Goal: Task Accomplishment & Management: Manage account settings

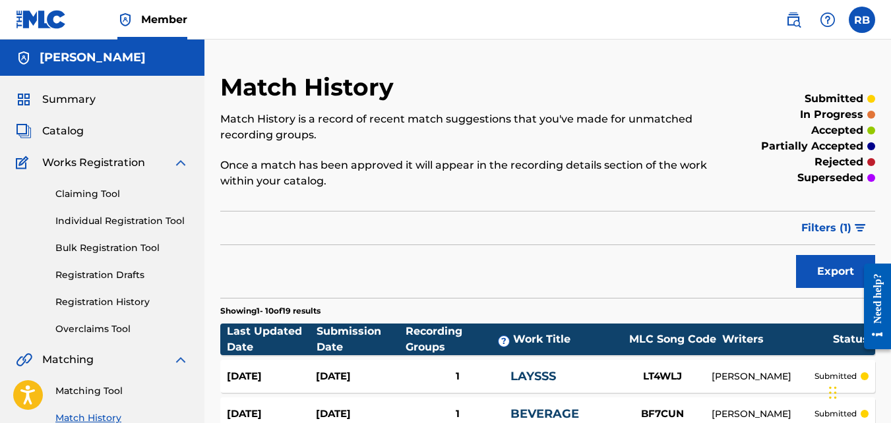
click at [861, 22] on label at bounding box center [862, 20] width 26 height 26
click at [862, 20] on input "RB [PERSON_NAME] [EMAIL_ADDRESS][DOMAIN_NAME] Notification Preferences Profile …" at bounding box center [862, 20] width 0 height 0
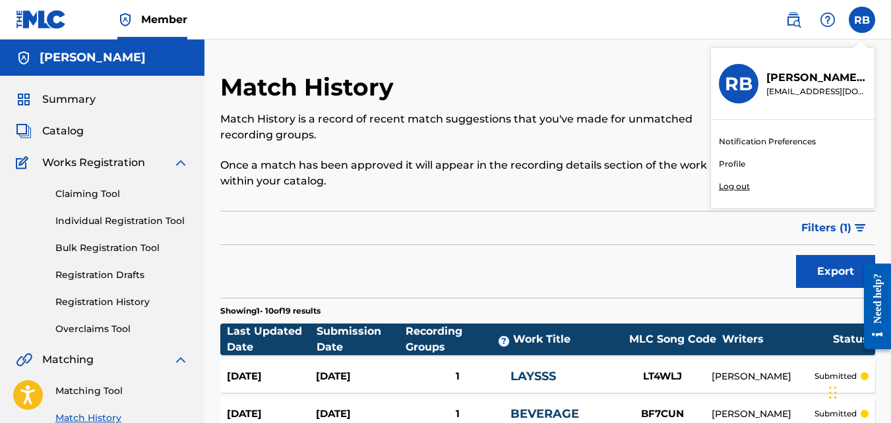
click at [735, 191] on p "Log out" at bounding box center [734, 187] width 31 height 12
click at [862, 20] on input "RB [PERSON_NAME] [EMAIL_ADDRESS][DOMAIN_NAME] Notification Preferences Profile …" at bounding box center [862, 20] width 0 height 0
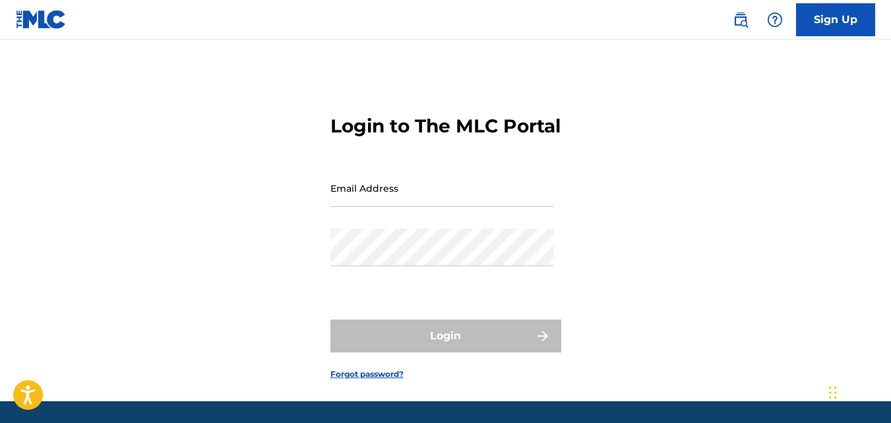
type input "[EMAIL_ADDRESS][DOMAIN_NAME]"
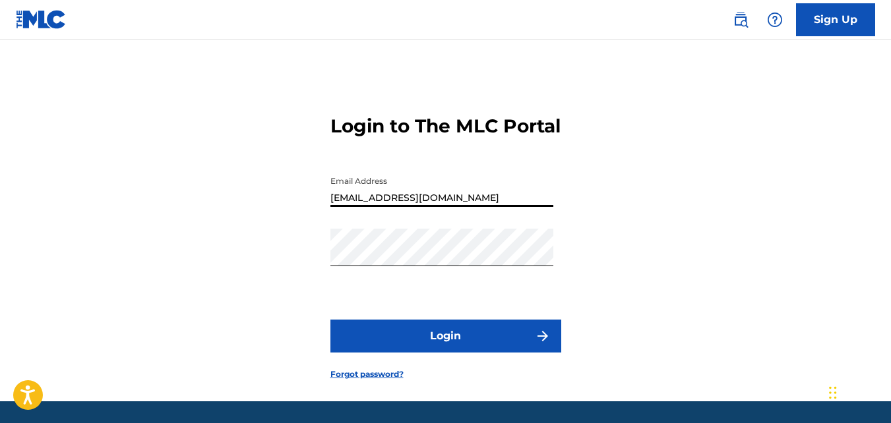
click at [372, 207] on input "[EMAIL_ADDRESS][DOMAIN_NAME]" at bounding box center [441, 189] width 223 height 38
type input "lilgrizzli224@gmail.com"
click at [414, 353] on button "Login" at bounding box center [445, 336] width 231 height 33
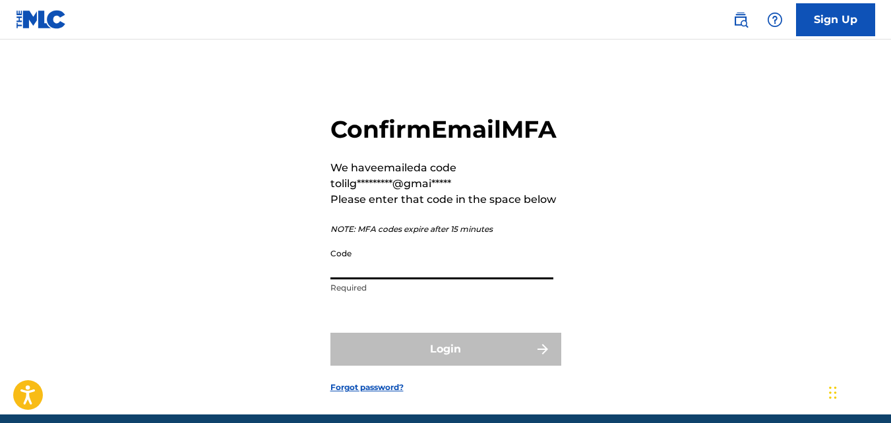
click at [420, 280] on input "Code" at bounding box center [441, 261] width 223 height 38
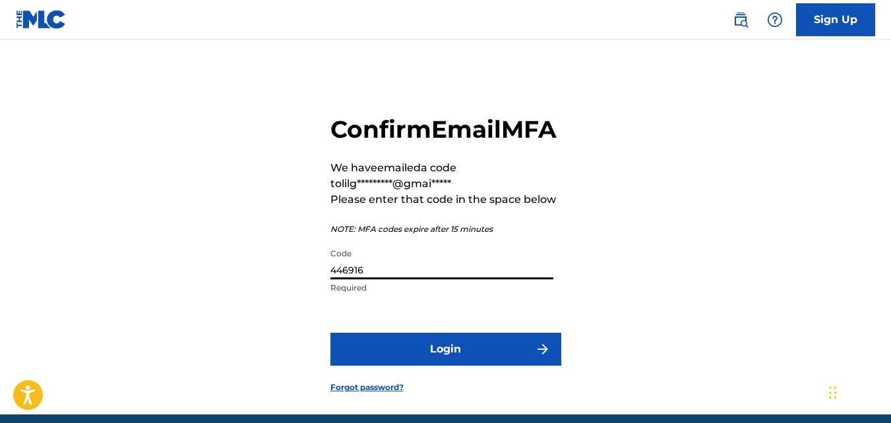
type input "446916"
click at [330, 333] on button "Login" at bounding box center [445, 349] width 231 height 33
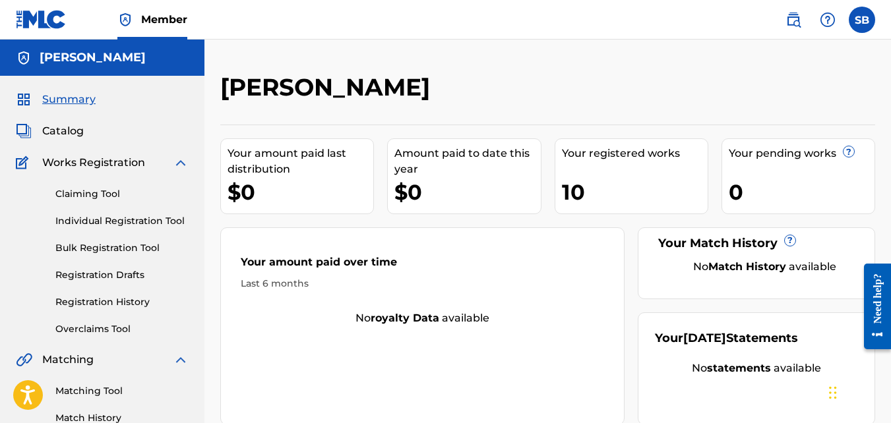
scroll to position [88, 0]
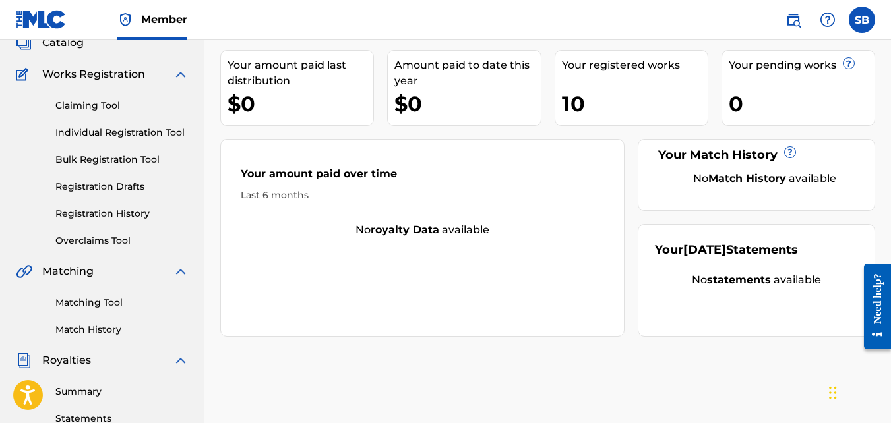
click at [102, 214] on link "Registration History" at bounding box center [121, 214] width 133 height 14
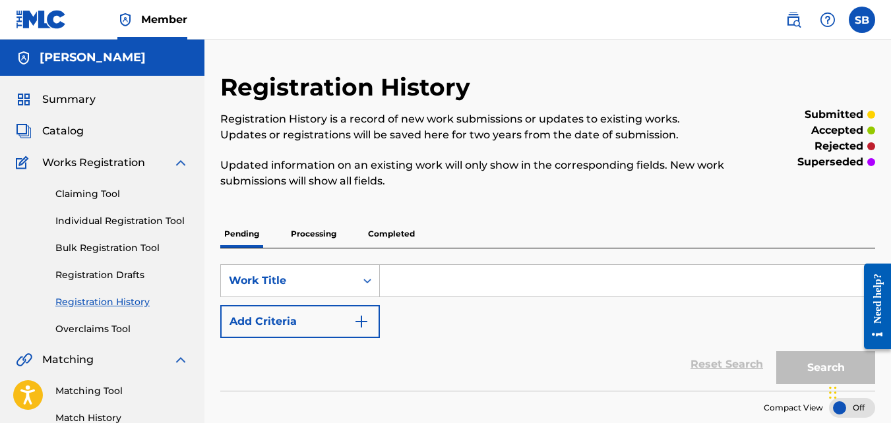
click at [383, 242] on p "Completed" at bounding box center [391, 234] width 55 height 28
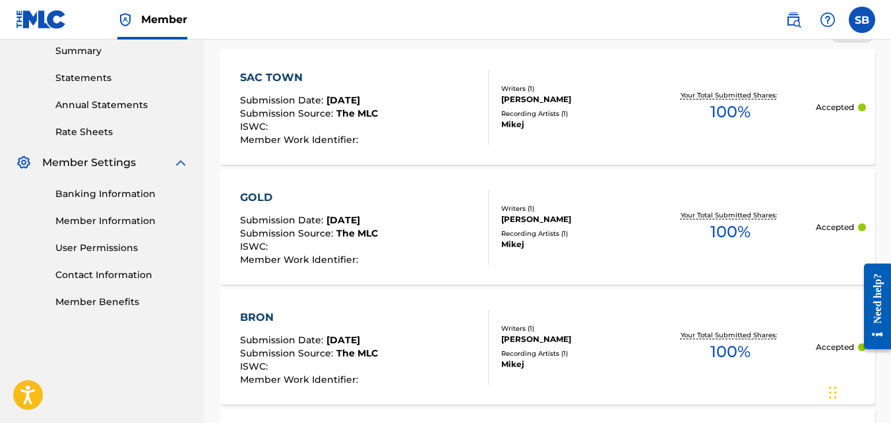
scroll to position [441, 0]
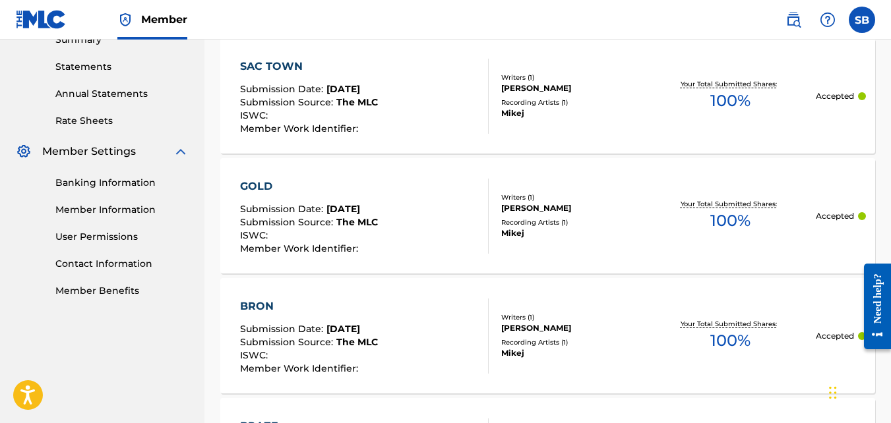
click at [378, 242] on div "ISWC :" at bounding box center [309, 237] width 138 height 13
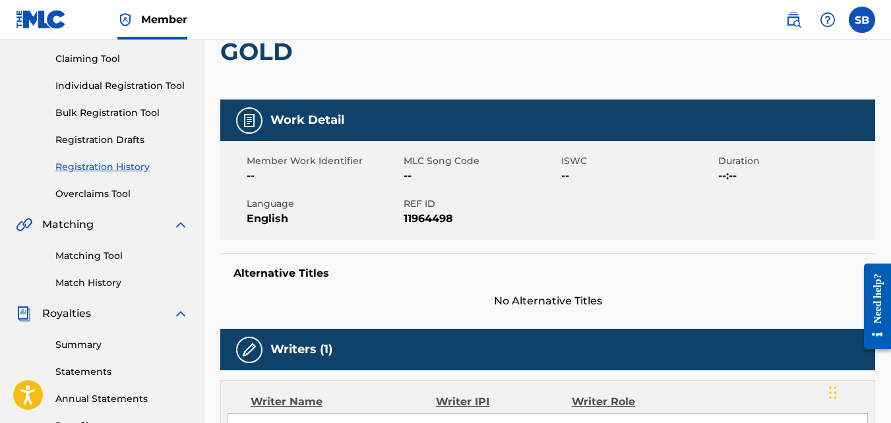
scroll to position [136, 0]
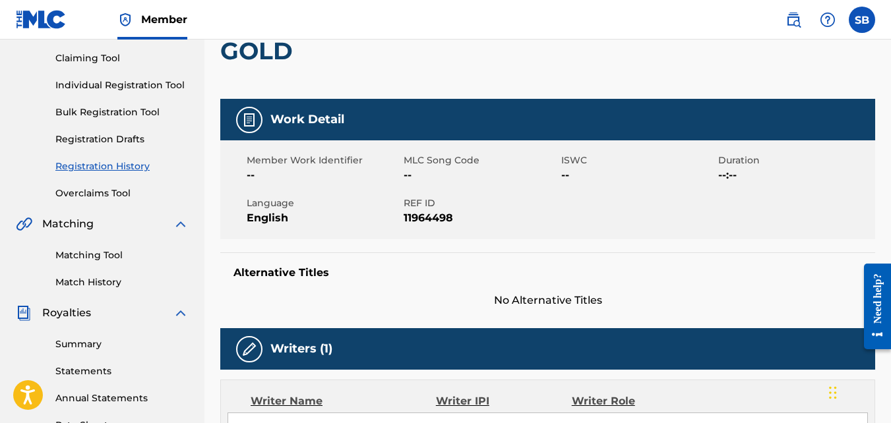
click at [100, 249] on link "Matching Tool" at bounding box center [121, 256] width 133 height 14
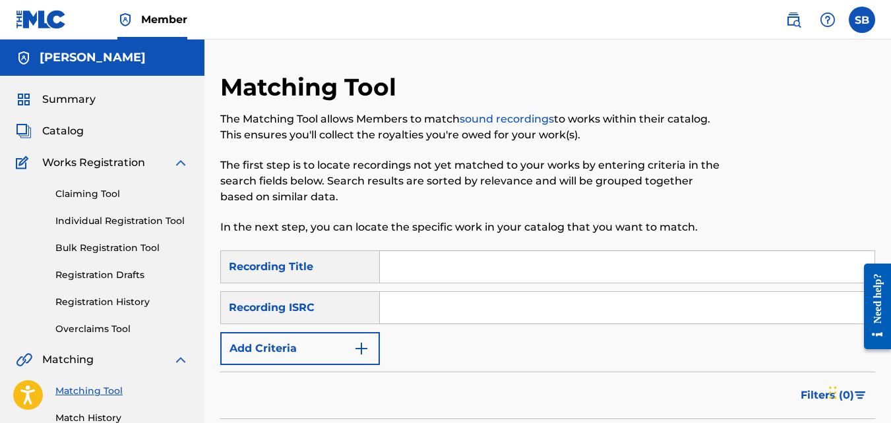
click at [325, 342] on button "Add Criteria" at bounding box center [300, 348] width 160 height 33
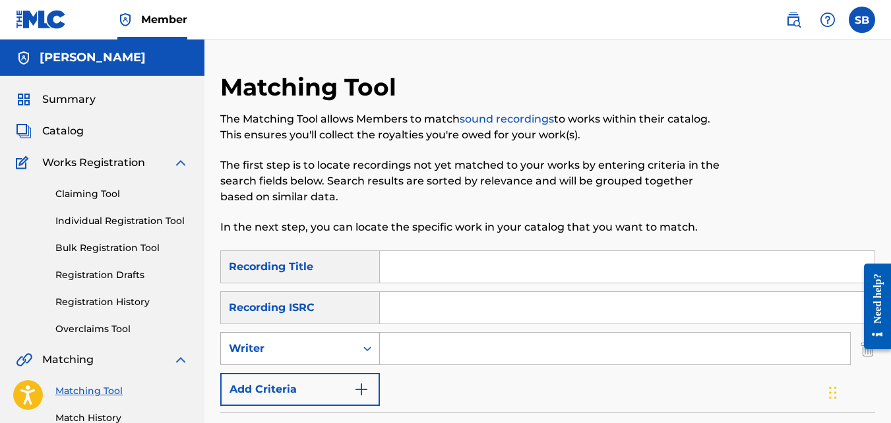
click at [294, 352] on div "Writer" at bounding box center [288, 349] width 119 height 16
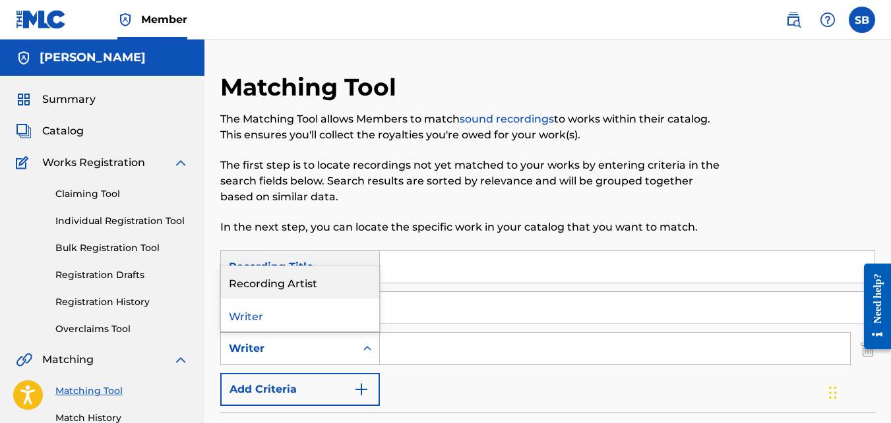
click at [282, 288] on div "Recording Artist" at bounding box center [300, 282] width 158 height 33
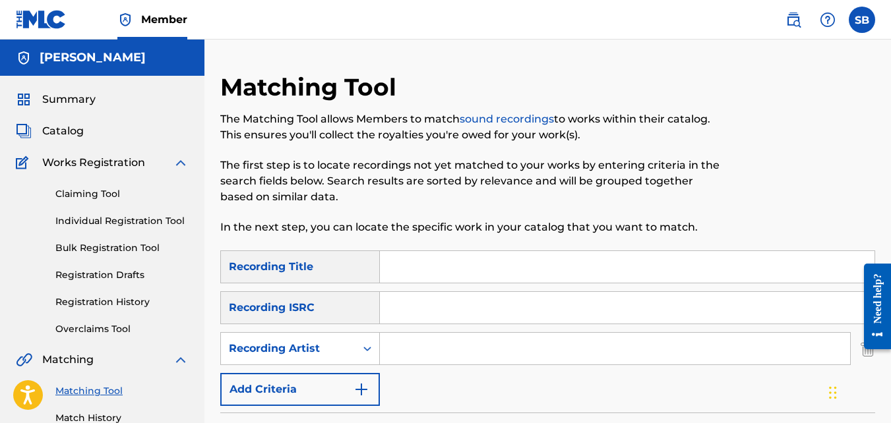
click at [396, 345] on input "Search Form" at bounding box center [615, 349] width 470 height 32
type input "mikej"
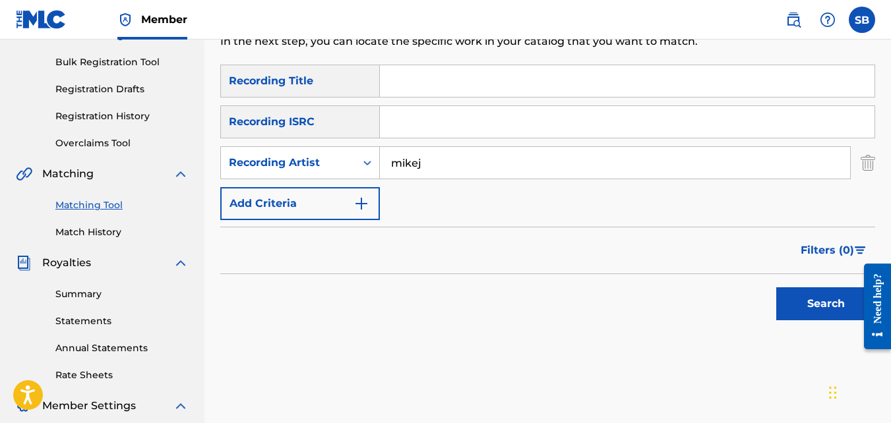
scroll to position [187, 0]
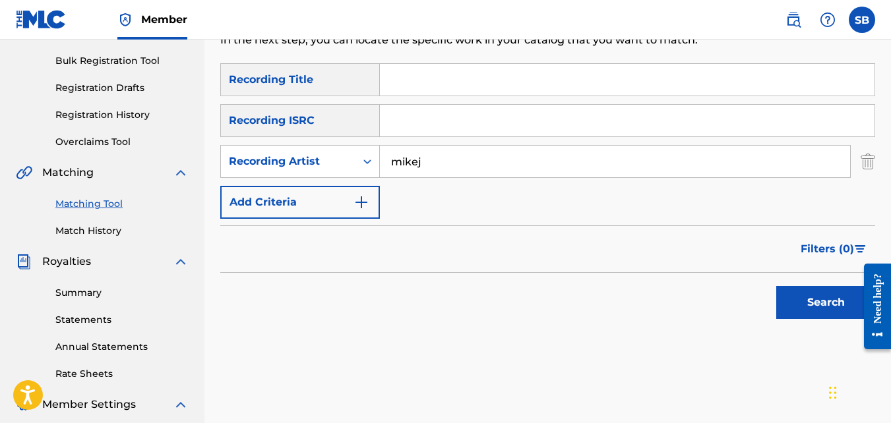
click at [437, 76] on input "Search Form" at bounding box center [627, 80] width 495 height 32
type input "122 shots"
click at [776, 286] on button "Search" at bounding box center [825, 302] width 99 height 33
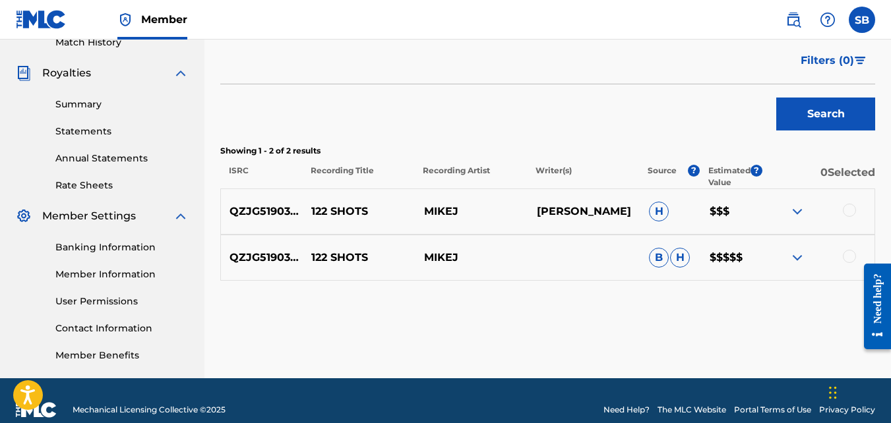
scroll to position [378, 0]
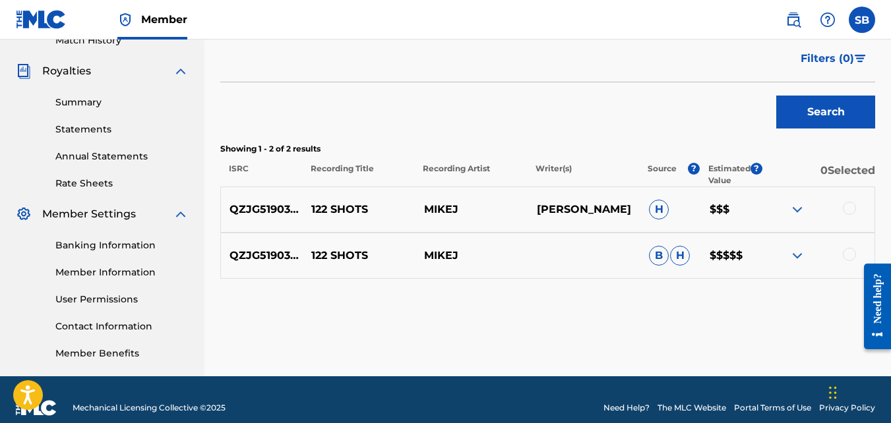
click at [855, 253] on div at bounding box center [872, 306] width 37 height 106
click at [847, 253] on div at bounding box center [849, 254] width 13 height 13
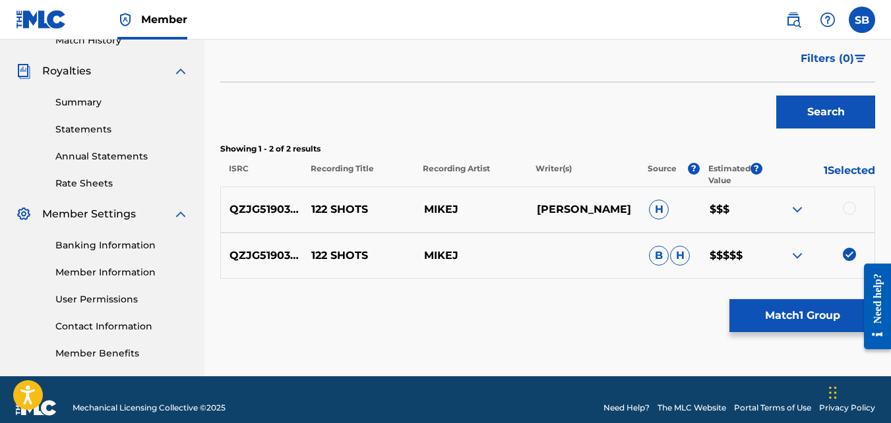
click at [785, 320] on button "Match 1 Group" at bounding box center [803, 315] width 146 height 33
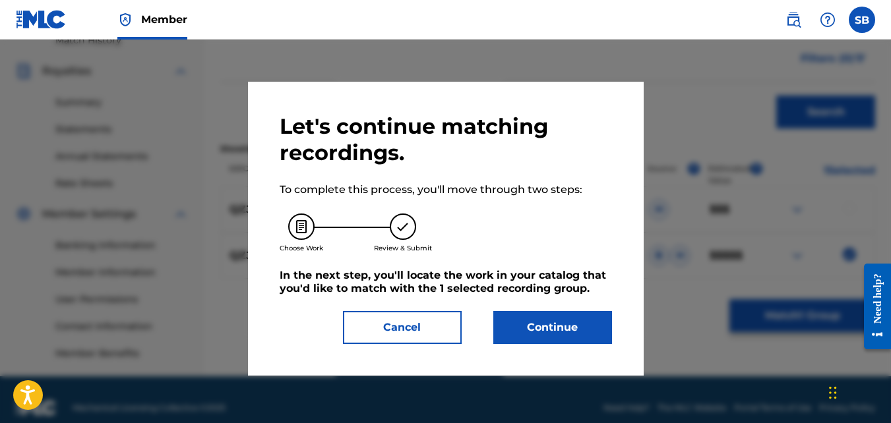
click at [526, 323] on button "Continue" at bounding box center [552, 327] width 119 height 33
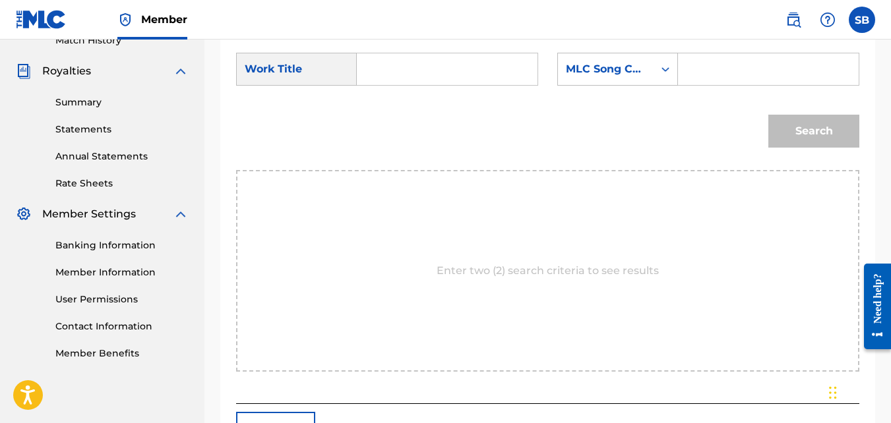
click at [428, 85] on input "Search Form" at bounding box center [447, 69] width 158 height 32
click at [385, 111] on div "122 shots" at bounding box center [379, 99] width 22 height 24
type input "122 shots"
click at [642, 77] on div "MLC Song Code" at bounding box center [606, 69] width 80 height 16
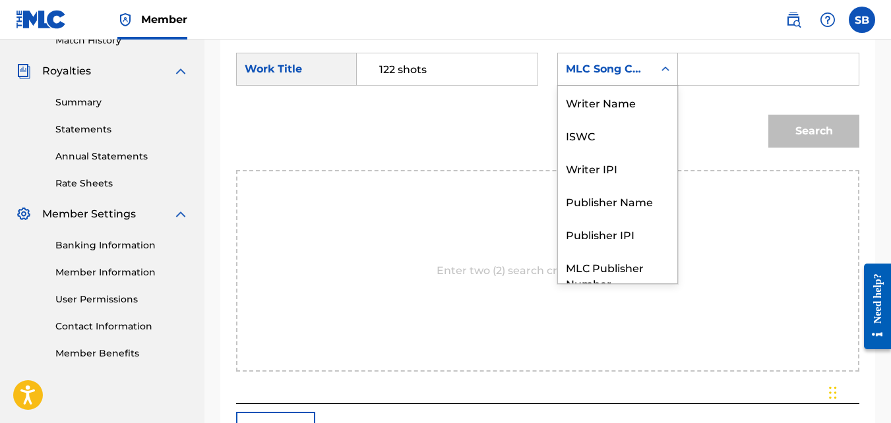
scroll to position [49, 0]
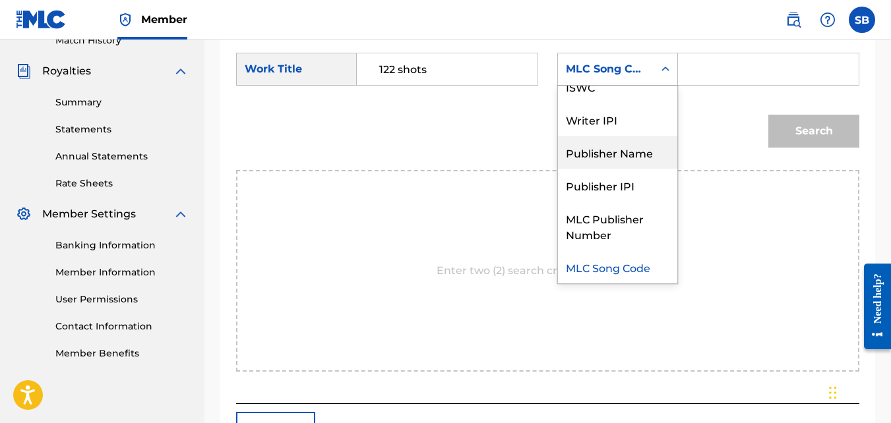
click at [635, 168] on div "Publisher Name" at bounding box center [617, 152] width 119 height 33
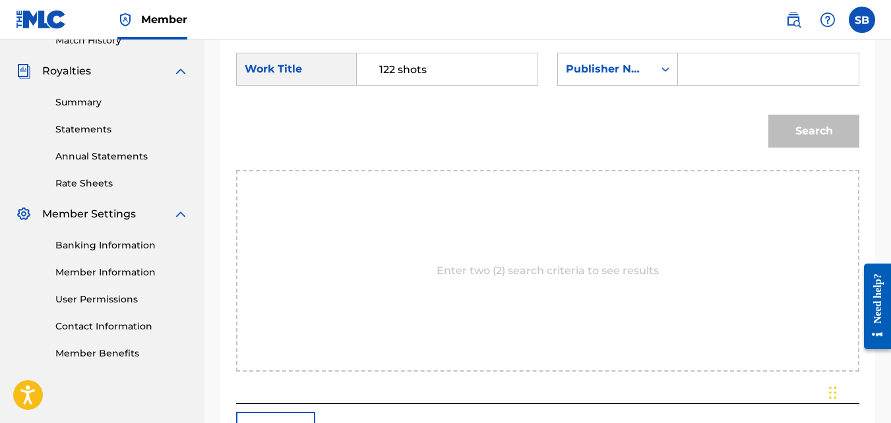
click at [720, 84] on input "Search Form" at bounding box center [768, 69] width 158 height 32
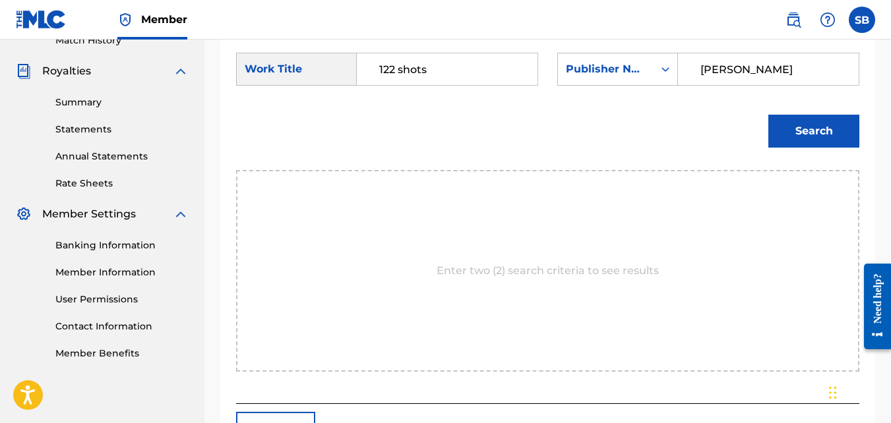
click at [725, 85] on input "steven brown" at bounding box center [768, 69] width 158 height 32
type input "steven brown"
click at [780, 148] on button "Search" at bounding box center [813, 131] width 91 height 33
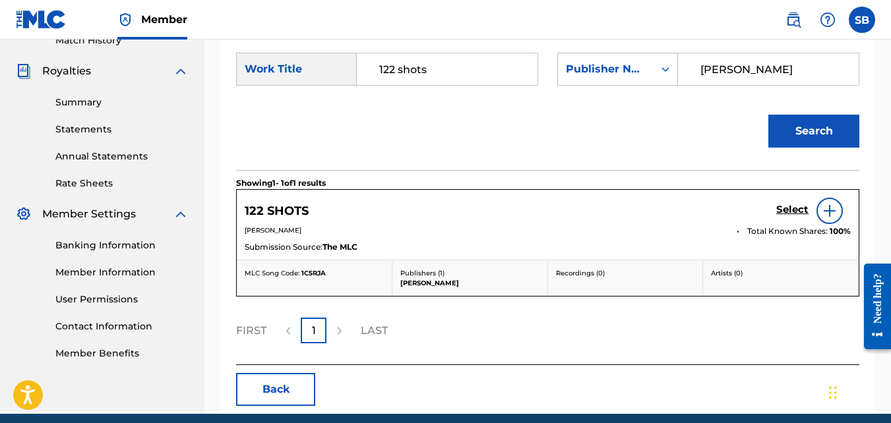
click at [790, 216] on h5 "Select" at bounding box center [792, 210] width 32 height 13
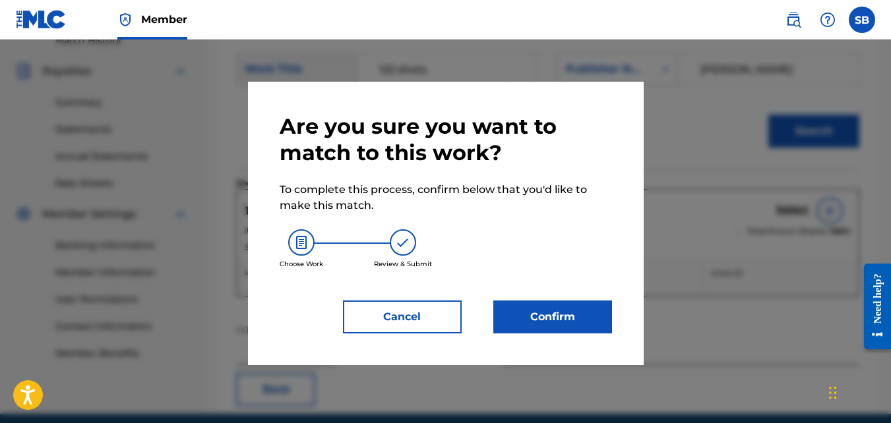
click at [516, 316] on button "Confirm" at bounding box center [552, 317] width 119 height 33
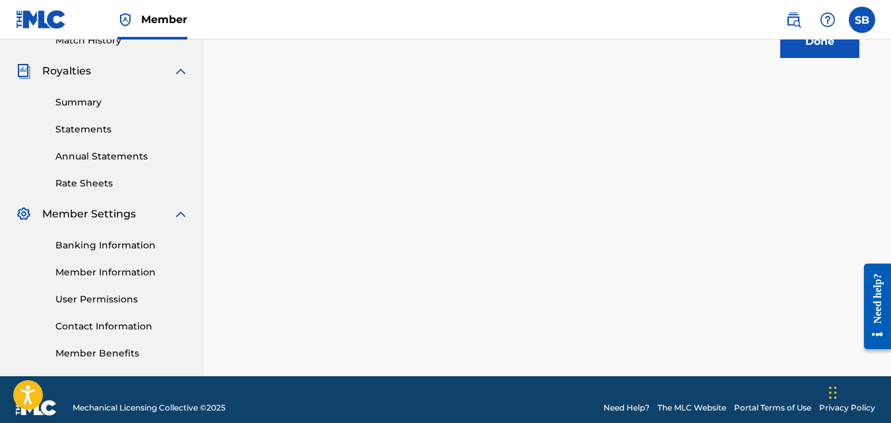
click at [350, 247] on div "1 Recording Groups are pending usage match to the work 122 SHOTS . Congratulati…" at bounding box center [547, 36] width 687 height 682
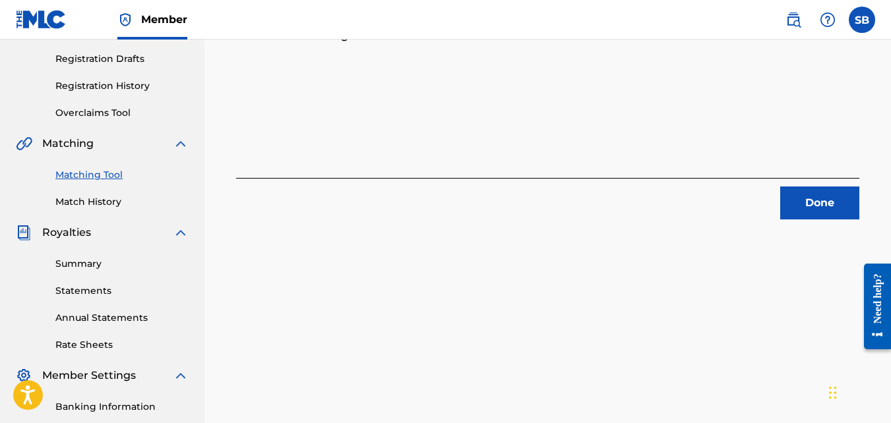
scroll to position [204, 0]
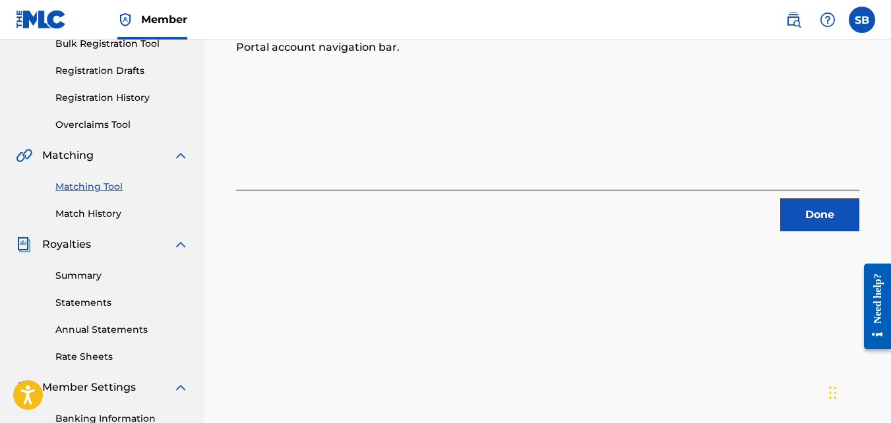
click at [788, 203] on button "Done" at bounding box center [819, 215] width 79 height 33
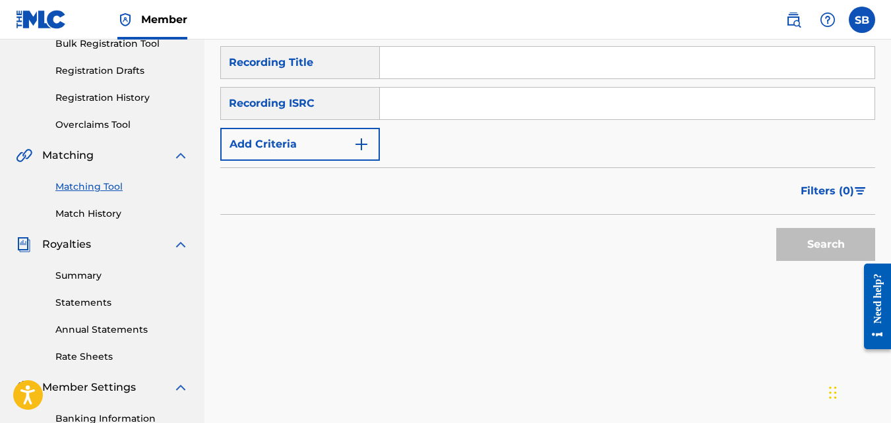
click at [373, 157] on button "Add Criteria" at bounding box center [300, 144] width 160 height 33
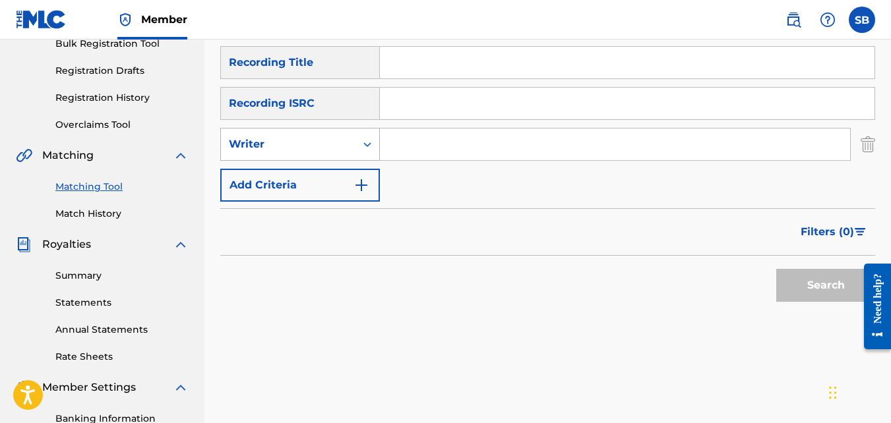
click at [354, 150] on div "Writer" at bounding box center [288, 144] width 135 height 25
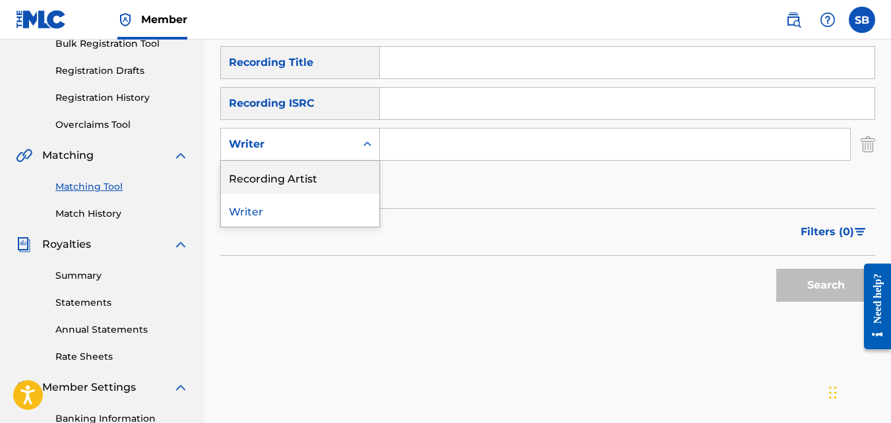
click at [323, 182] on div "Recording Artist" at bounding box center [300, 177] width 158 height 33
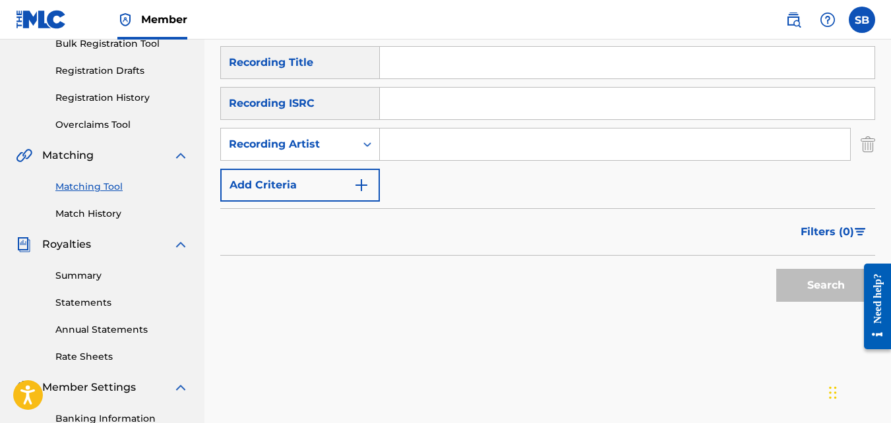
click at [413, 136] on input "Search Form" at bounding box center [615, 145] width 470 height 32
type input "mikej"
click at [408, 58] on input "Search Form" at bounding box center [627, 63] width 495 height 32
type input "air"
click at [776, 269] on button "Search" at bounding box center [825, 285] width 99 height 33
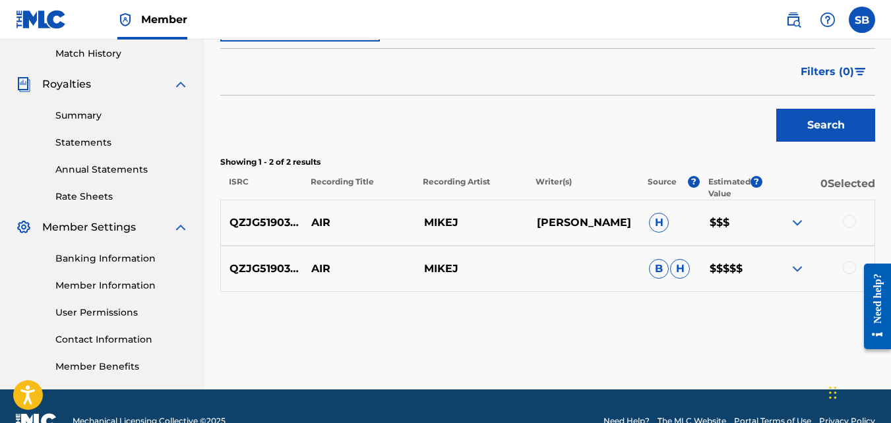
scroll to position [394, 0]
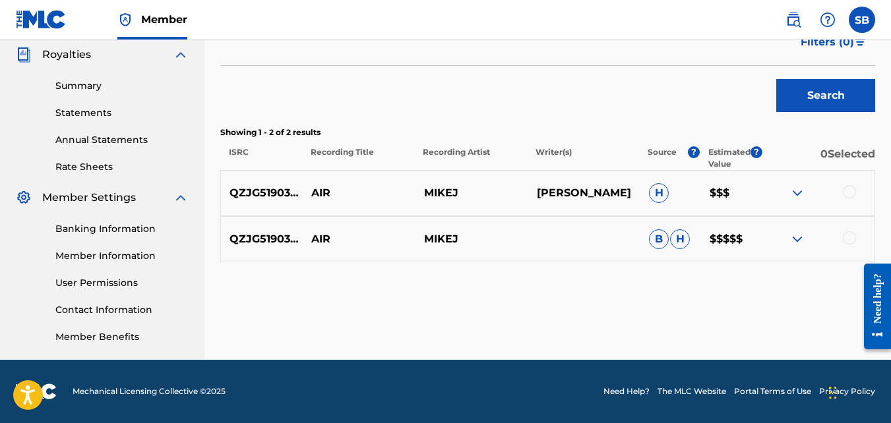
click at [847, 236] on div at bounding box center [849, 238] width 13 height 13
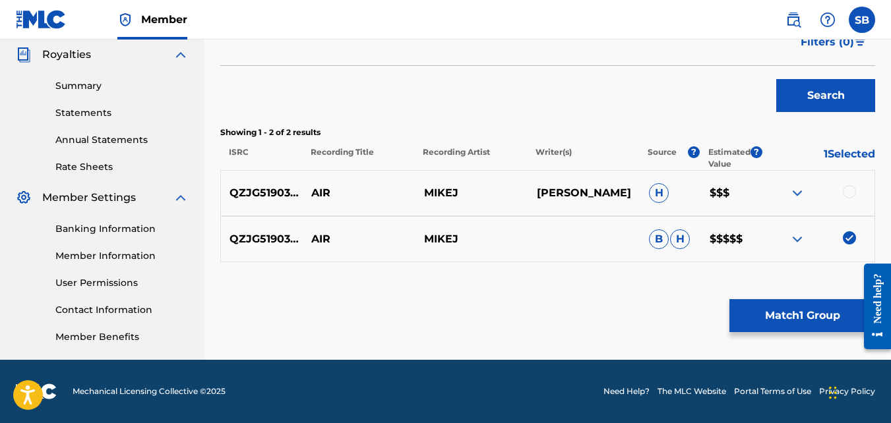
click at [807, 320] on button "Match 1 Group" at bounding box center [803, 315] width 146 height 33
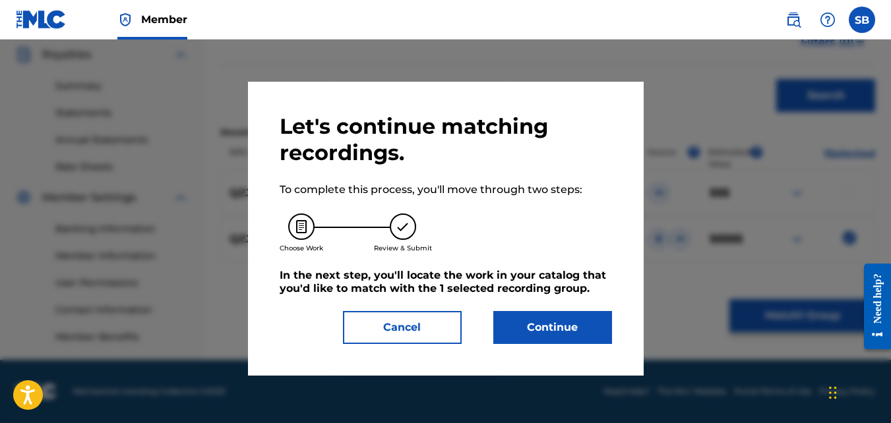
click at [520, 316] on button "Continue" at bounding box center [552, 327] width 119 height 33
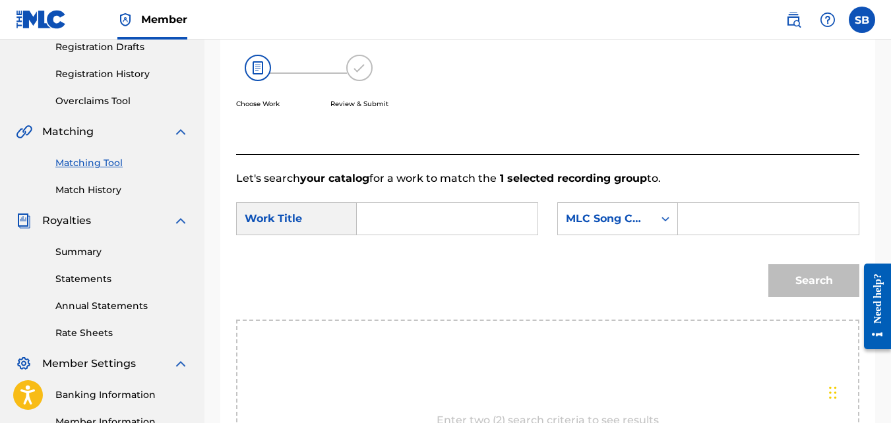
scroll to position [228, 0]
click at [421, 232] on input "Search Form" at bounding box center [447, 220] width 158 height 32
type input "air"
click at [387, 255] on strong "air" at bounding box center [386, 249] width 15 height 13
click at [648, 232] on div "MLC Song Code" at bounding box center [606, 219] width 96 height 25
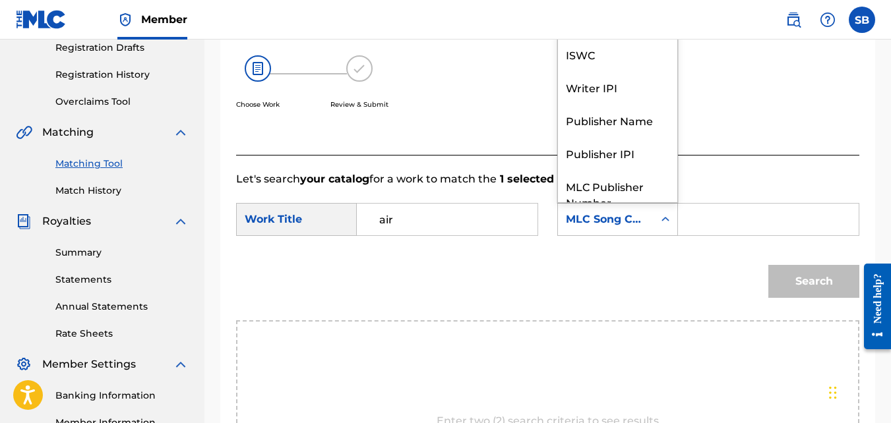
scroll to position [49, 0]
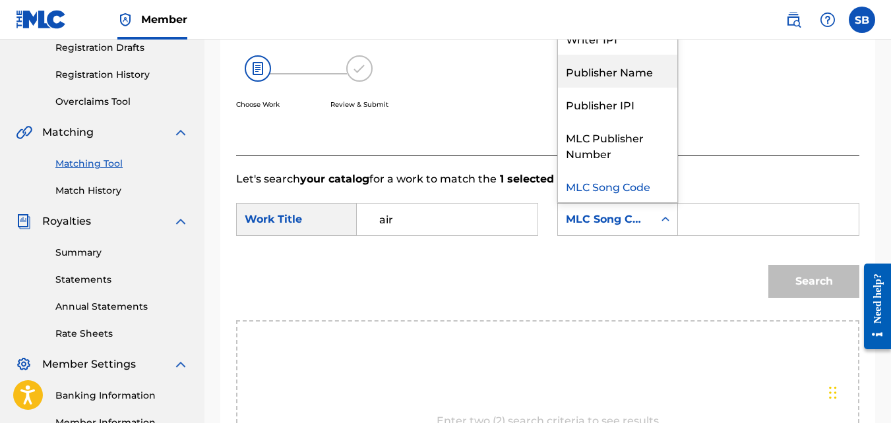
click at [614, 88] on div "Publisher Name" at bounding box center [617, 71] width 119 height 33
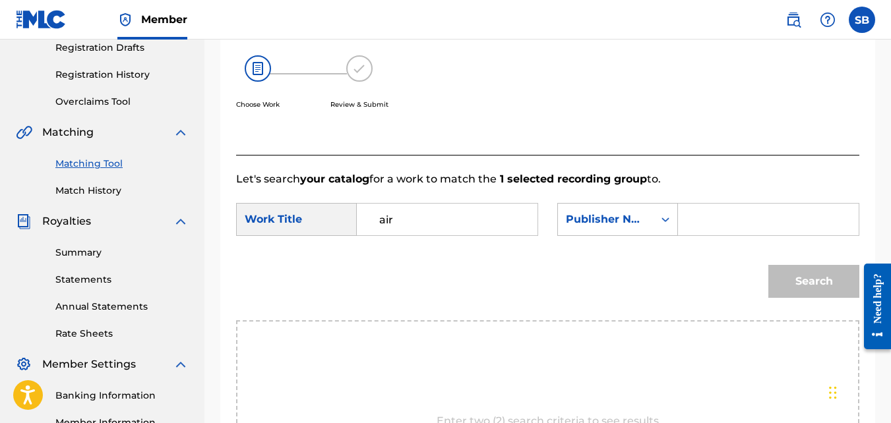
paste input "steven brown"
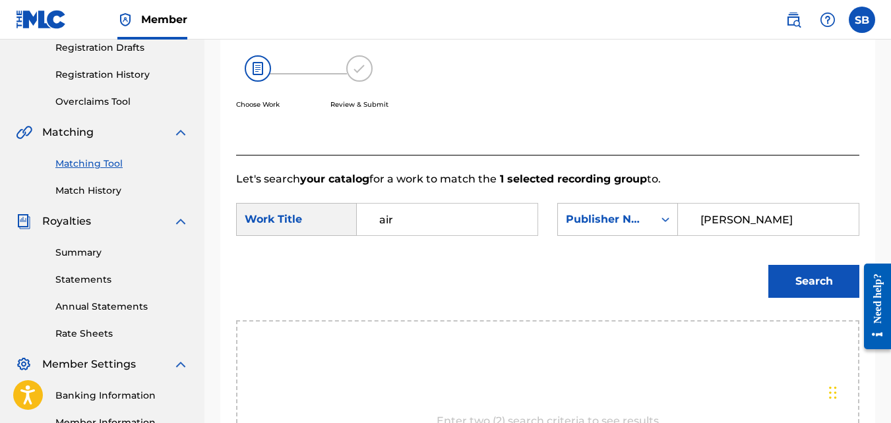
type input "steven brown"
click at [768, 265] on button "Search" at bounding box center [813, 281] width 91 height 33
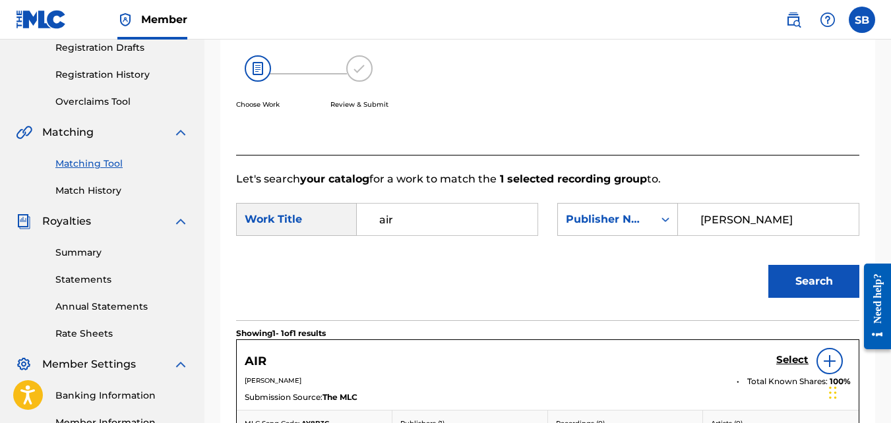
click at [768, 265] on button "Search" at bounding box center [813, 281] width 91 height 33
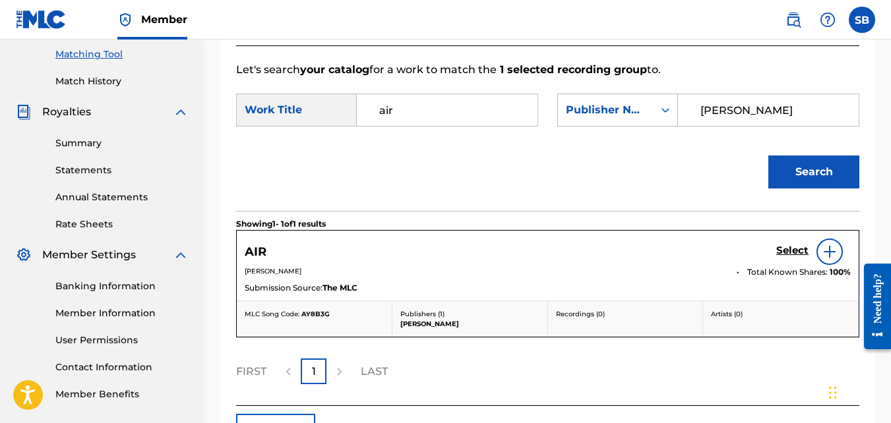
click at [780, 257] on h5 "Select" at bounding box center [792, 251] width 32 height 13
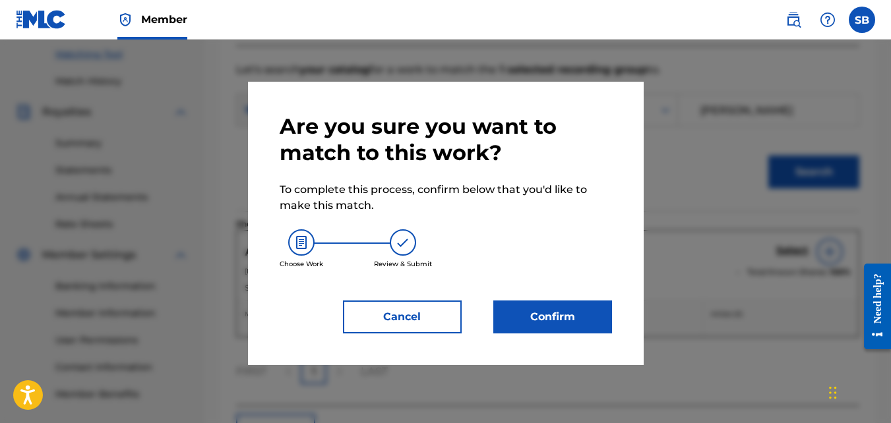
click at [553, 310] on button "Confirm" at bounding box center [552, 317] width 119 height 33
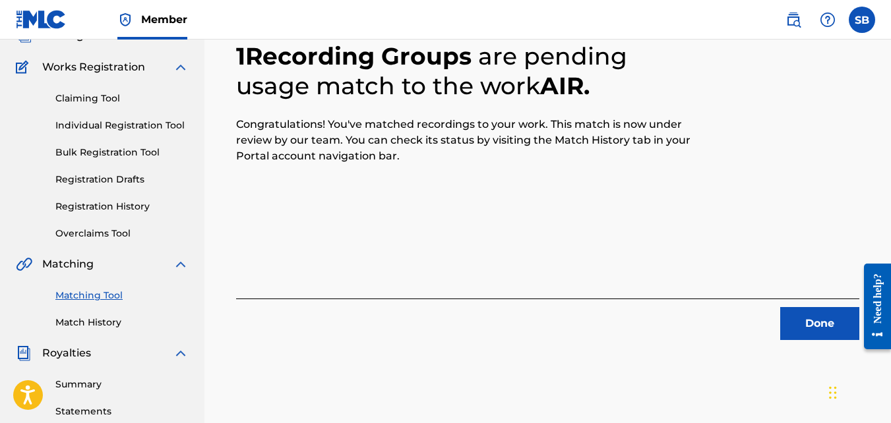
scroll to position [71, 0]
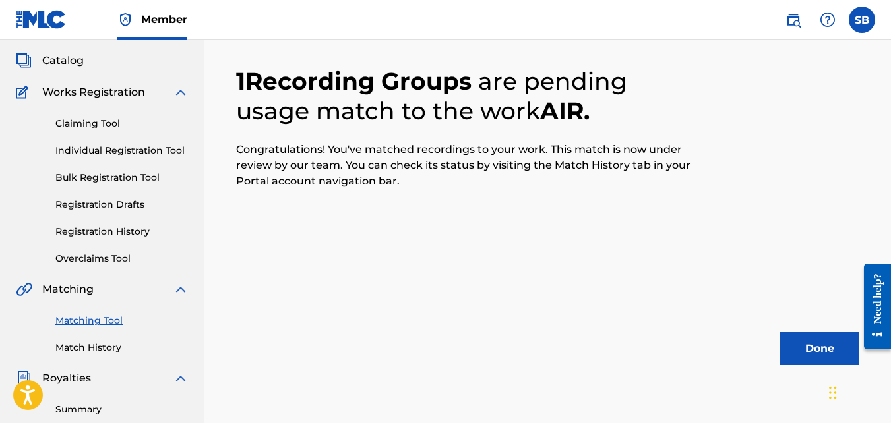
click at [786, 358] on button "Done" at bounding box center [819, 348] width 79 height 33
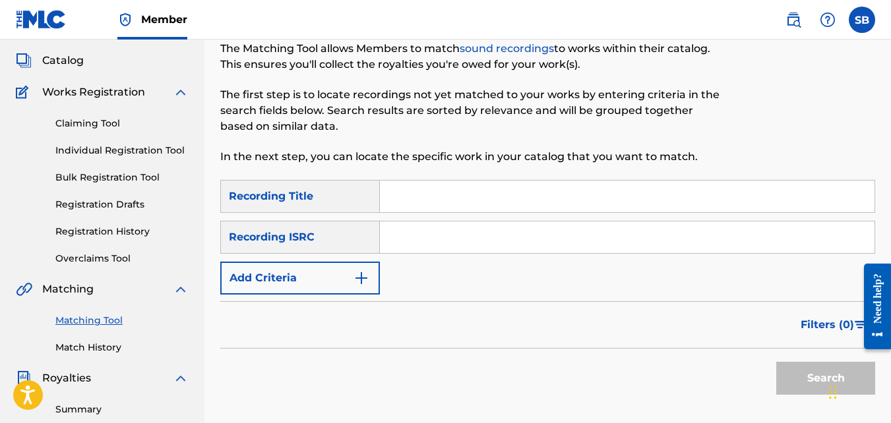
click at [342, 274] on button "Add Criteria" at bounding box center [300, 278] width 160 height 33
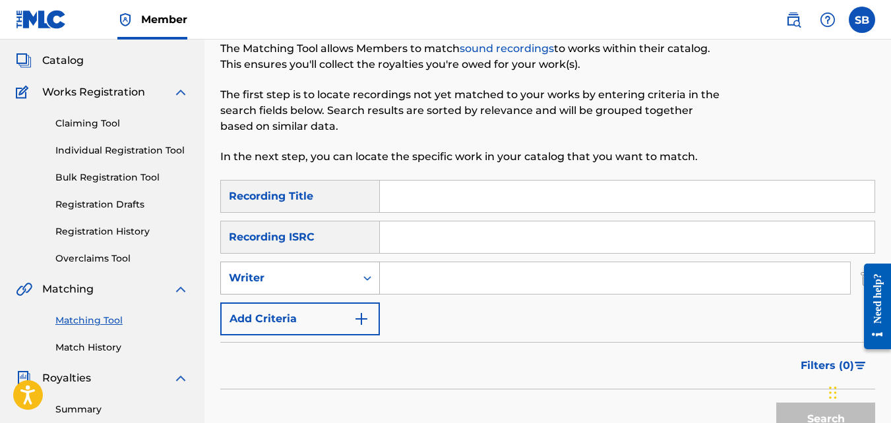
click at [333, 274] on div "Writer" at bounding box center [288, 278] width 119 height 16
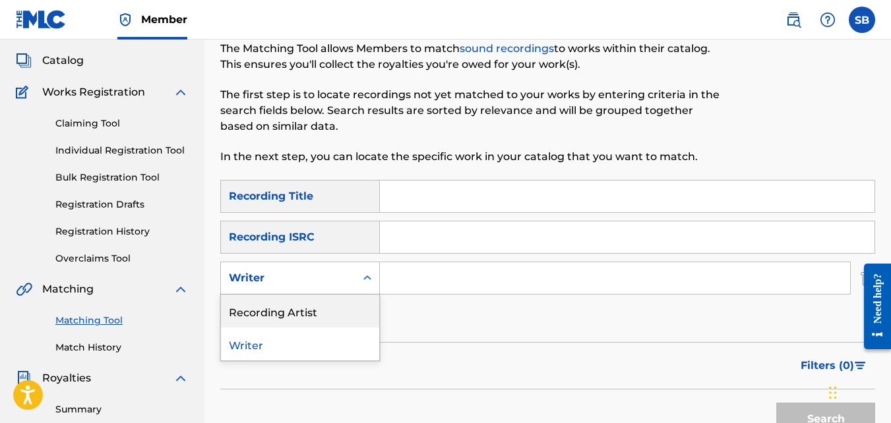
click at [318, 316] on div "Recording Artist" at bounding box center [300, 311] width 158 height 33
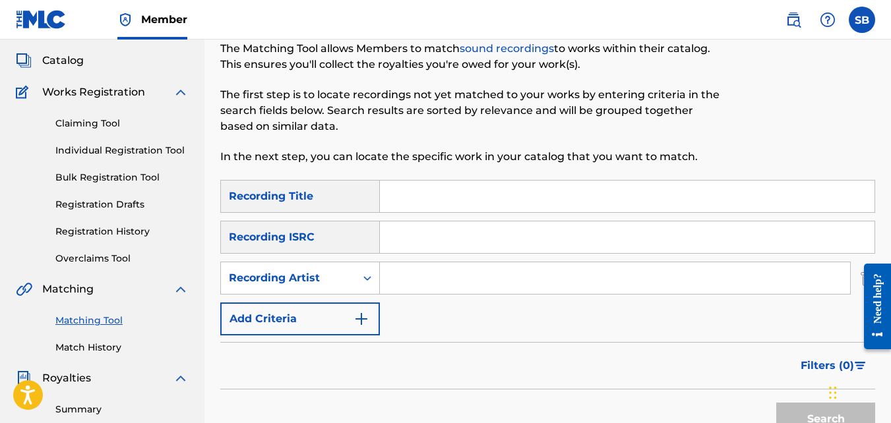
click at [386, 288] on input "Search Form" at bounding box center [615, 279] width 470 height 32
type input "mikej"
click at [404, 208] on input "Search Form" at bounding box center [627, 197] width 495 height 32
type input "all white"
click at [776, 403] on button "Search" at bounding box center [825, 419] width 99 height 33
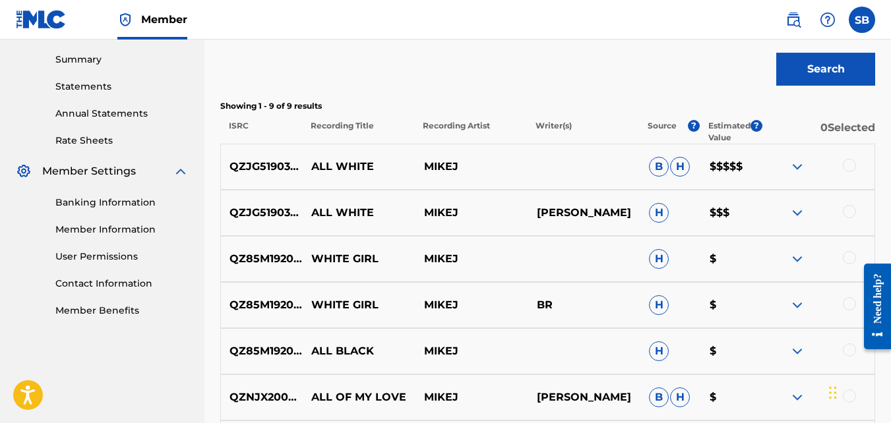
scroll to position [423, 0]
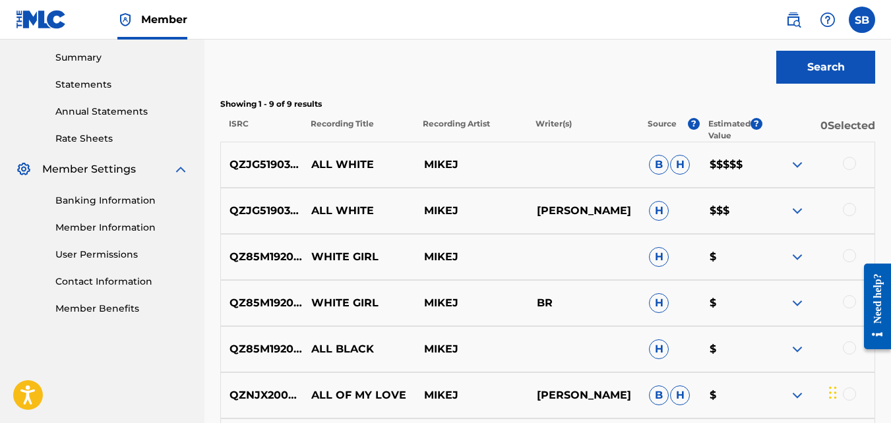
click at [857, 164] on div at bounding box center [818, 165] width 113 height 16
click at [848, 168] on div at bounding box center [849, 163] width 13 height 13
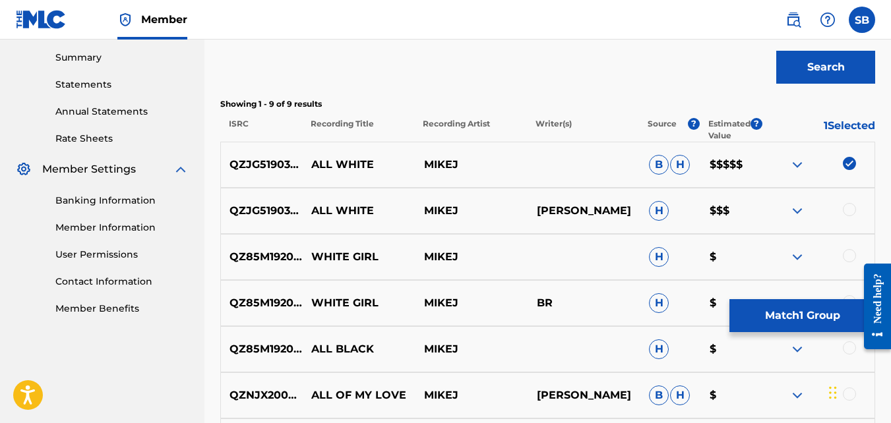
click at [737, 315] on button "Match 1 Group" at bounding box center [803, 315] width 146 height 33
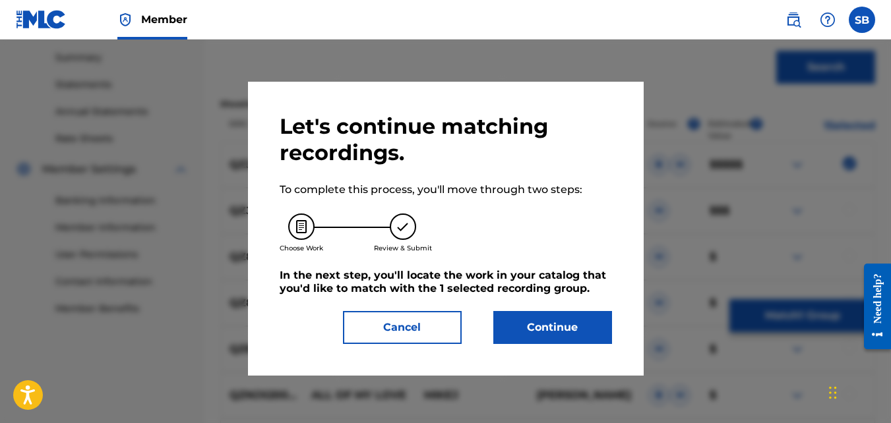
click at [501, 335] on button "Continue" at bounding box center [552, 327] width 119 height 33
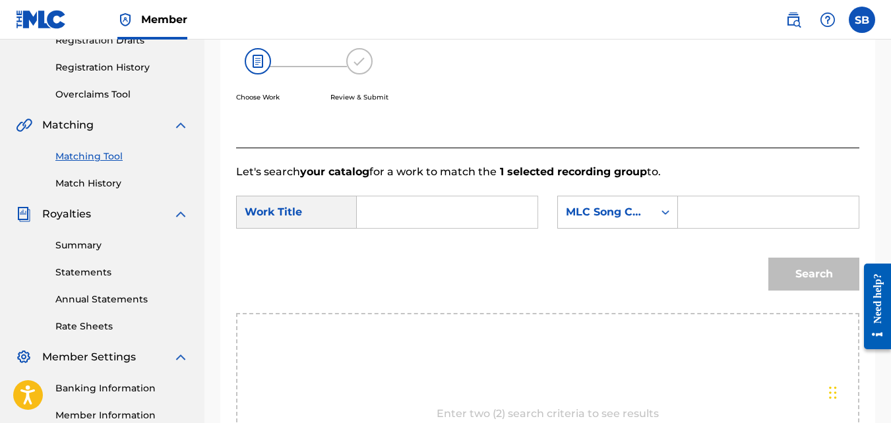
scroll to position [219, 0]
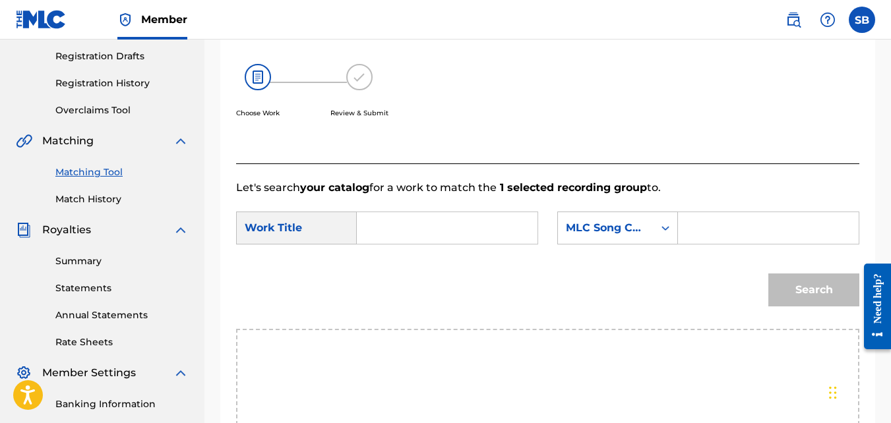
drag, startPoint x: 501, startPoint y: 335, endPoint x: 412, endPoint y: 235, distance: 134.5
click at [412, 235] on input "Search Form" at bounding box center [447, 228] width 158 height 32
click at [392, 264] on span "white" at bounding box center [407, 257] width 30 height 13
type input "all white"
click at [638, 230] on div "MLC Song Code" at bounding box center [617, 228] width 121 height 33
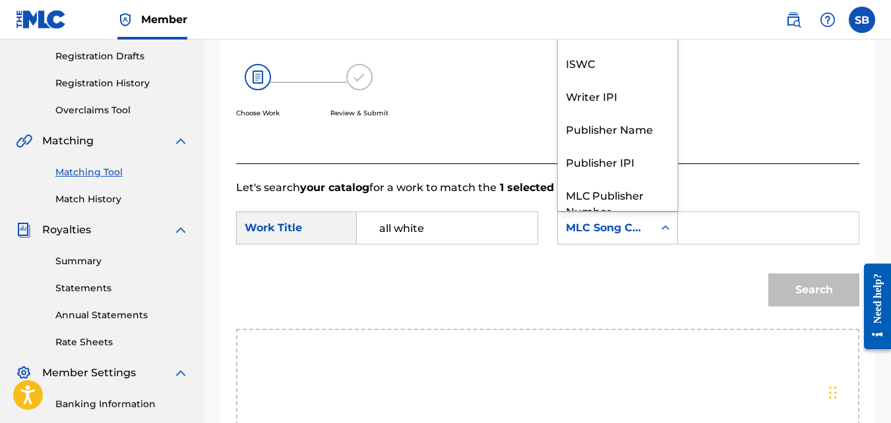
scroll to position [49, 0]
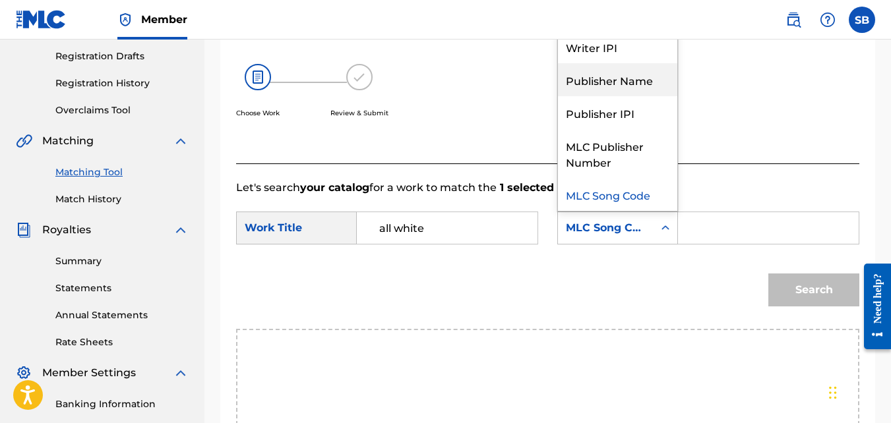
click at [618, 92] on div "Publisher Name" at bounding box center [617, 79] width 119 height 33
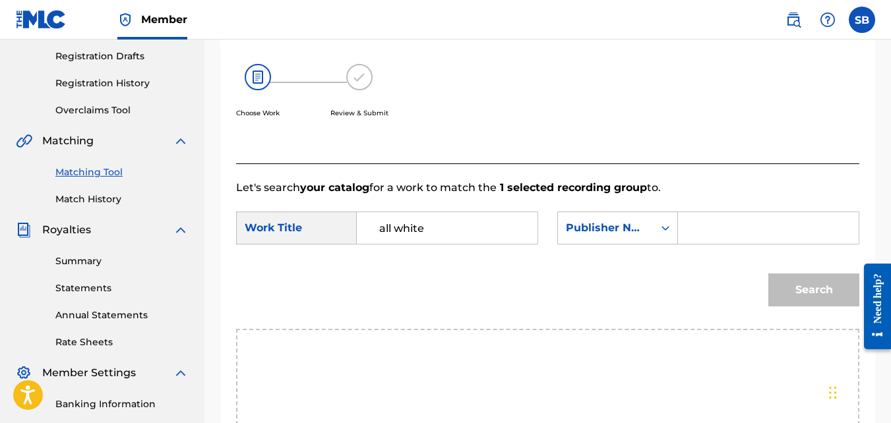
paste input "steven brown"
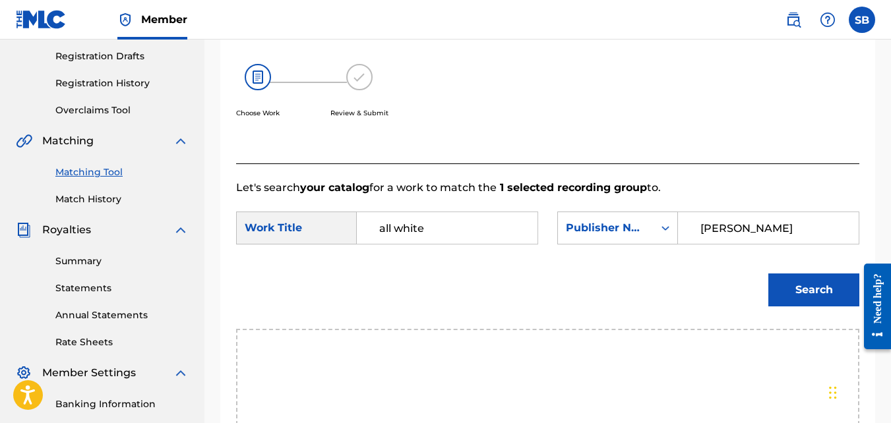
type input "steven brown"
click at [768, 274] on button "Search" at bounding box center [813, 290] width 91 height 33
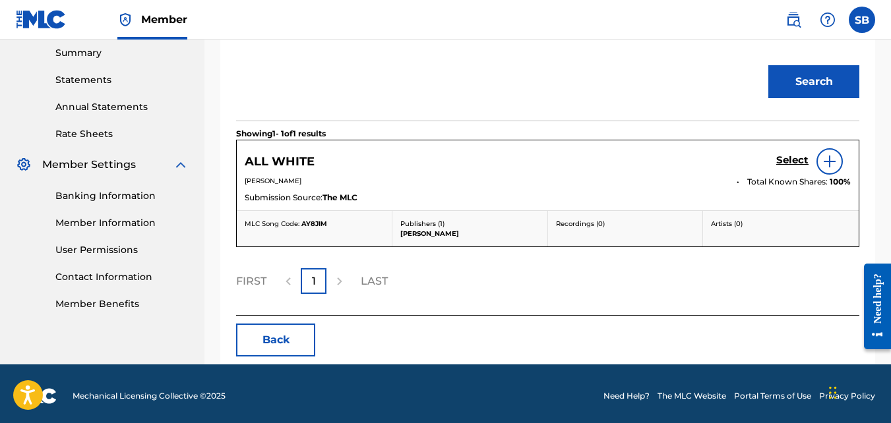
scroll to position [448, 0]
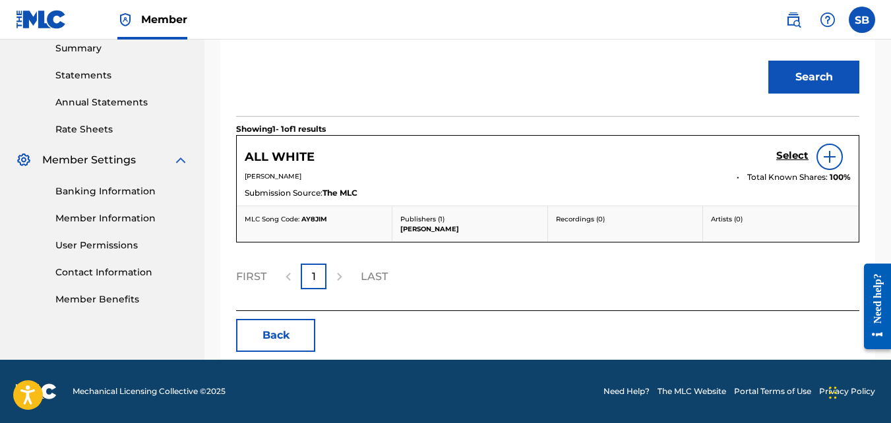
click at [801, 153] on h5 "Select" at bounding box center [792, 156] width 32 height 13
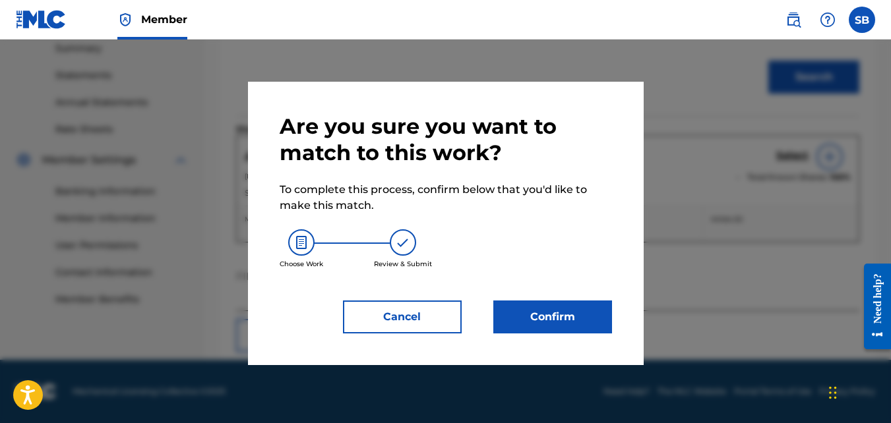
click at [559, 301] on button "Confirm" at bounding box center [552, 317] width 119 height 33
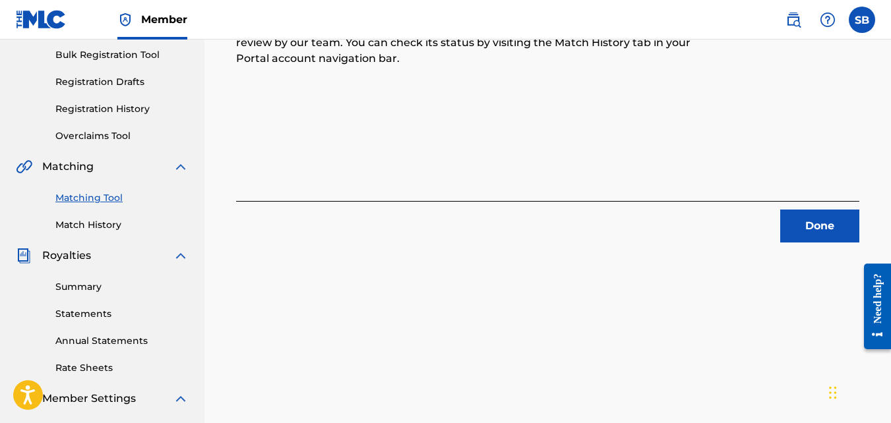
scroll to position [164, 0]
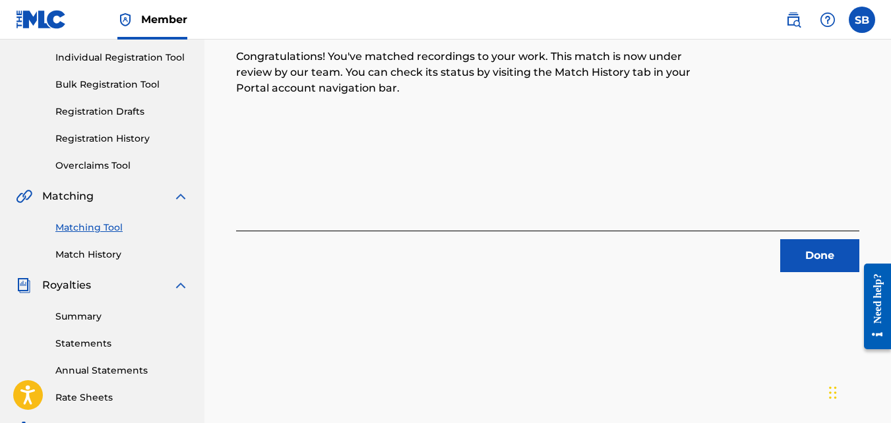
click at [788, 264] on button "Done" at bounding box center [819, 255] width 79 height 33
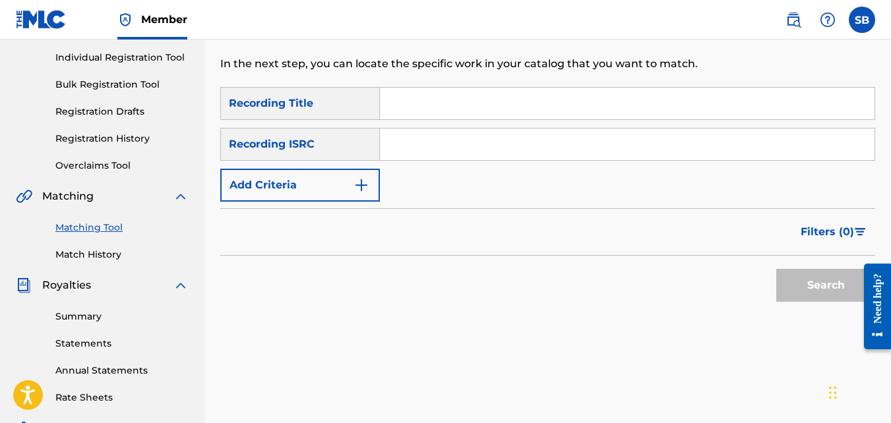
click at [353, 180] on button "Add Criteria" at bounding box center [300, 185] width 160 height 33
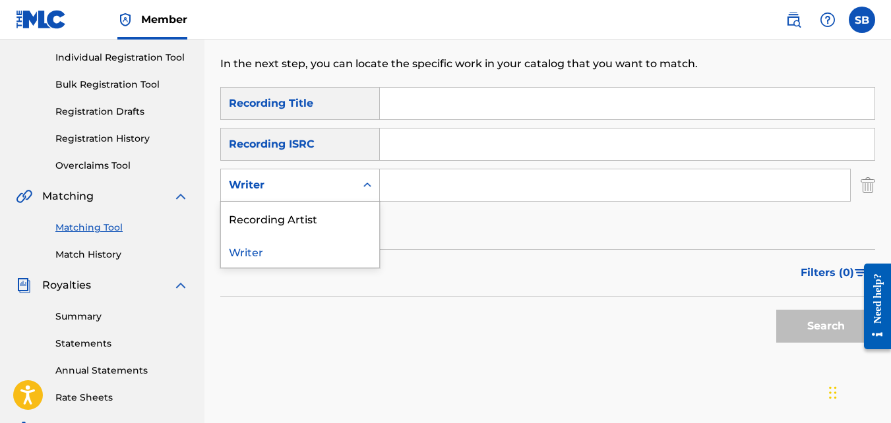
click at [339, 186] on div "Writer" at bounding box center [288, 185] width 119 height 16
click at [332, 222] on div "Recording Artist" at bounding box center [300, 218] width 158 height 33
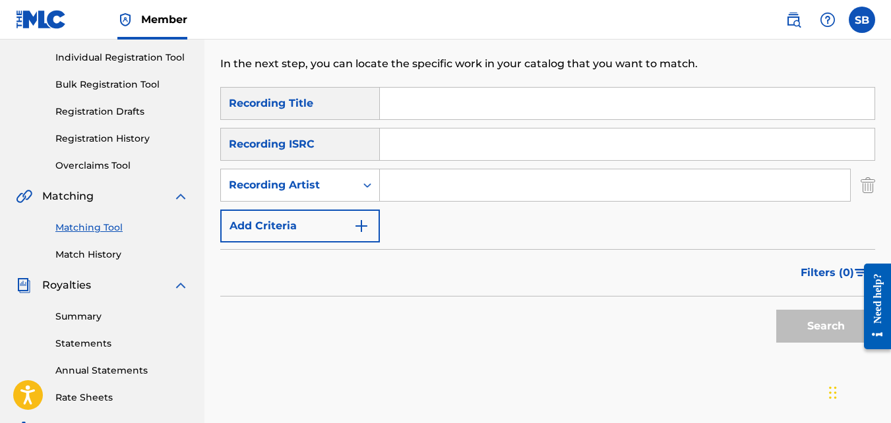
click at [402, 191] on input "Search Form" at bounding box center [615, 186] width 470 height 32
type input "mikej"
click at [405, 107] on input "Search Form" at bounding box center [627, 104] width 495 height 32
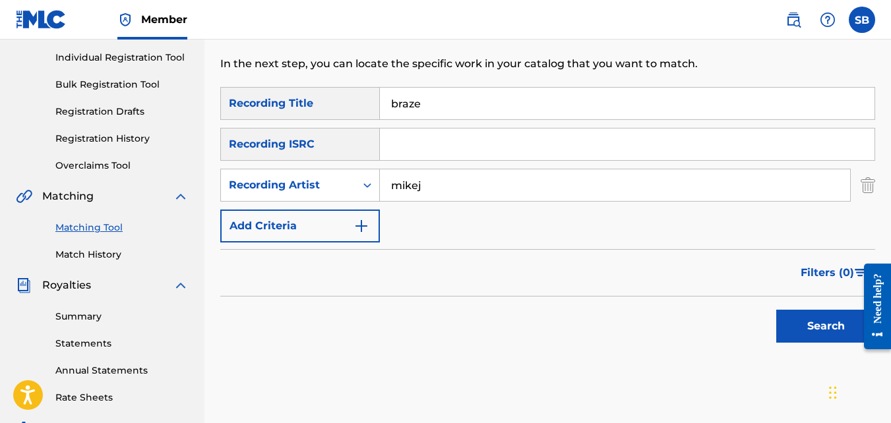
type input "braze"
click at [776, 310] on button "Search" at bounding box center [825, 326] width 99 height 33
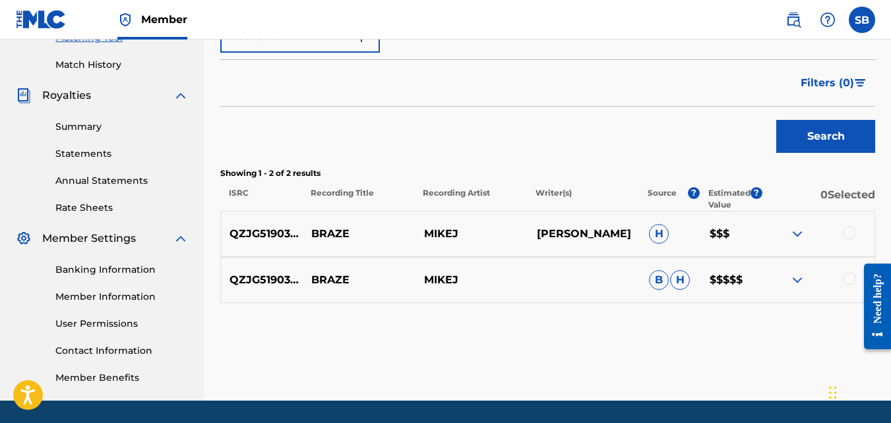
scroll to position [377, 0]
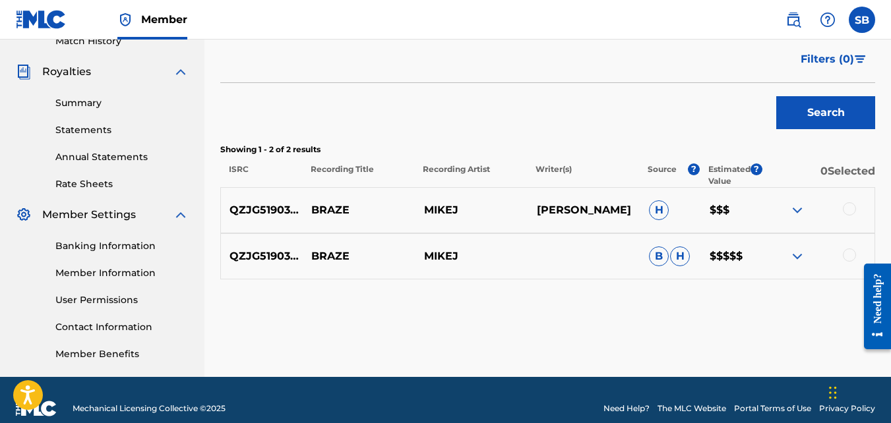
click at [851, 252] on div at bounding box center [849, 255] width 13 height 13
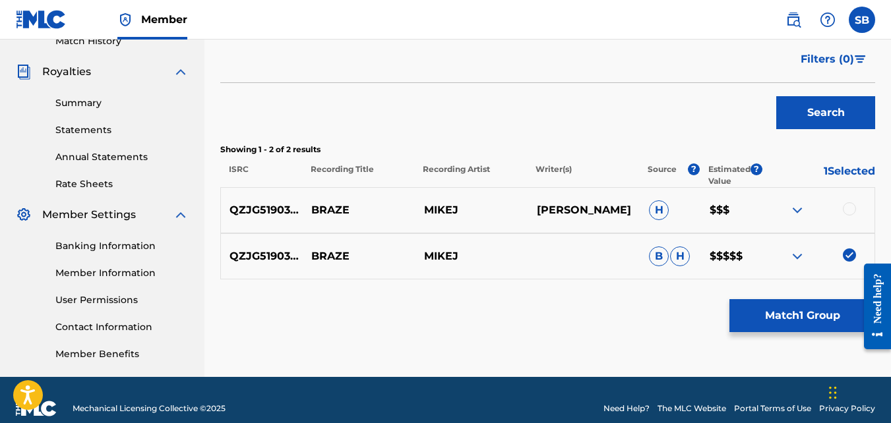
click at [805, 326] on button "Match 1 Group" at bounding box center [803, 315] width 146 height 33
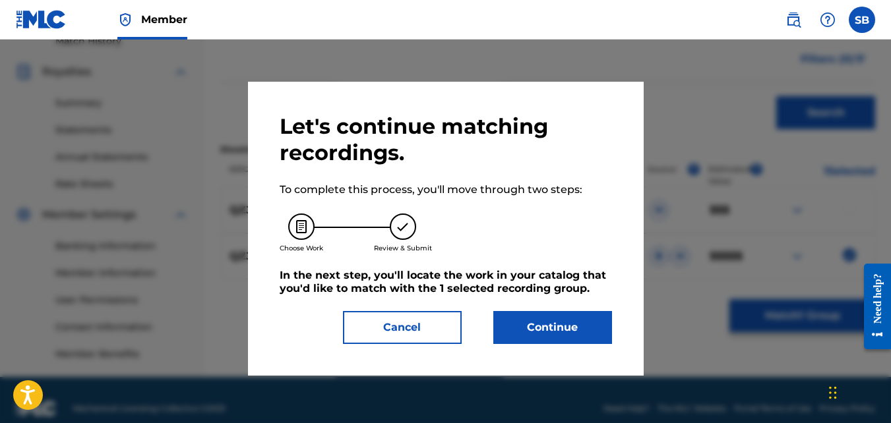
click at [528, 333] on button "Continue" at bounding box center [552, 327] width 119 height 33
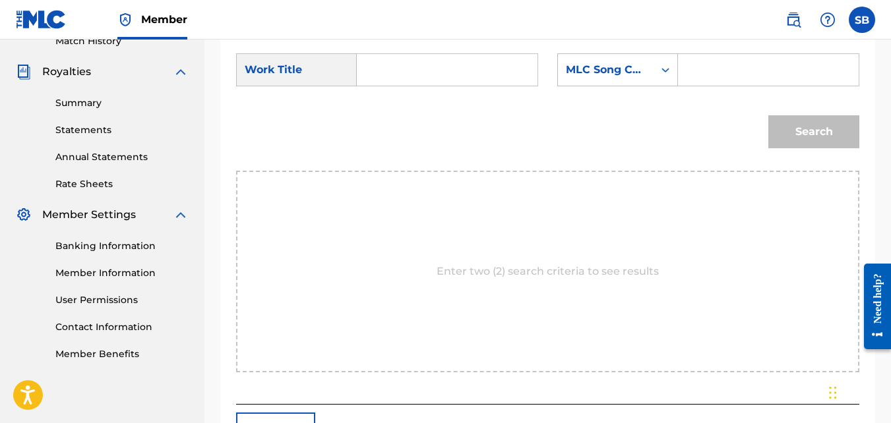
scroll to position [266, 0]
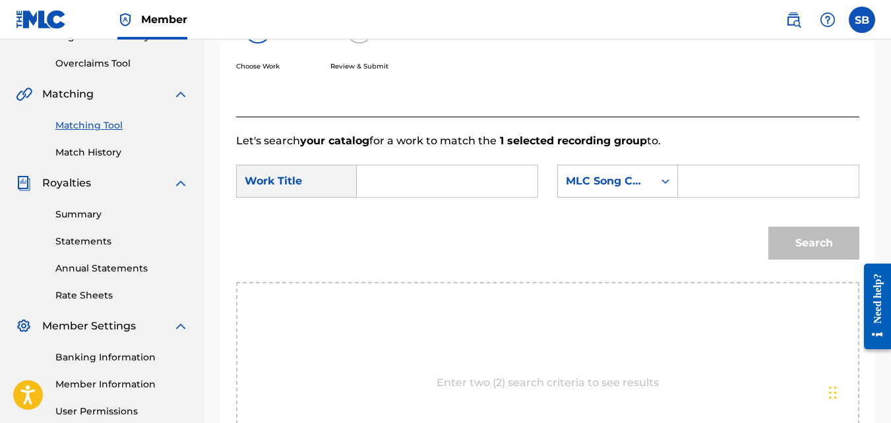
click at [423, 190] on input "Search Form" at bounding box center [447, 182] width 158 height 32
click at [402, 217] on span "ze" at bounding box center [403, 210] width 12 height 13
type input "braze"
click at [591, 198] on div "MLC Song Code" at bounding box center [617, 181] width 121 height 33
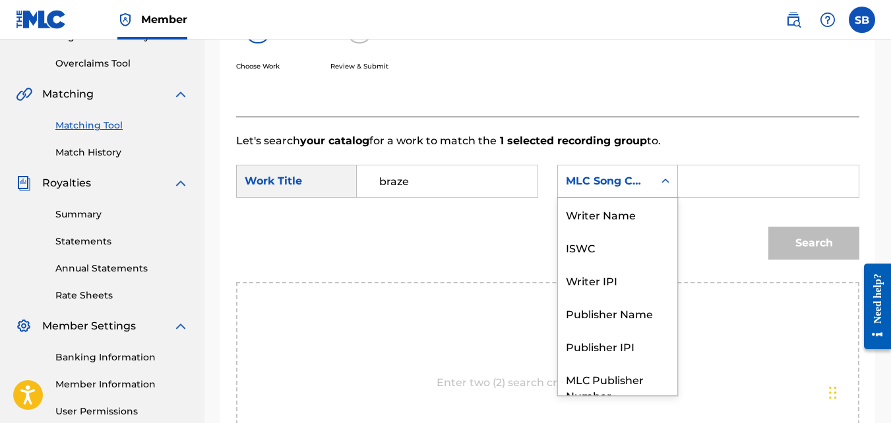
scroll to position [49, 0]
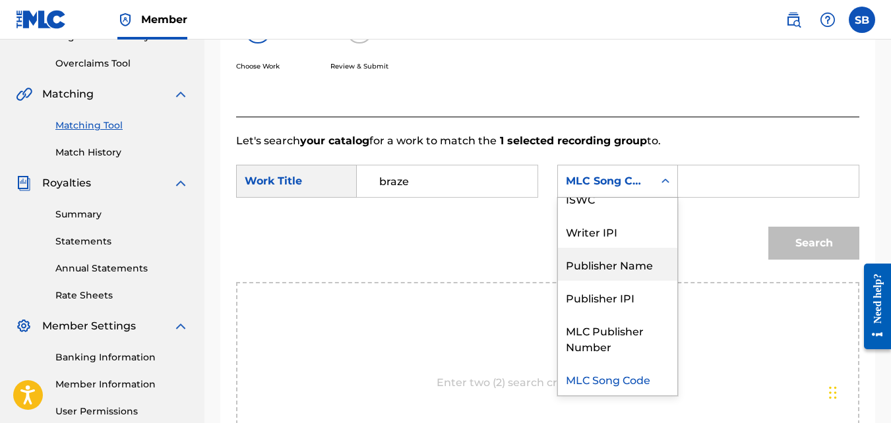
click at [617, 281] on div "Publisher Name" at bounding box center [617, 264] width 119 height 33
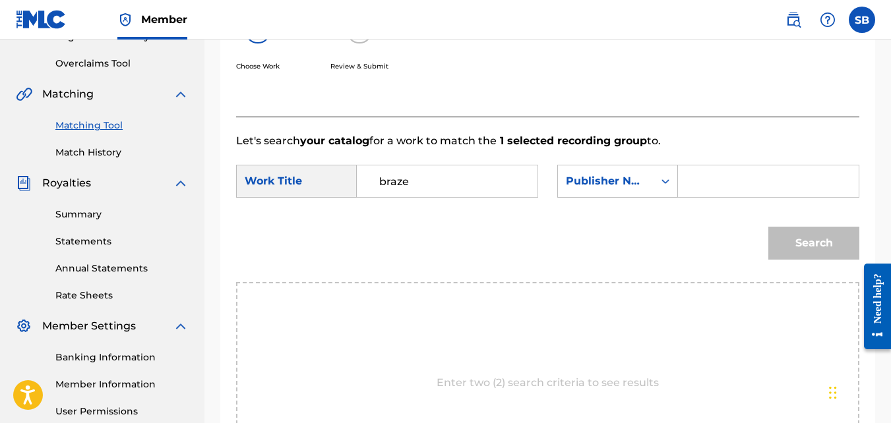
paste input "steven brown"
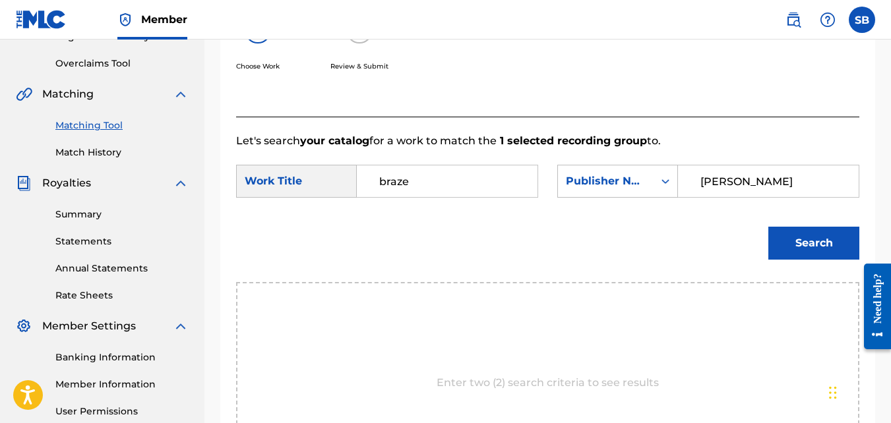
type input "steven brown"
click at [768, 227] on button "Search" at bounding box center [813, 243] width 91 height 33
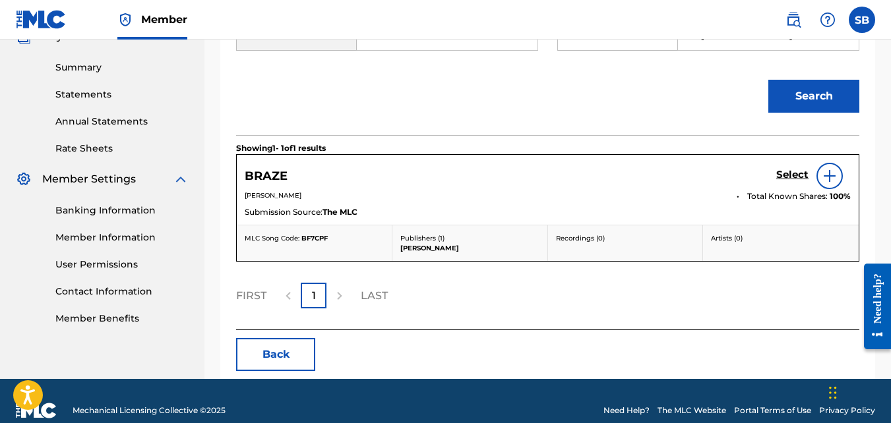
scroll to position [423, 0]
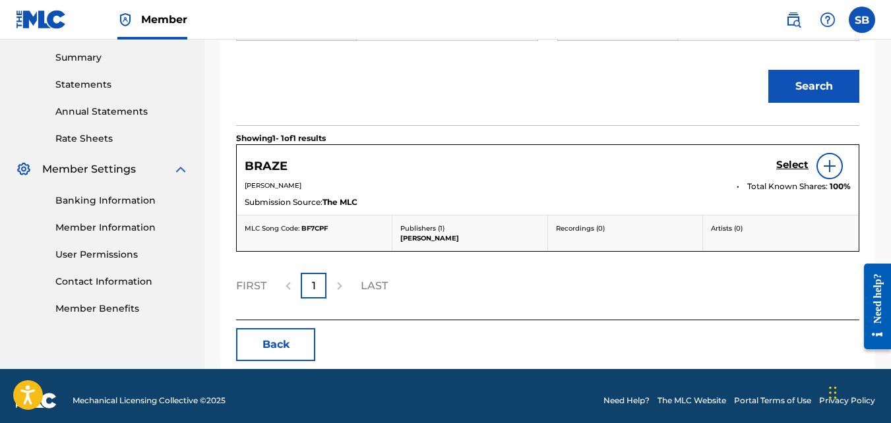
click at [788, 171] on h5 "Select" at bounding box center [792, 165] width 32 height 13
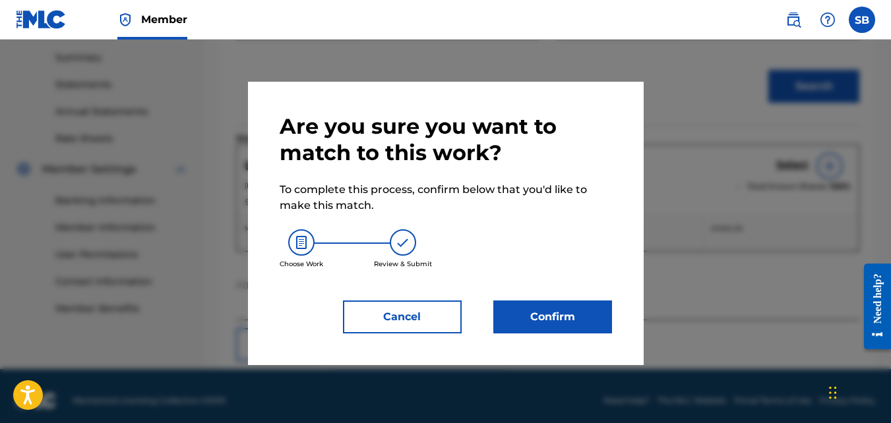
click at [585, 303] on button "Confirm" at bounding box center [552, 317] width 119 height 33
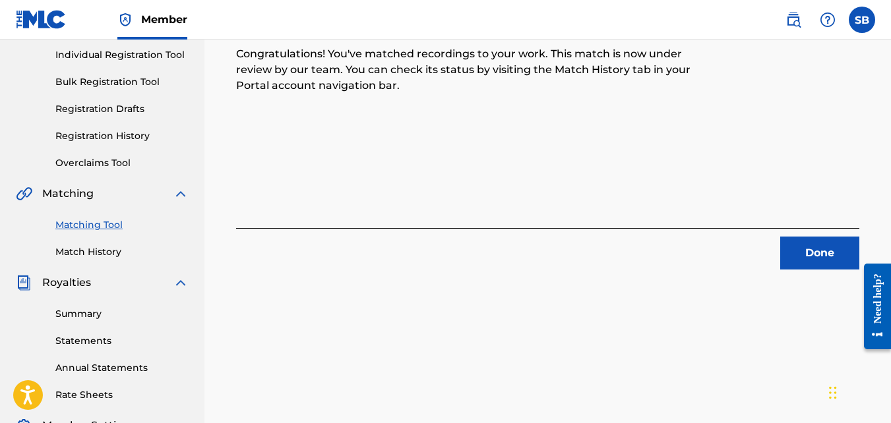
scroll to position [154, 0]
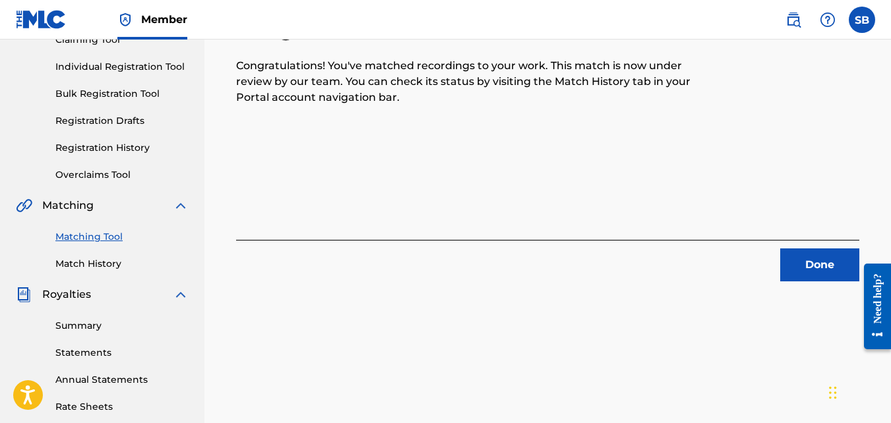
click at [830, 264] on button "Done" at bounding box center [819, 265] width 79 height 33
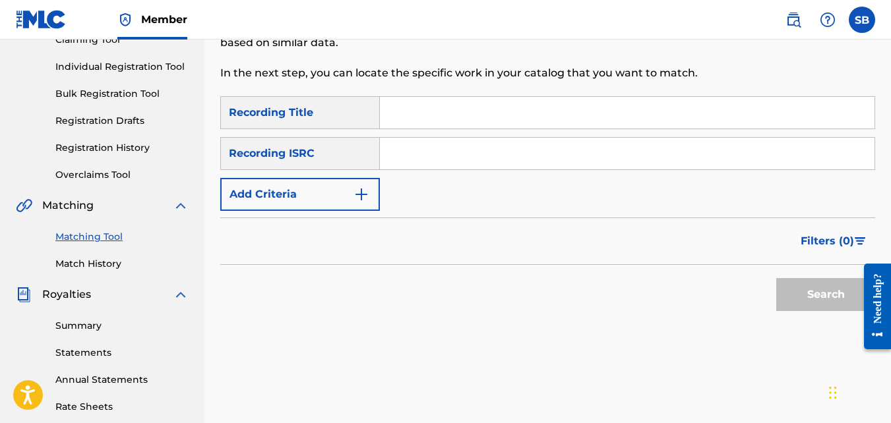
click at [389, 101] on input "Search Form" at bounding box center [627, 113] width 495 height 32
type input "bron"
click at [358, 187] on img "Search Form" at bounding box center [362, 195] width 16 height 16
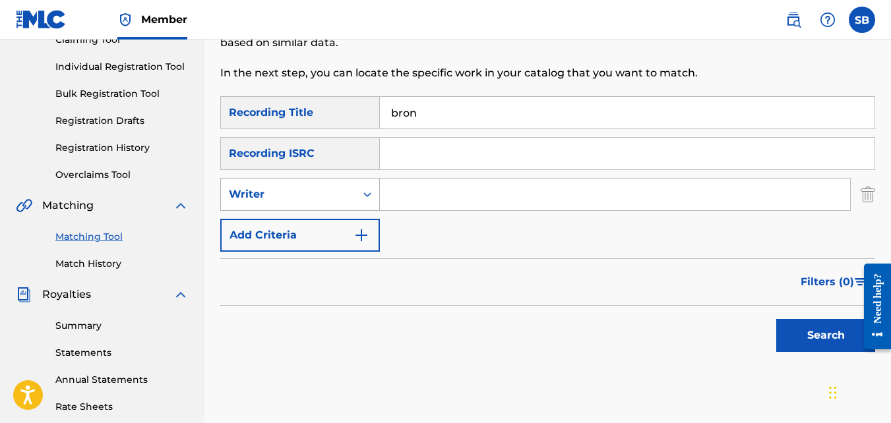
click at [346, 187] on div "Writer" at bounding box center [288, 195] width 119 height 16
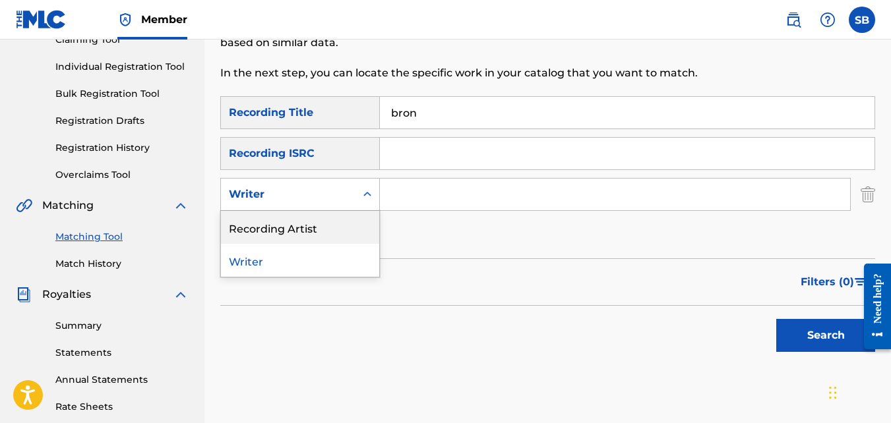
click at [347, 215] on div "Recording Artist" at bounding box center [300, 227] width 158 height 33
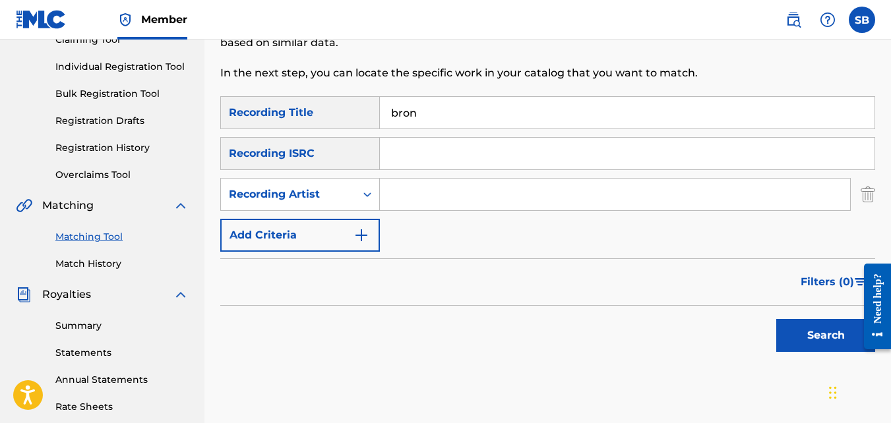
click at [388, 194] on input "Search Form" at bounding box center [615, 195] width 470 height 32
type input "mikej"
click at [776, 319] on button "Search" at bounding box center [825, 335] width 99 height 33
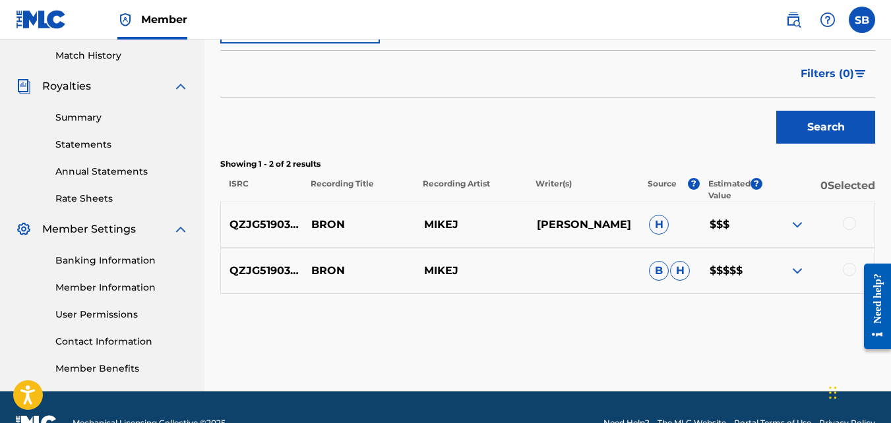
scroll to position [363, 0]
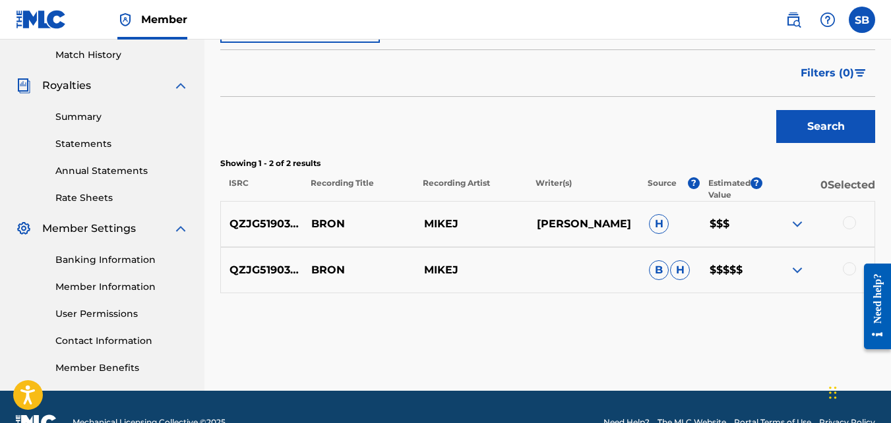
click at [848, 267] on div at bounding box center [849, 269] width 13 height 13
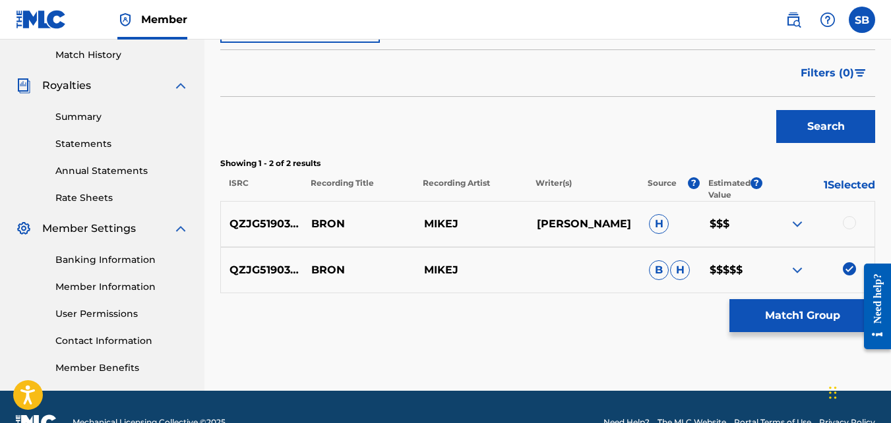
click at [801, 320] on button "Match 1 Group" at bounding box center [803, 315] width 146 height 33
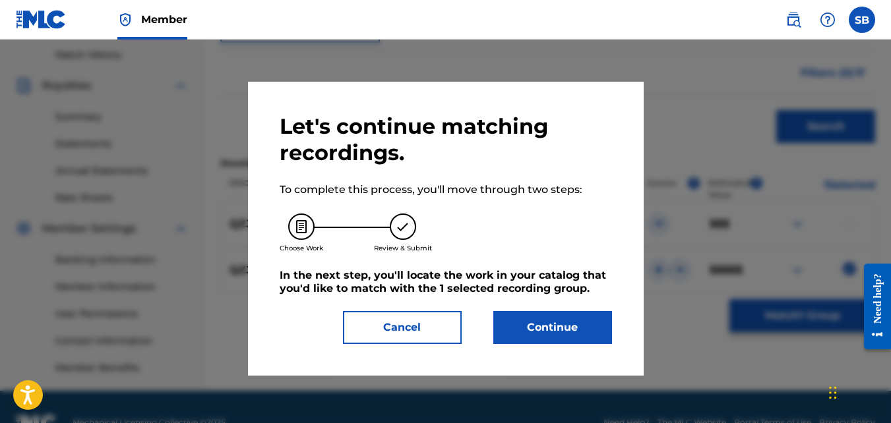
click at [511, 323] on button "Continue" at bounding box center [552, 327] width 119 height 33
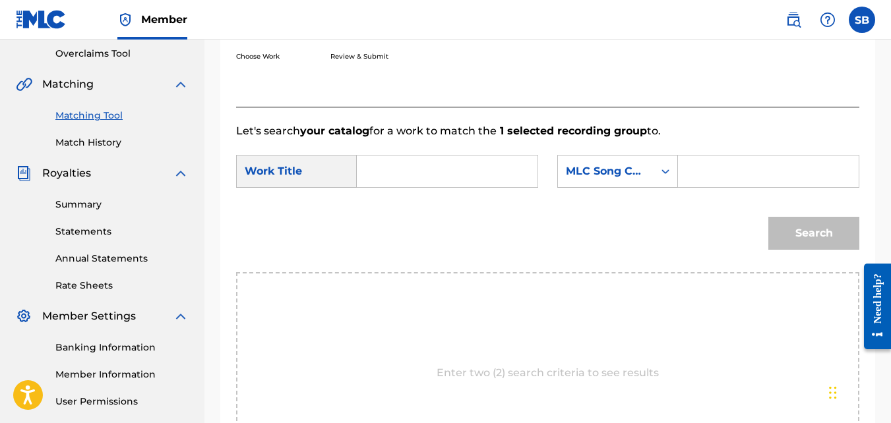
scroll to position [275, 0]
click at [385, 185] on input "Search Form" at bounding box center [447, 172] width 158 height 32
type input "bron"
click at [388, 208] on strong "bron" at bounding box center [392, 201] width 26 height 13
click at [642, 180] on div "MLC Song Code" at bounding box center [606, 172] width 80 height 16
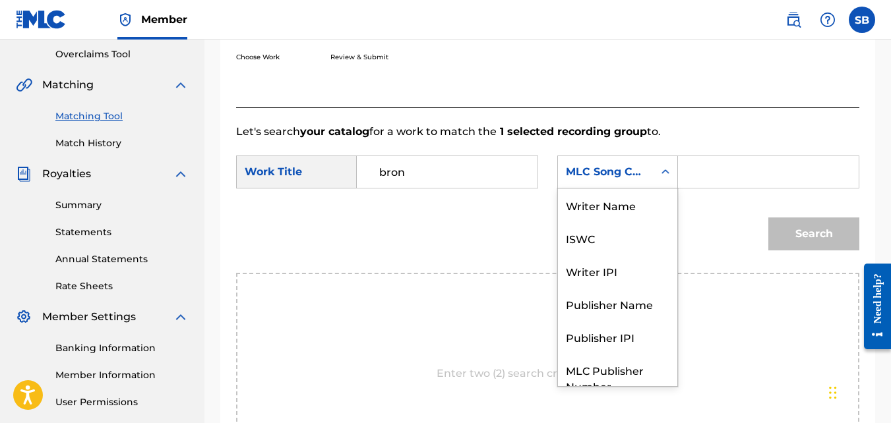
scroll to position [49, 0]
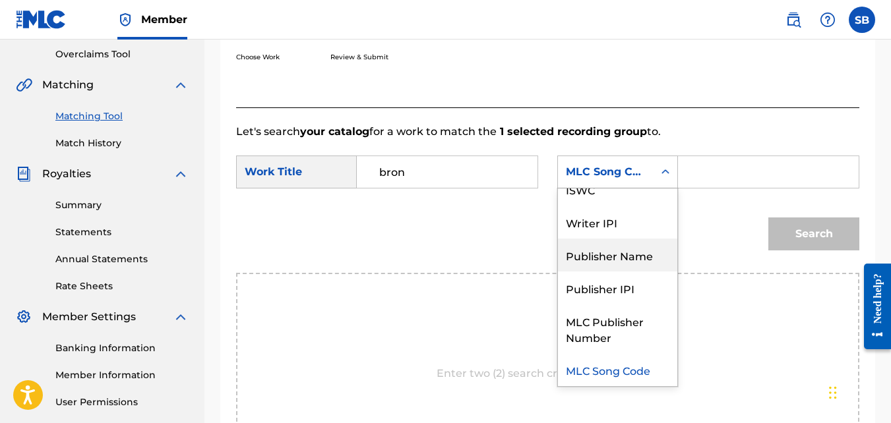
click at [632, 264] on div "Publisher Name" at bounding box center [617, 255] width 119 height 33
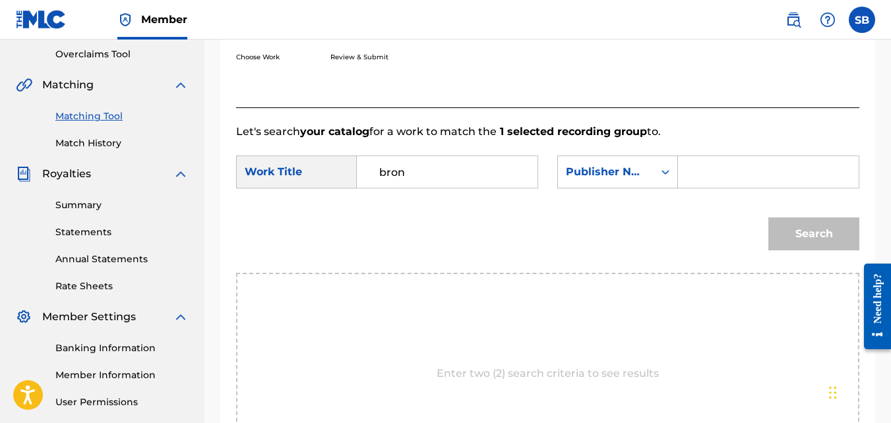
paste input "steven brown"
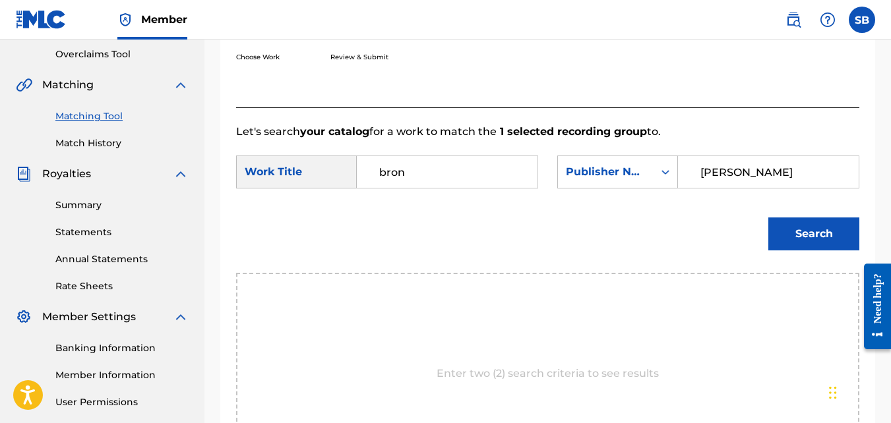
type input "steven brown"
click at [776, 251] on button "Search" at bounding box center [813, 234] width 91 height 33
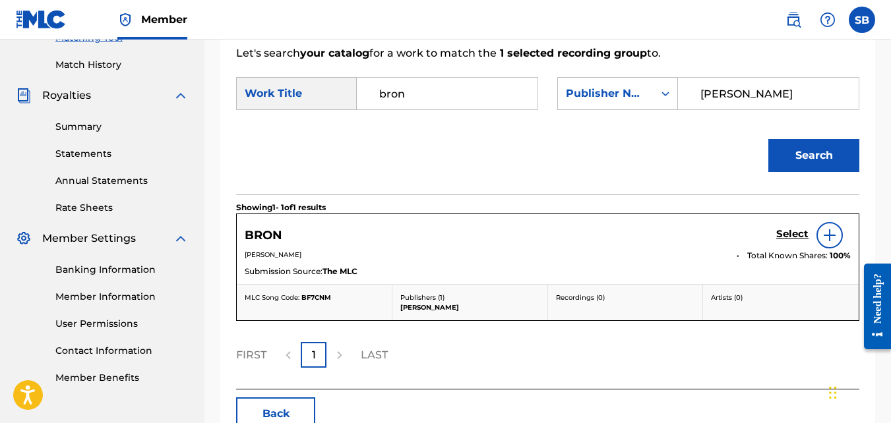
scroll to position [354, 0]
click at [788, 240] on h5 "Select" at bounding box center [792, 234] width 32 height 13
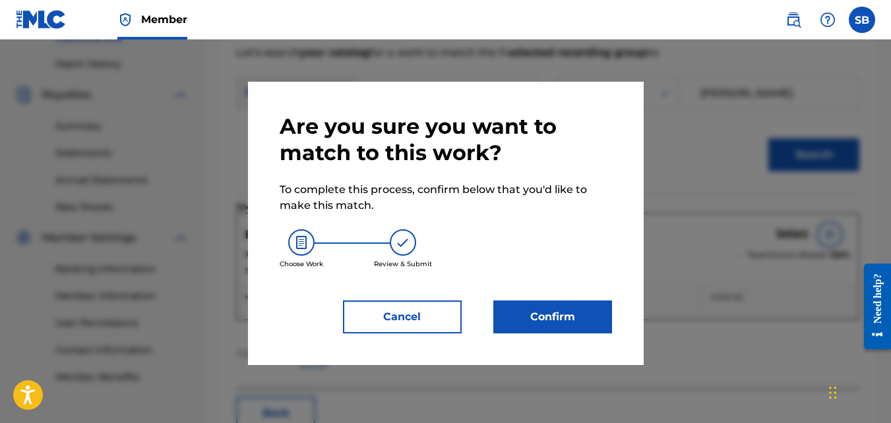
click at [553, 330] on button "Confirm" at bounding box center [552, 317] width 119 height 33
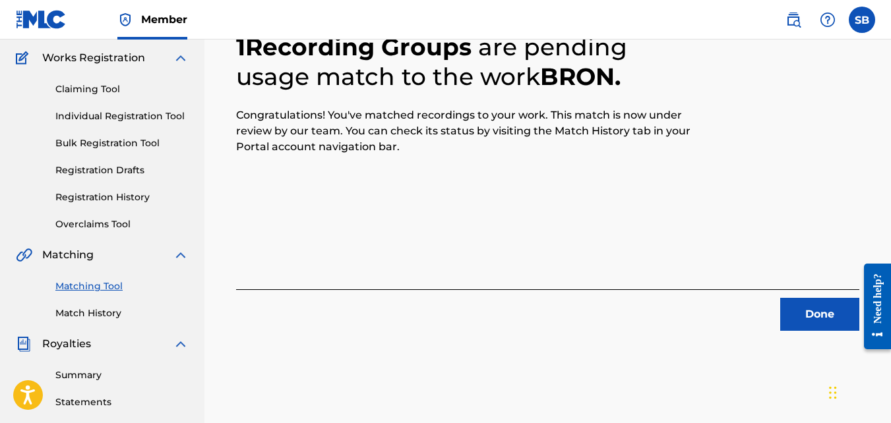
scroll to position [106, 0]
click at [795, 310] on button "Done" at bounding box center [819, 313] width 79 height 33
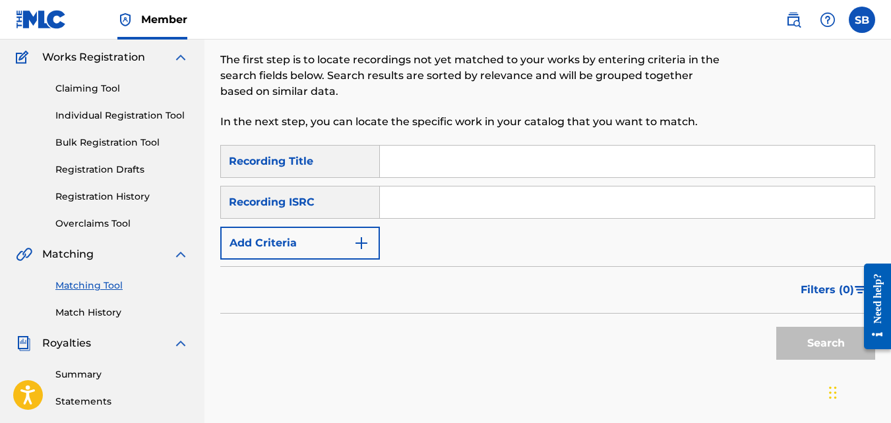
click at [391, 166] on input "Search Form" at bounding box center [627, 162] width 495 height 32
type input "chicano"
click at [326, 230] on button "Add Criteria" at bounding box center [300, 243] width 160 height 33
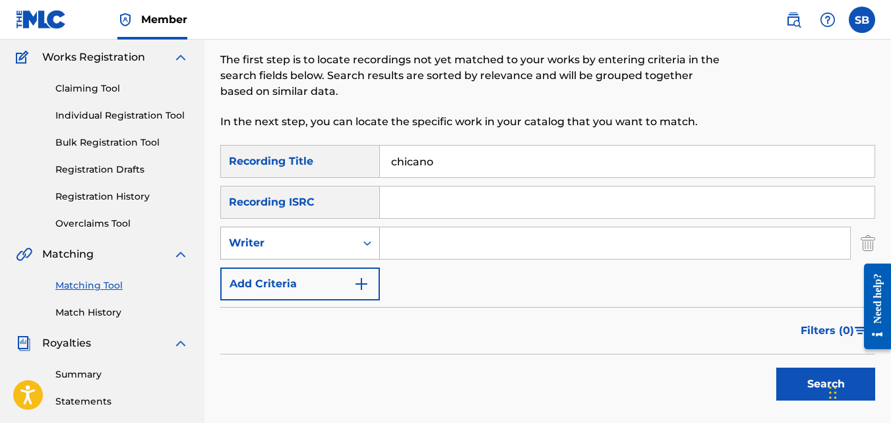
click at [315, 241] on div "Writer" at bounding box center [288, 243] width 119 height 16
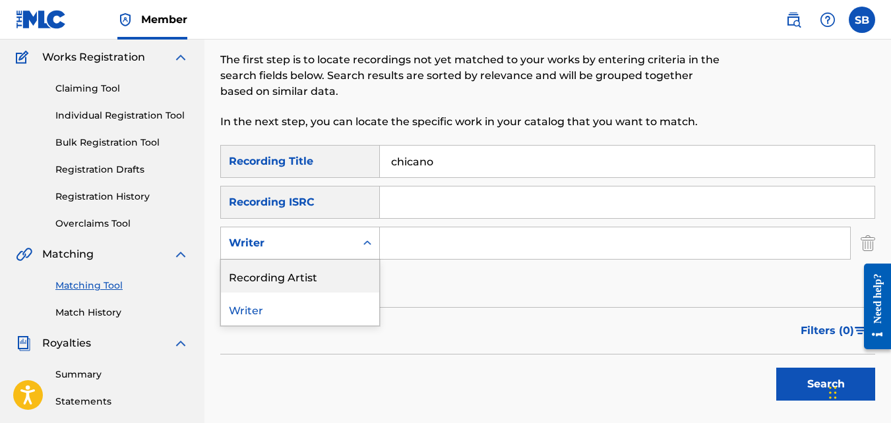
click at [311, 280] on div "Recording Artist" at bounding box center [300, 276] width 158 height 33
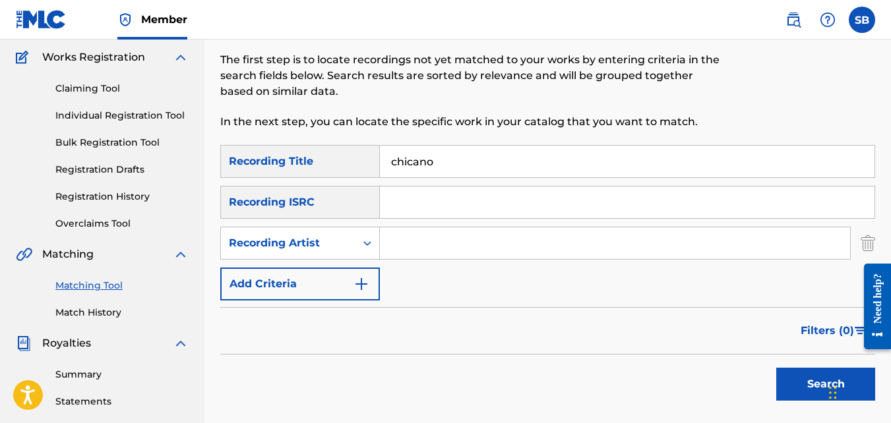
click at [398, 243] on input "Search Form" at bounding box center [615, 244] width 470 height 32
type input "mikej"
click at [776, 368] on button "Search" at bounding box center [825, 384] width 99 height 33
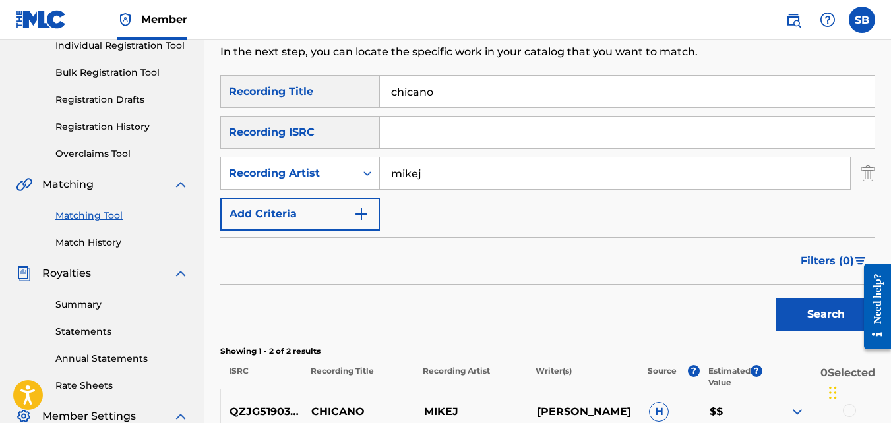
scroll to position [175, 0]
click at [445, 102] on input "chicano" at bounding box center [627, 93] width 495 height 32
click at [776, 299] on button "Search" at bounding box center [825, 315] width 99 height 33
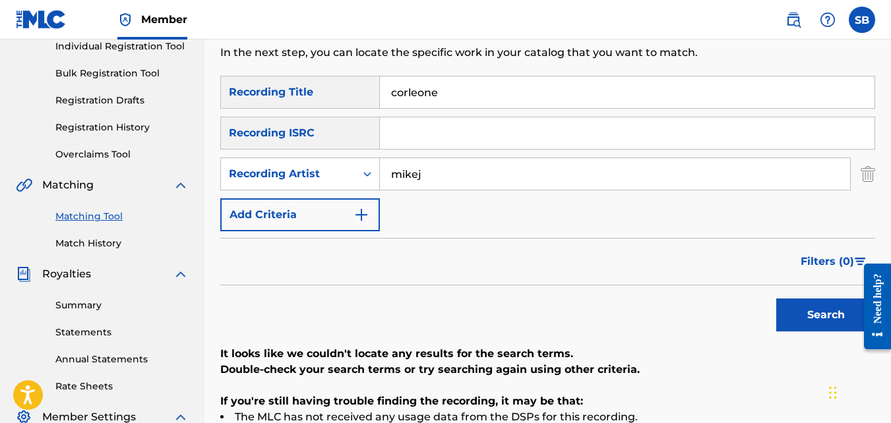
type input "corleone"
click at [776, 299] on button "Search" at bounding box center [825, 315] width 99 height 33
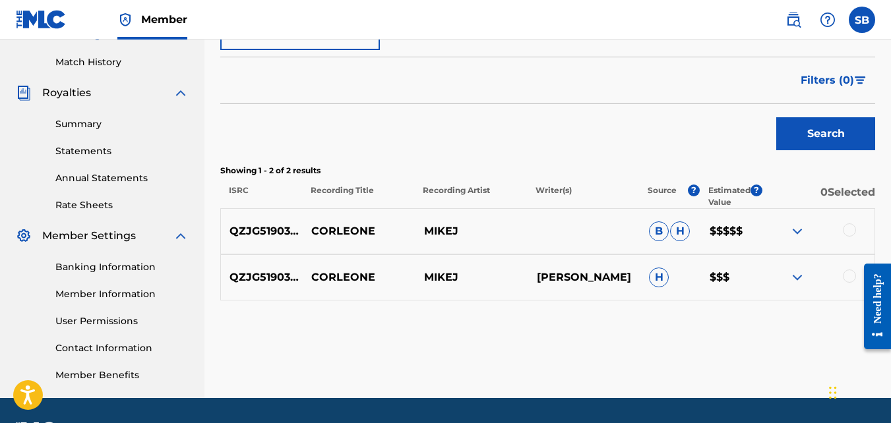
scroll to position [357, 0]
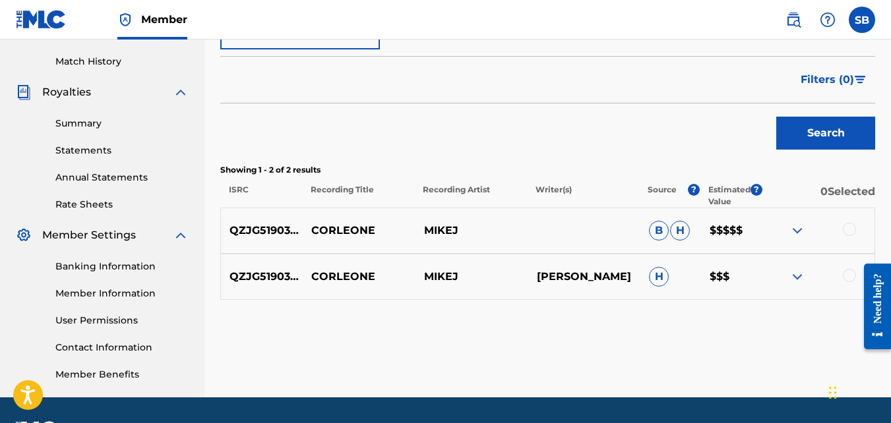
click at [848, 235] on div at bounding box center [849, 229] width 13 height 13
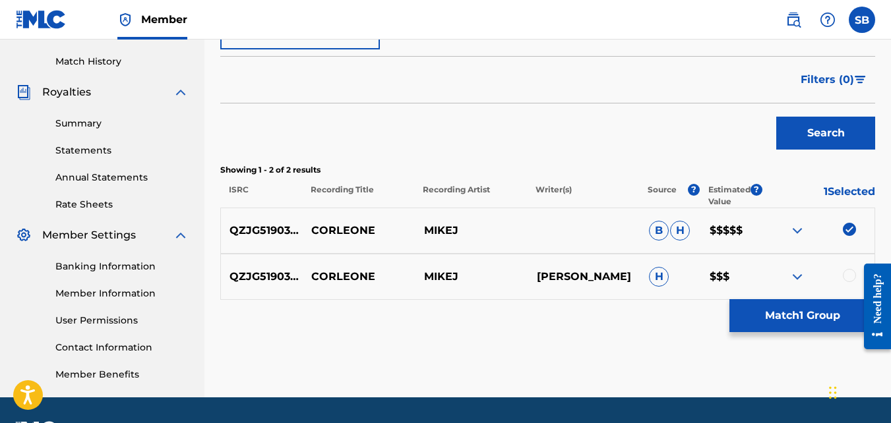
click at [823, 309] on button "Match 1 Group" at bounding box center [803, 315] width 146 height 33
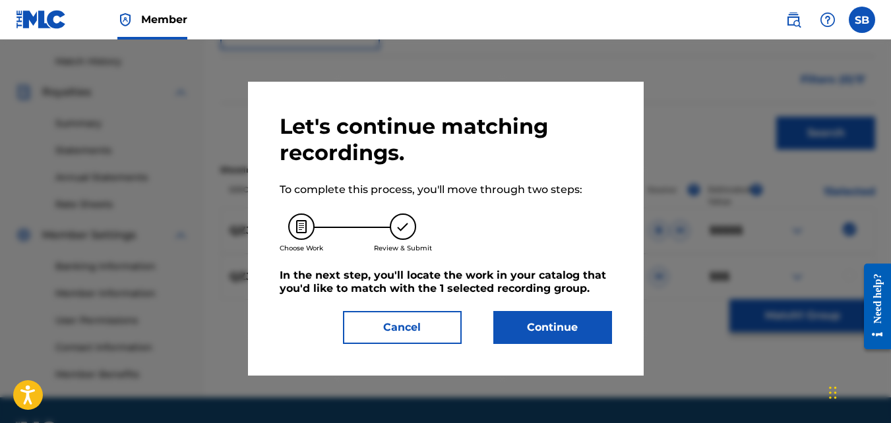
click at [573, 327] on button "Continue" at bounding box center [552, 327] width 119 height 33
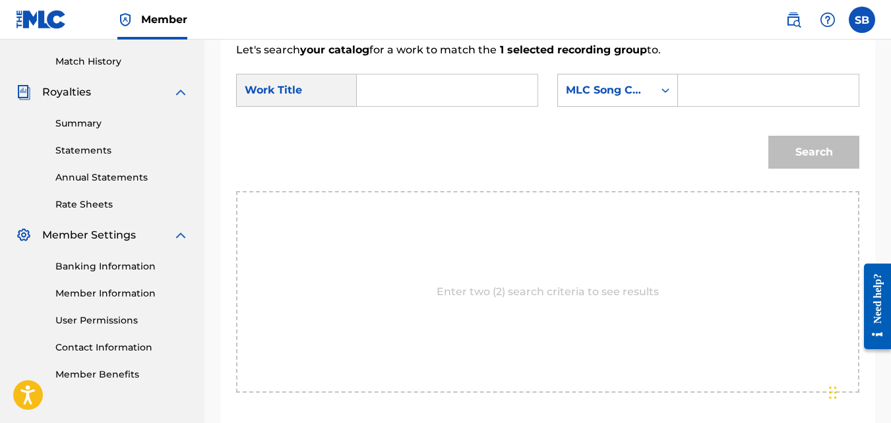
click at [429, 103] on input "Search Form" at bounding box center [447, 91] width 158 height 32
click at [474, 126] on span "eone" at bounding box center [487, 119] width 27 height 13
type input "corleone"
click at [617, 107] on div "MLC Song Code" at bounding box center [617, 90] width 121 height 33
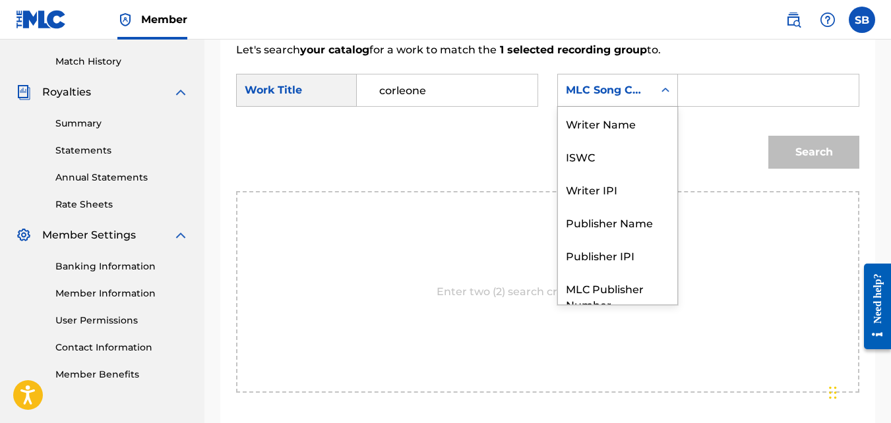
scroll to position [49, 0]
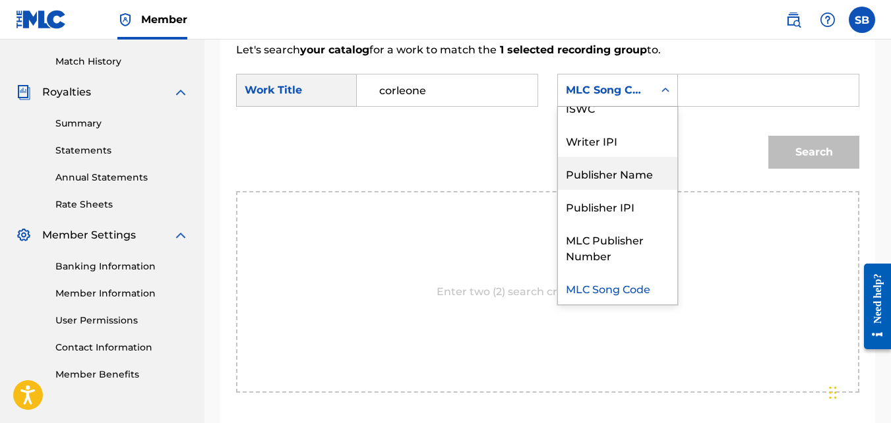
click at [619, 179] on div "Publisher Name" at bounding box center [617, 173] width 119 height 33
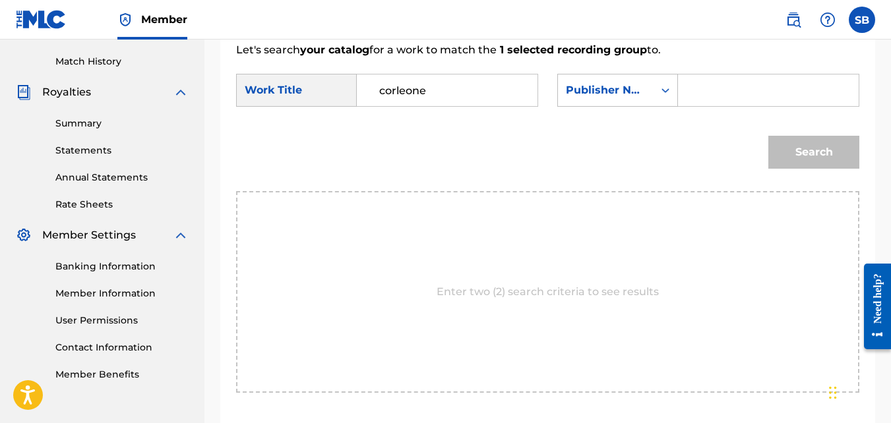
paste input "steven brown"
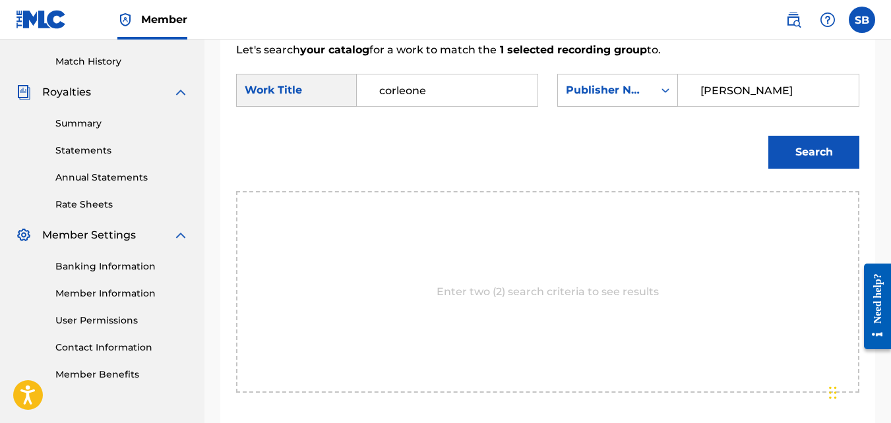
type input "steven brown"
click at [768, 136] on button "Search" at bounding box center [813, 152] width 91 height 33
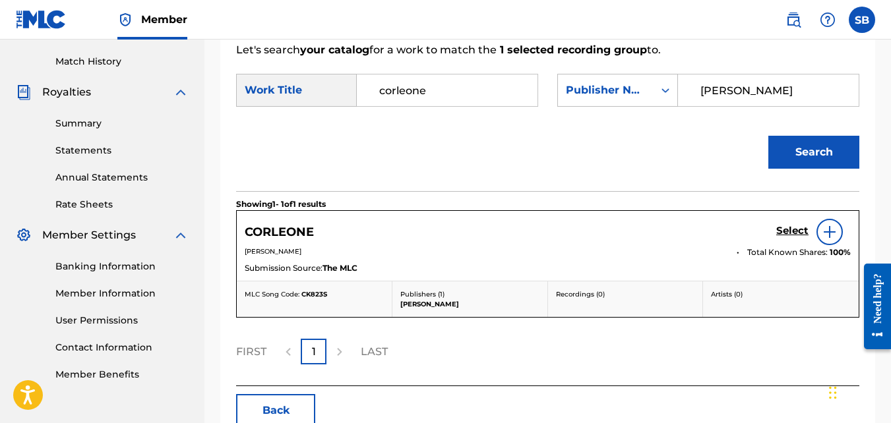
click at [785, 239] on link "Select" at bounding box center [792, 232] width 32 height 15
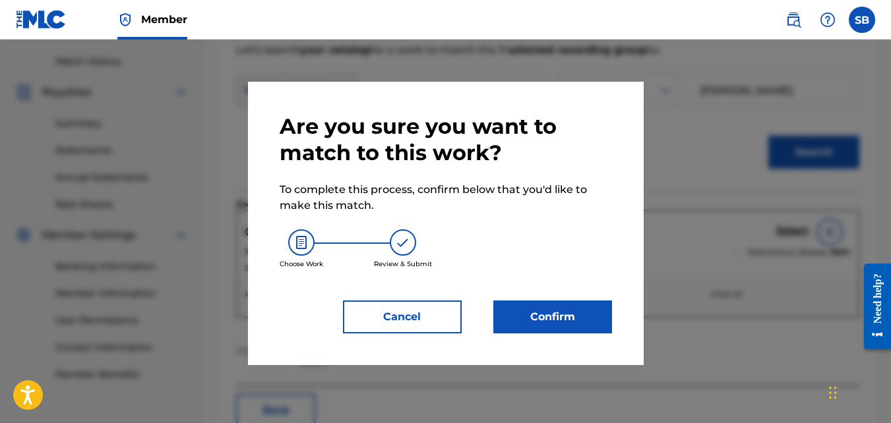
click at [577, 313] on button "Confirm" at bounding box center [552, 317] width 119 height 33
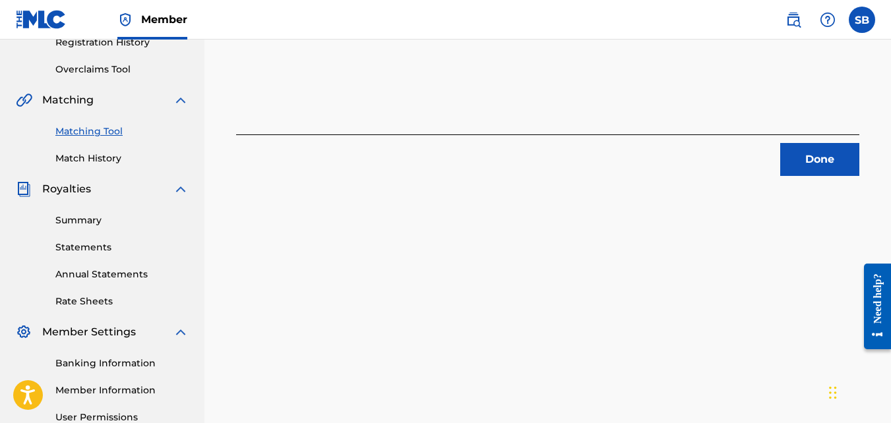
scroll to position [259, 0]
click at [803, 174] on button "Done" at bounding box center [819, 160] width 79 height 33
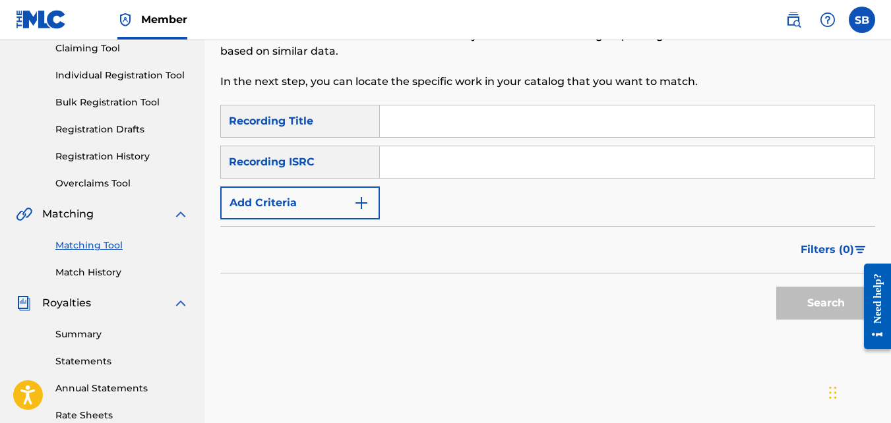
scroll to position [141, 0]
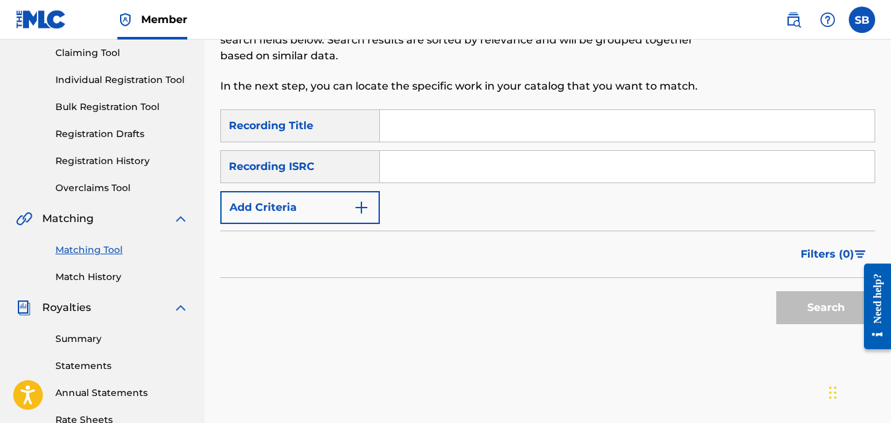
click at [425, 117] on input "Search Form" at bounding box center [627, 126] width 495 height 32
type input "dumb"
click at [350, 185] on div "SearchWithCriteriab8d6701e-9983-4eea-b69b-a9561e216fa8 Recording Title dumb Sea…" at bounding box center [547, 166] width 655 height 115
click at [349, 187] on div "SearchWithCriteriab8d6701e-9983-4eea-b69b-a9561e216fa8 Recording Title dumb Sea…" at bounding box center [547, 166] width 655 height 115
click at [345, 206] on button "Add Criteria" at bounding box center [300, 207] width 160 height 33
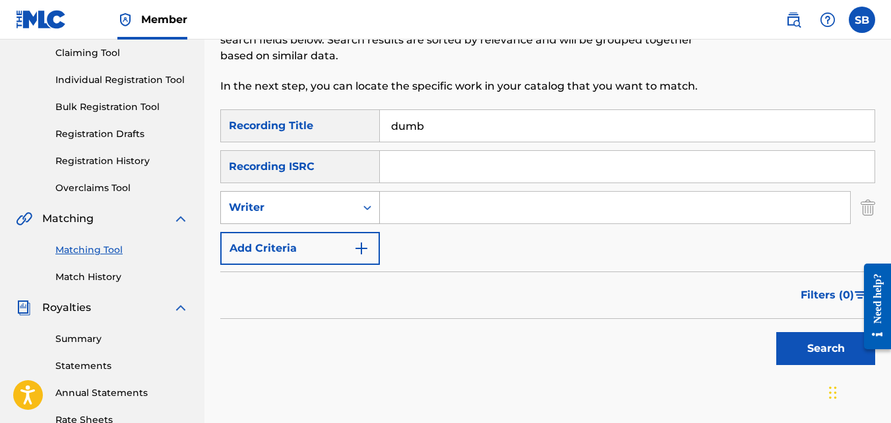
click at [340, 205] on div "Writer" at bounding box center [288, 208] width 119 height 16
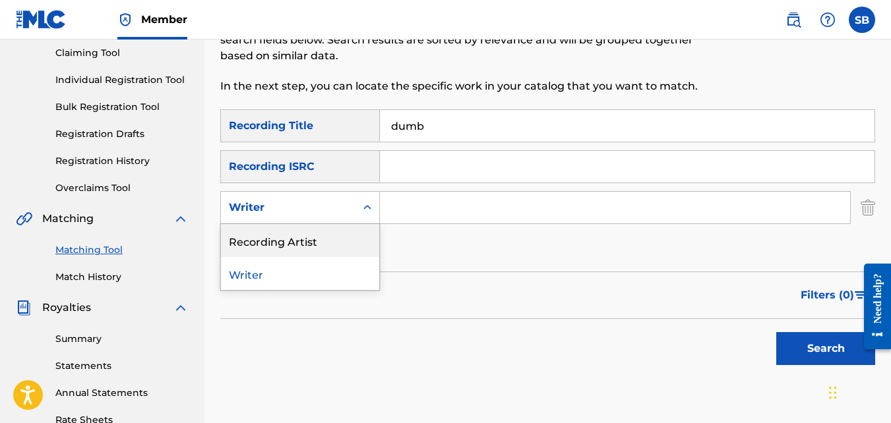
click at [348, 235] on div "Recording Artist" at bounding box center [300, 240] width 158 height 33
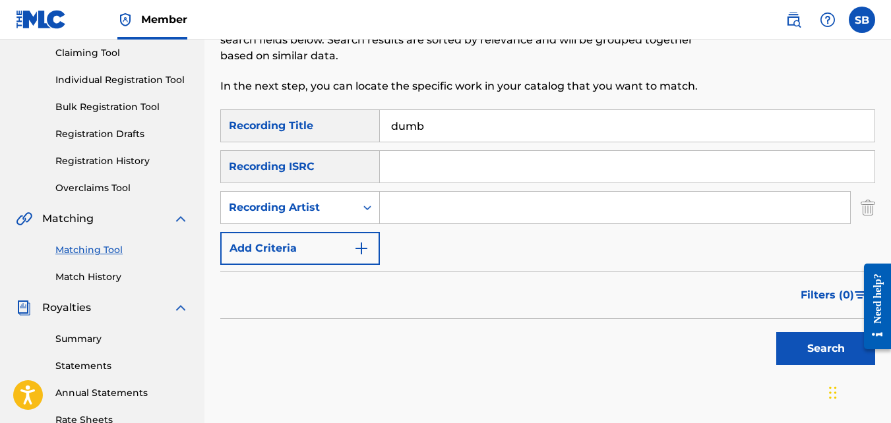
click at [412, 216] on input "Search Form" at bounding box center [615, 208] width 470 height 32
type input "mikej"
click at [776, 332] on button "Search" at bounding box center [825, 348] width 99 height 33
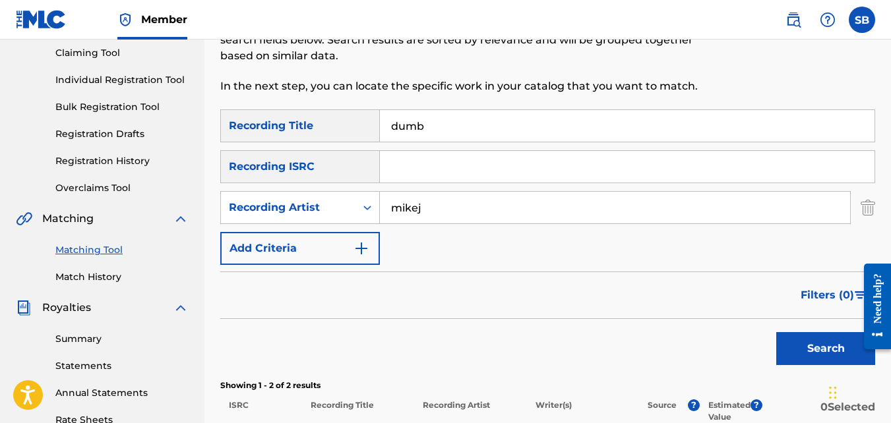
scroll to position [394, 0]
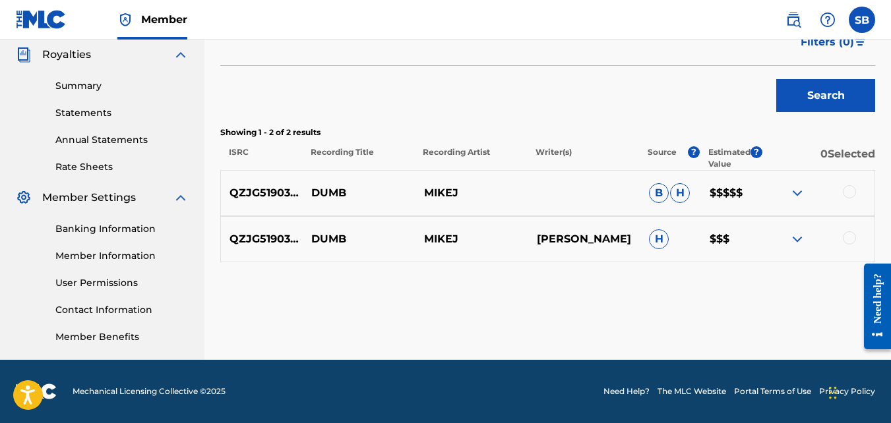
click at [851, 190] on div at bounding box center [849, 191] width 13 height 13
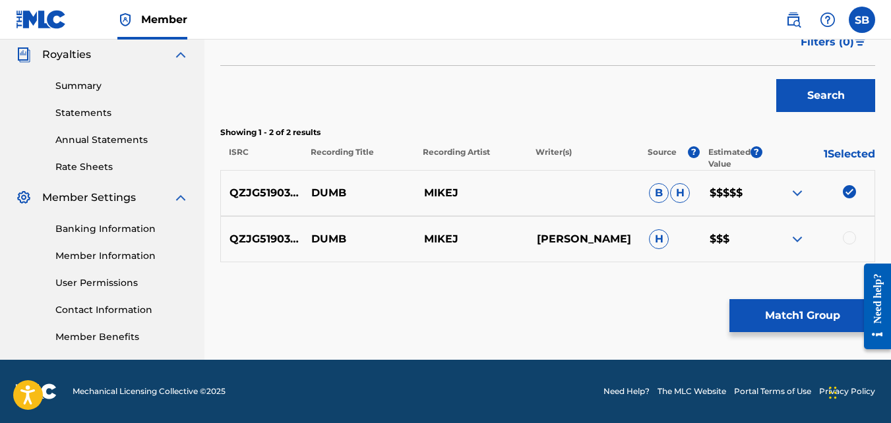
click at [781, 326] on button "Match 1 Group" at bounding box center [803, 315] width 146 height 33
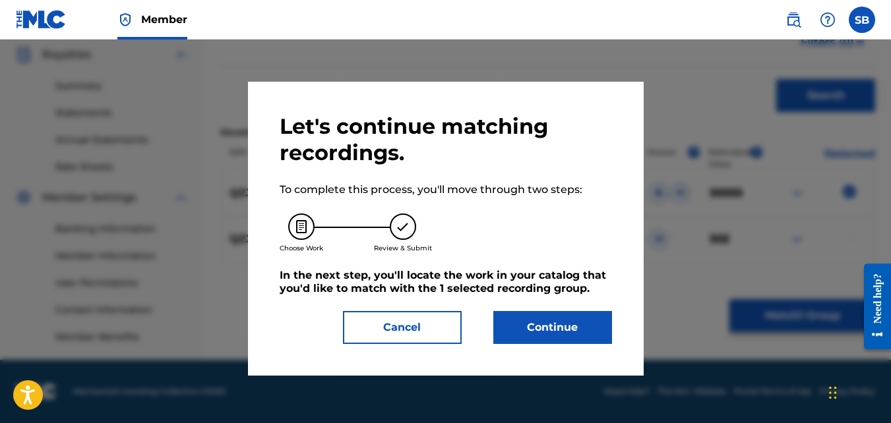
click at [575, 316] on button "Continue" at bounding box center [552, 327] width 119 height 33
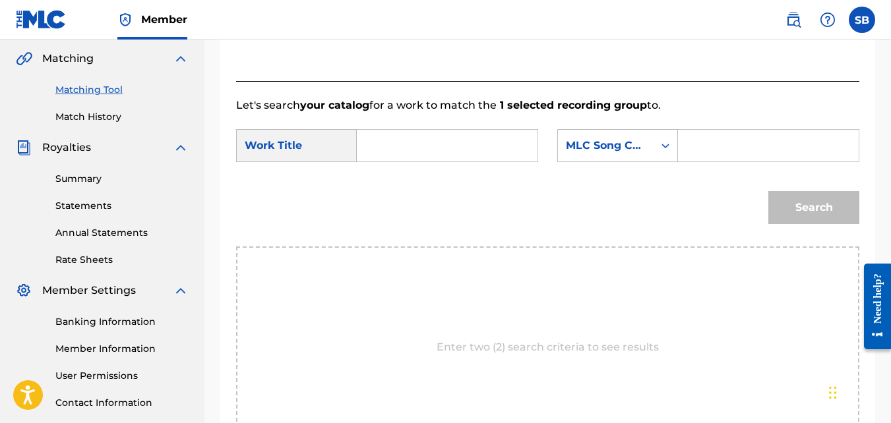
scroll to position [298, 0]
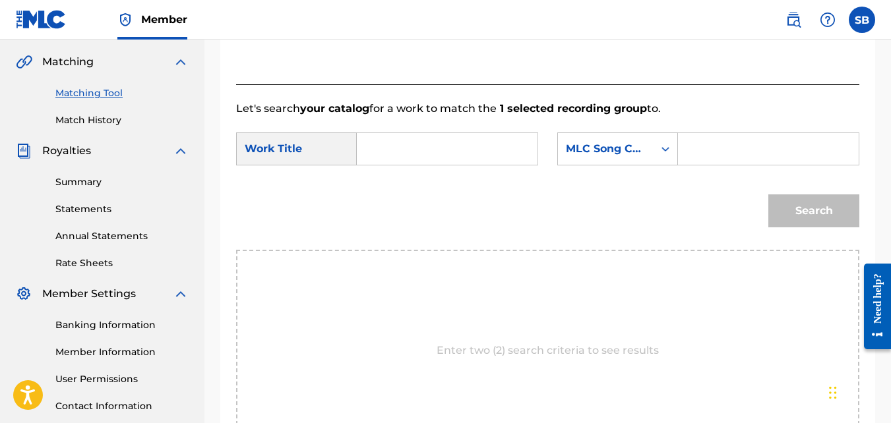
click at [411, 157] on input "Search Form" at bounding box center [447, 149] width 158 height 32
type input "dumb"
click at [402, 185] on strong "dumb" at bounding box center [395, 178] width 33 height 13
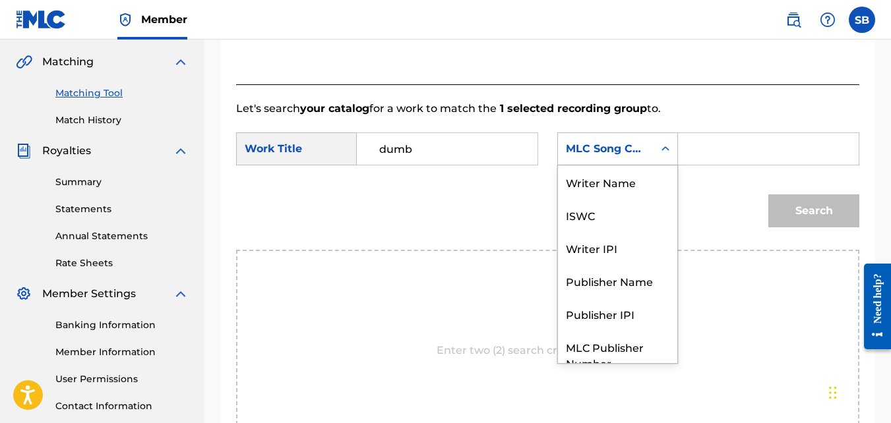
click at [590, 157] on div "MLC Song Code" at bounding box center [606, 149] width 80 height 16
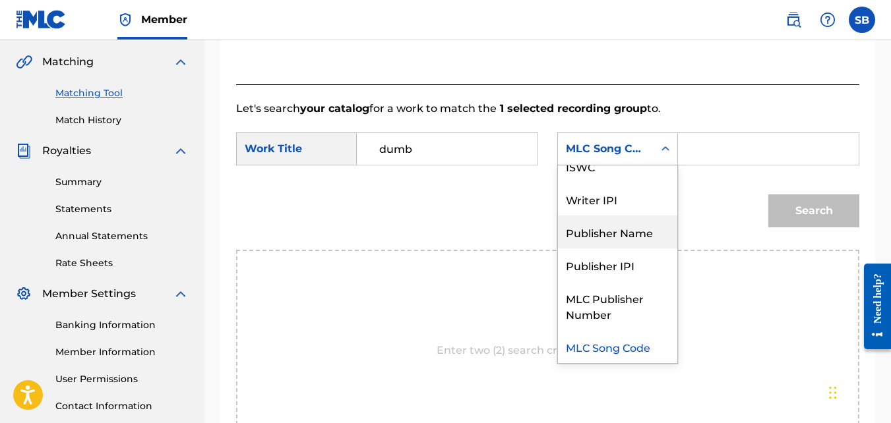
click at [590, 232] on div "Publisher Name" at bounding box center [617, 232] width 119 height 33
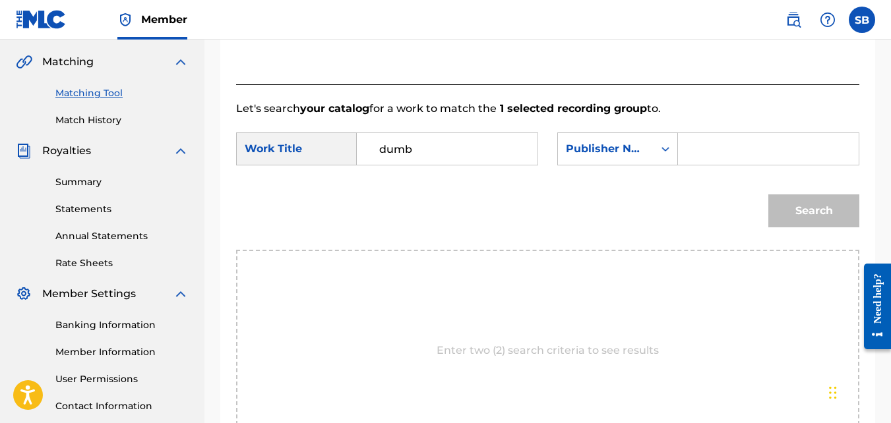
paste input "steven brown"
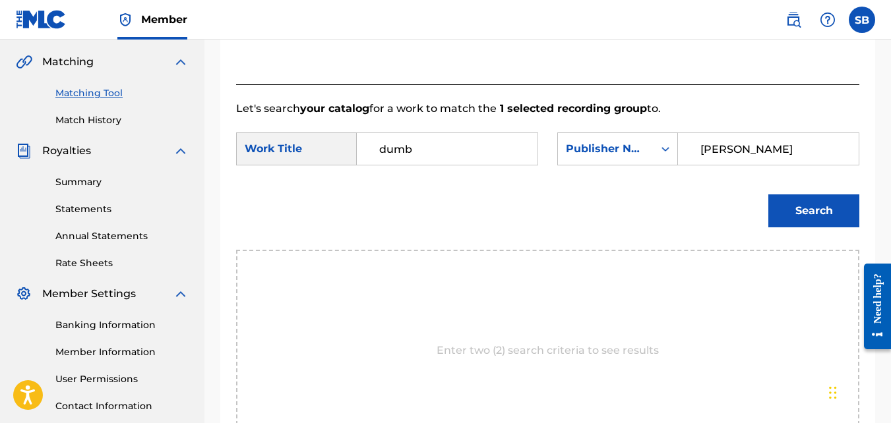
type input "steven brown"
click at [768, 195] on button "Search" at bounding box center [813, 211] width 91 height 33
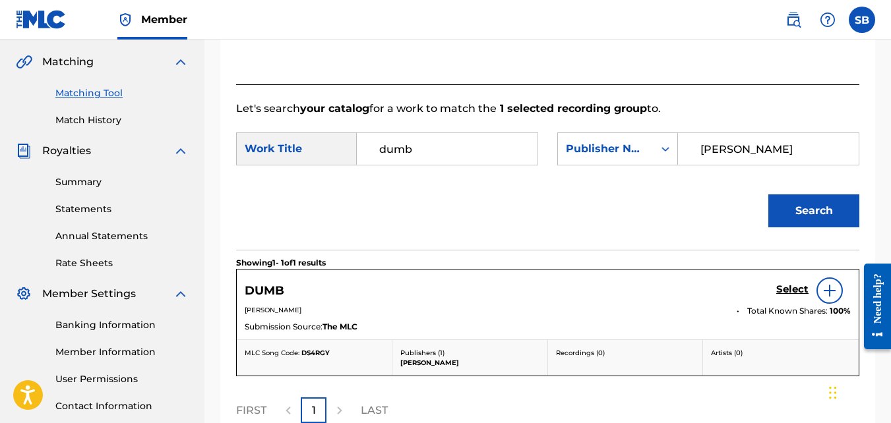
scroll to position [448, 0]
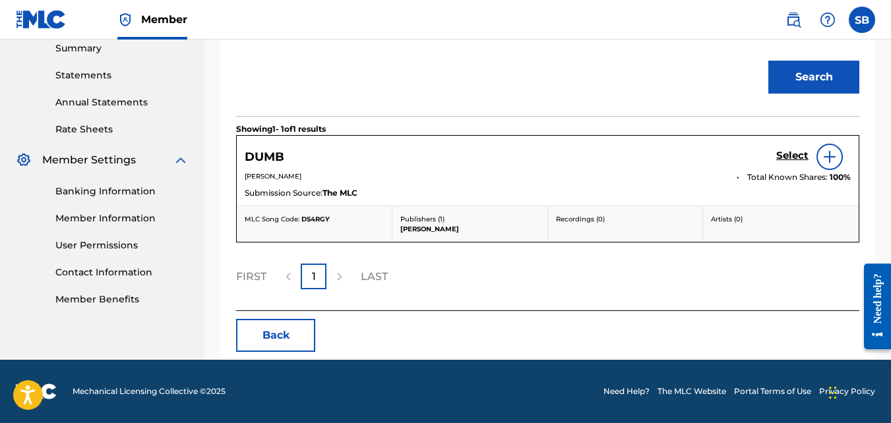
click at [791, 150] on h5 "Select" at bounding box center [792, 156] width 32 height 13
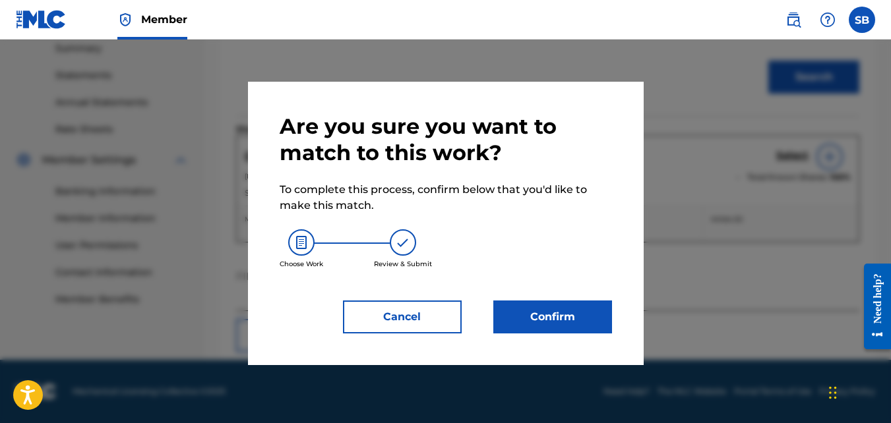
click at [592, 323] on button "Confirm" at bounding box center [552, 317] width 119 height 33
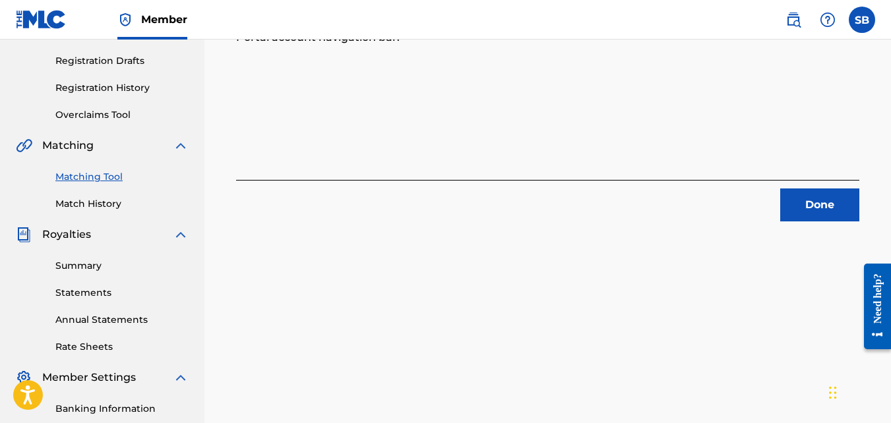
scroll to position [204, 0]
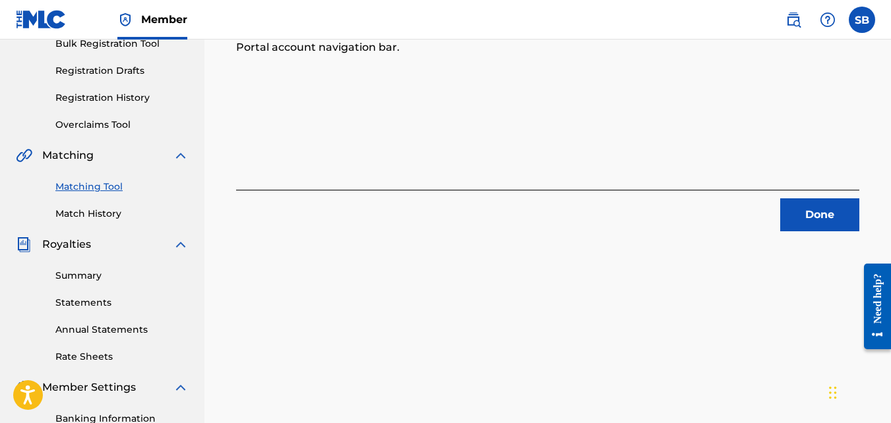
click at [788, 228] on button "Done" at bounding box center [819, 215] width 79 height 33
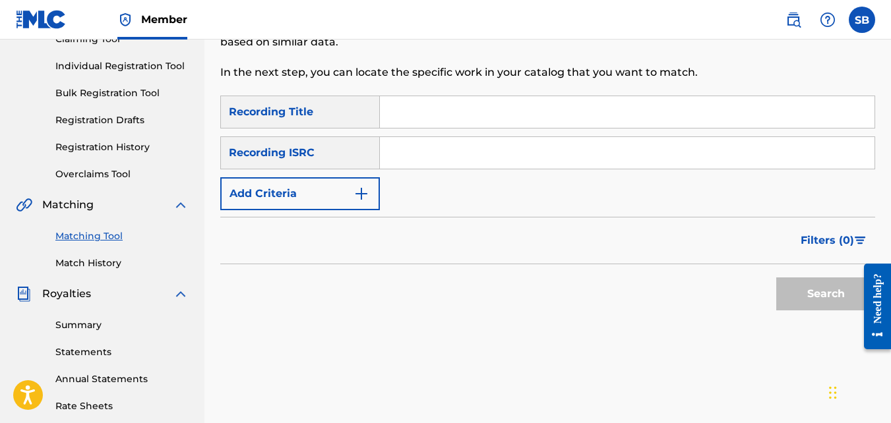
scroll to position [154, 0]
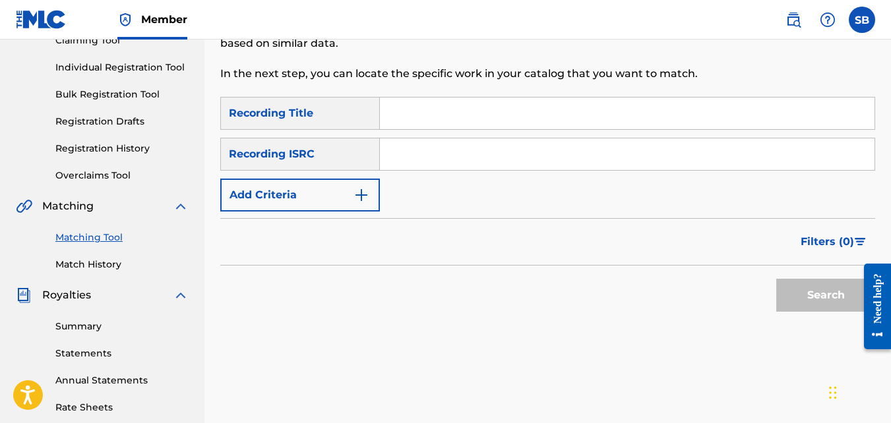
click at [447, 121] on input "Search Form" at bounding box center [627, 114] width 495 height 32
type input "gold"
click at [354, 207] on button "Add Criteria" at bounding box center [300, 195] width 160 height 33
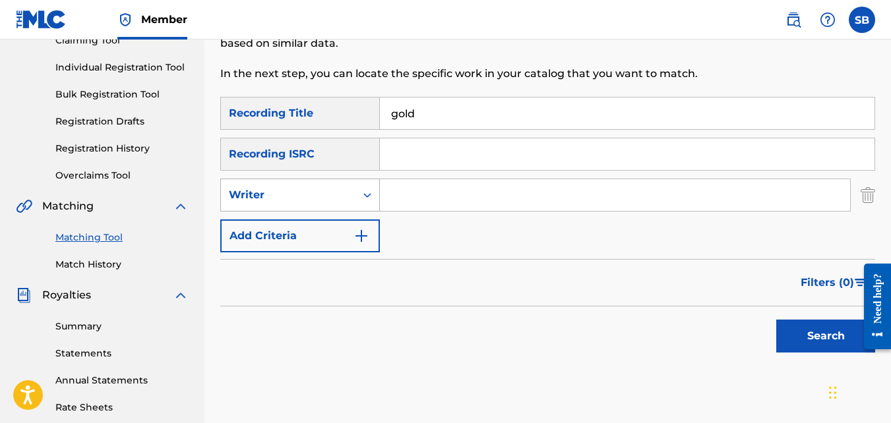
click at [321, 202] on div "Writer" at bounding box center [288, 195] width 119 height 16
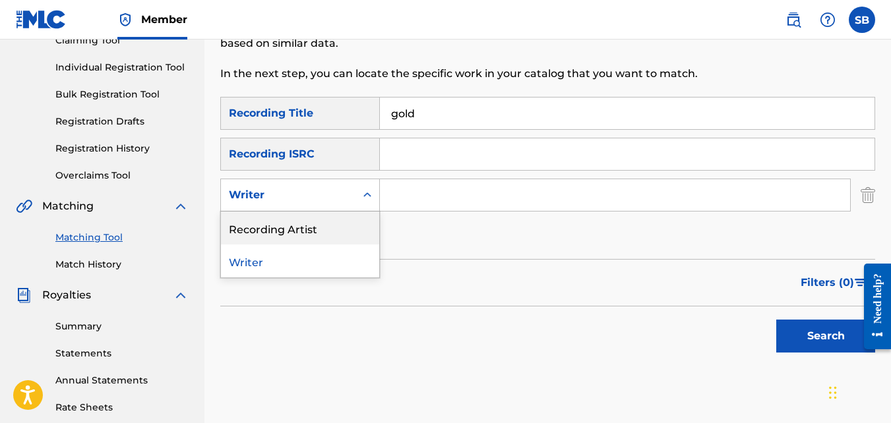
click at [326, 219] on div "Recording Artist" at bounding box center [300, 228] width 158 height 33
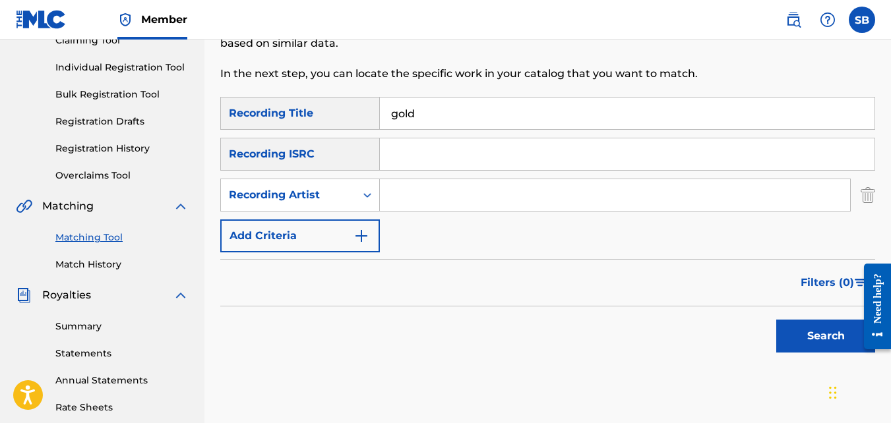
click at [433, 204] on input "Search Form" at bounding box center [615, 195] width 470 height 32
type input "mikej"
click at [776, 320] on button "Search" at bounding box center [825, 336] width 99 height 33
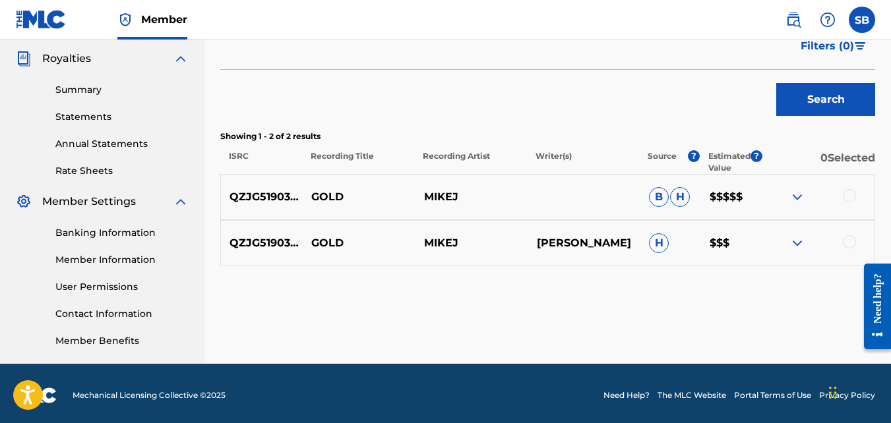
scroll to position [394, 0]
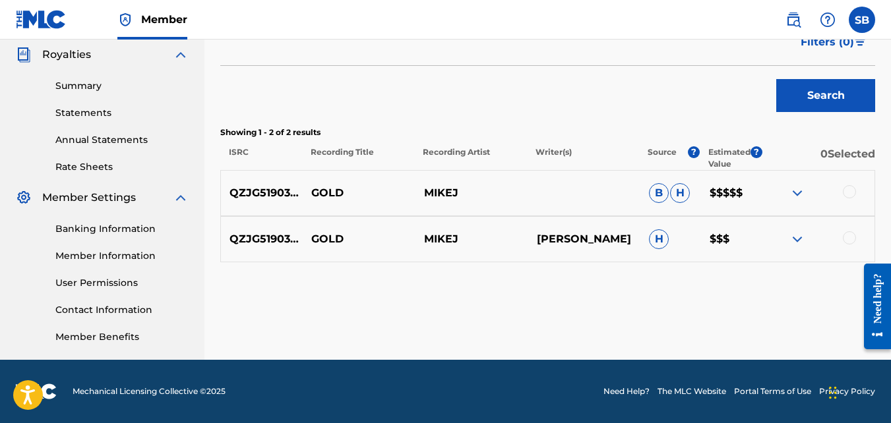
click at [850, 187] on div at bounding box center [849, 191] width 13 height 13
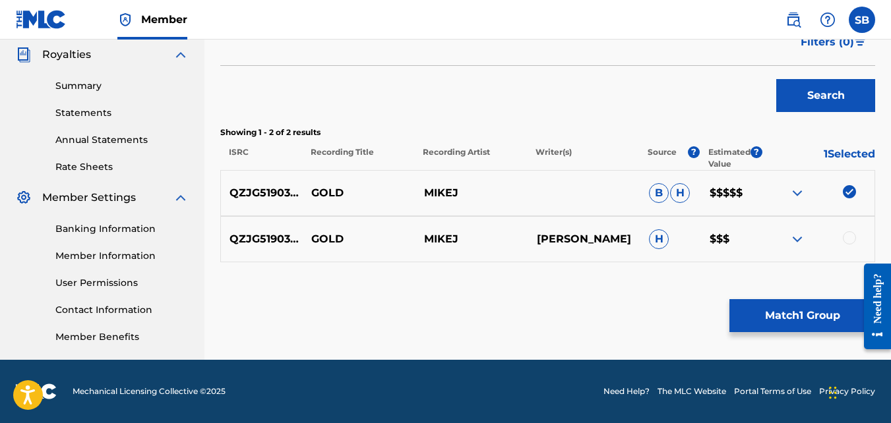
click at [761, 323] on button "Match 1 Group" at bounding box center [803, 315] width 146 height 33
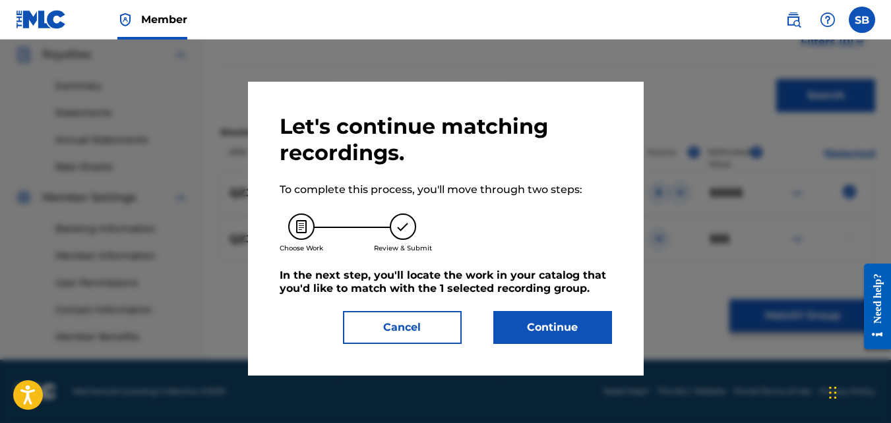
click at [528, 310] on div "Let's continue matching recordings. To complete this process, you'll move throu…" at bounding box center [446, 228] width 332 height 231
click at [528, 323] on button "Continue" at bounding box center [552, 327] width 119 height 33
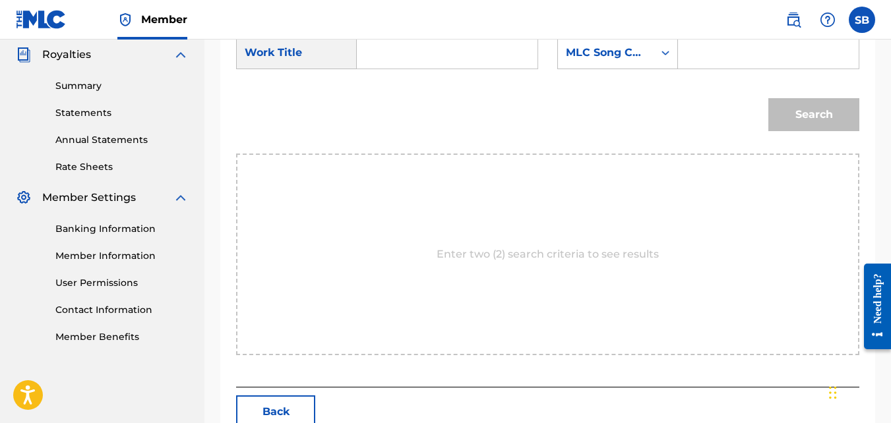
click at [439, 69] on input "Search Form" at bounding box center [447, 53] width 158 height 32
type input "gold"
click at [399, 88] on strong "gold" at bounding box center [391, 82] width 24 height 13
click at [609, 61] on div "MLC Song Code" at bounding box center [606, 53] width 80 height 16
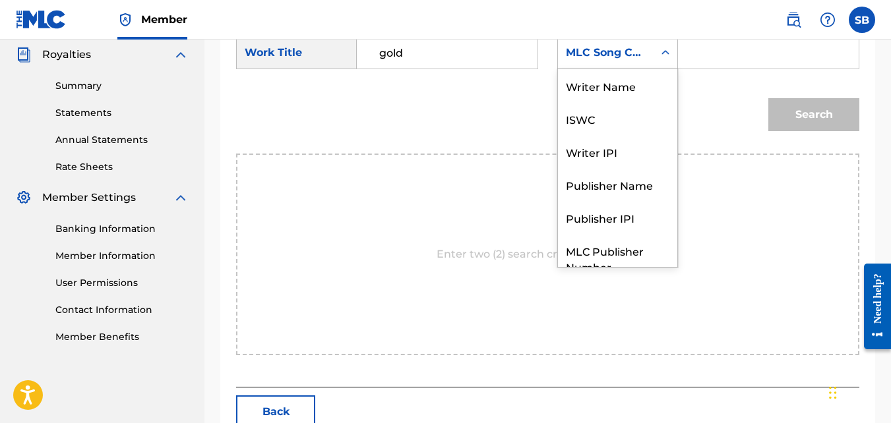
scroll to position [49, 0]
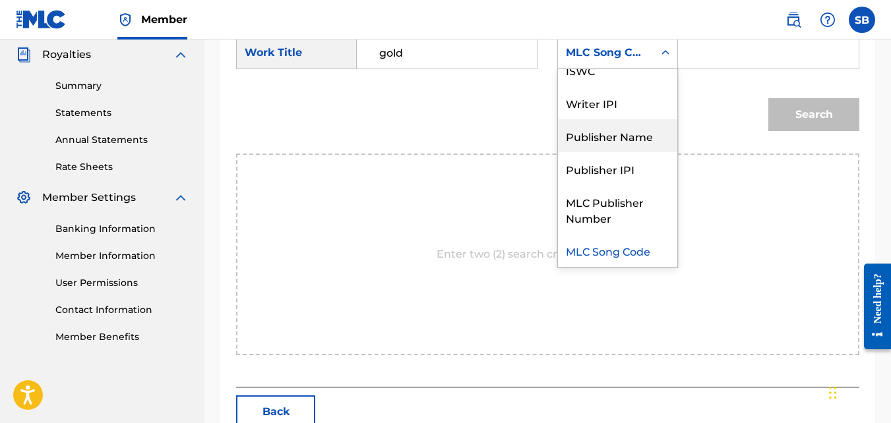
click at [607, 152] on div "Publisher Name" at bounding box center [617, 135] width 119 height 33
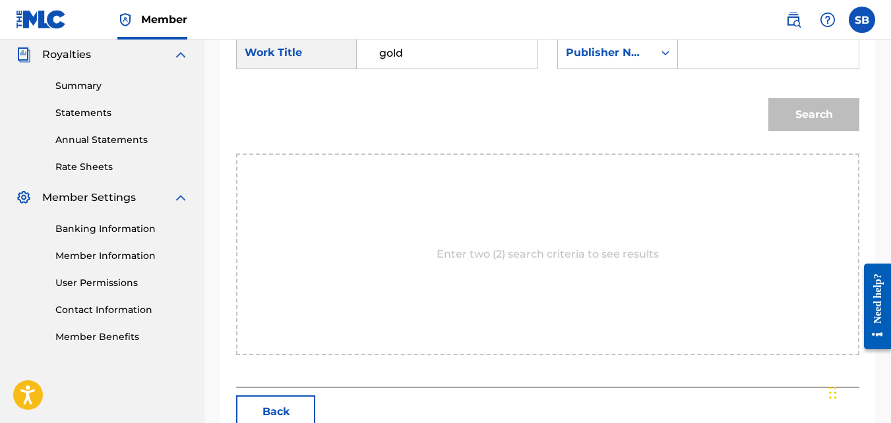
paste input "steven brown"
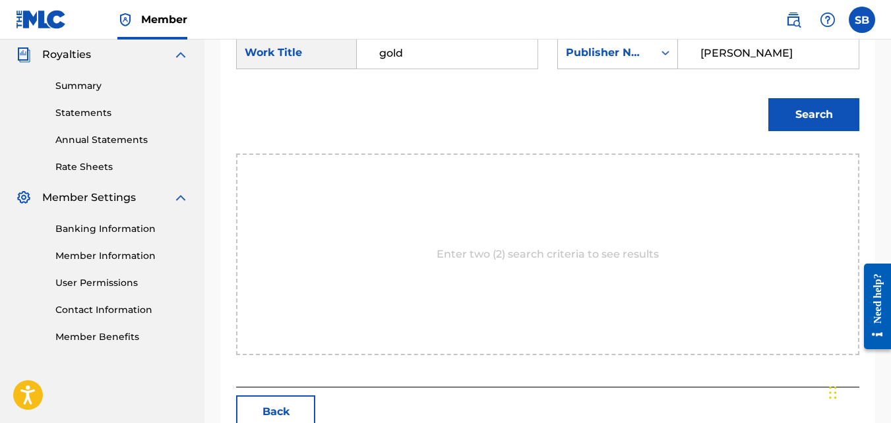
type input "steven brown"
click at [768, 98] on button "Search" at bounding box center [813, 114] width 91 height 33
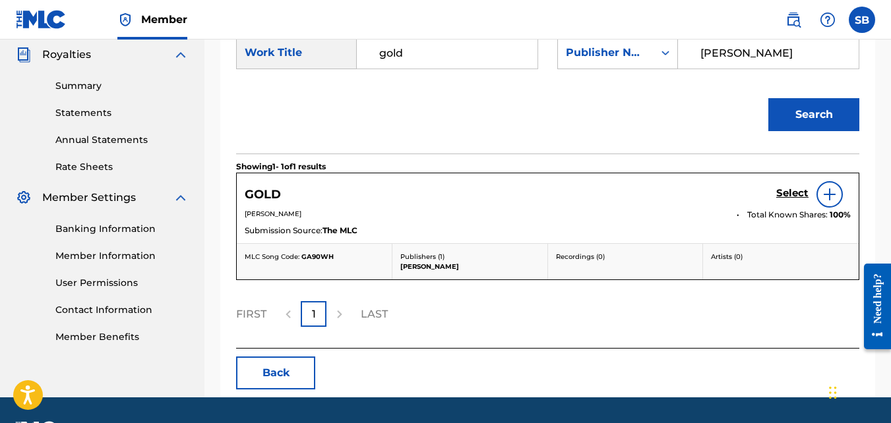
scroll to position [395, 0]
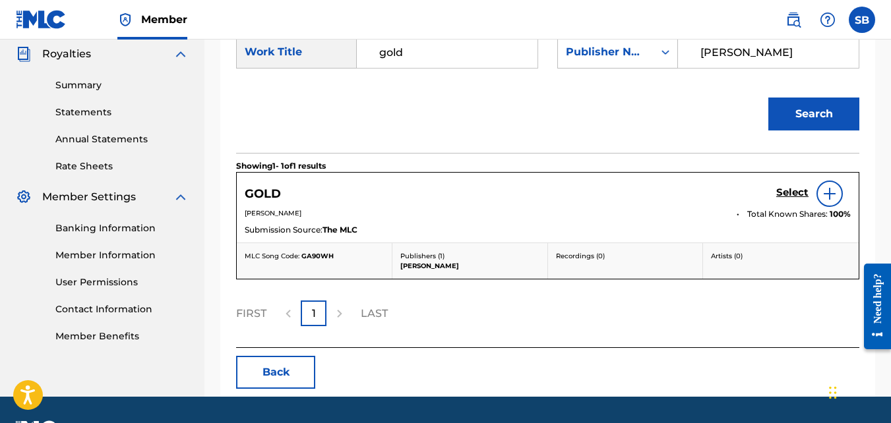
click at [797, 199] on h5 "Select" at bounding box center [792, 193] width 32 height 13
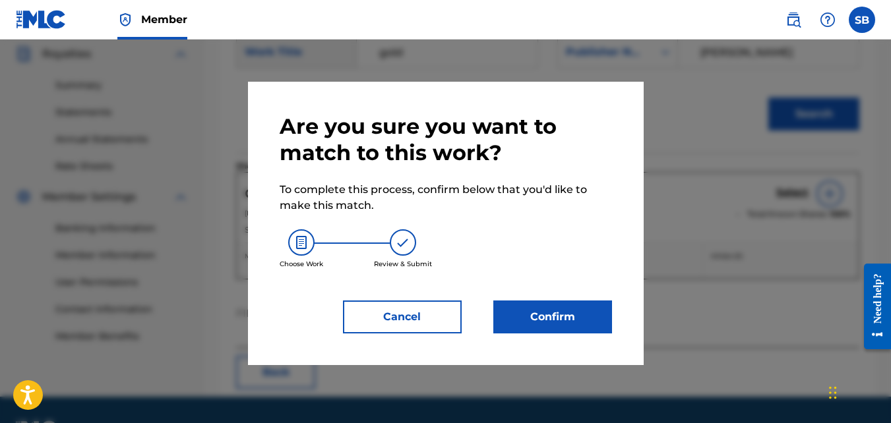
click at [561, 328] on button "Confirm" at bounding box center [552, 317] width 119 height 33
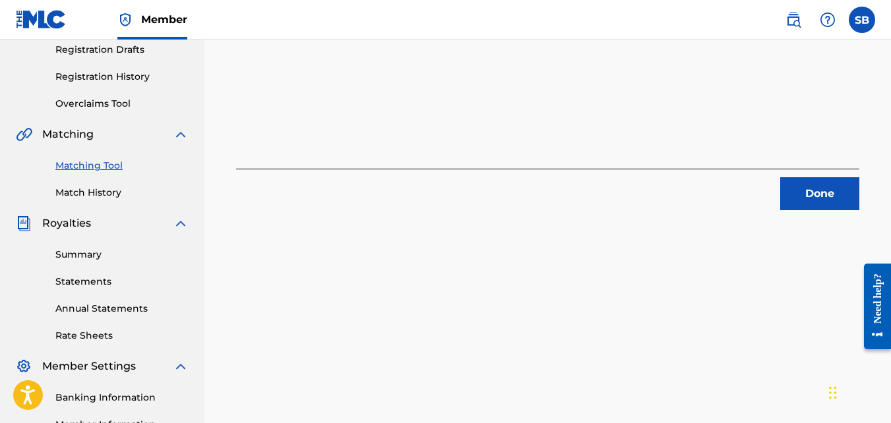
scroll to position [216, 0]
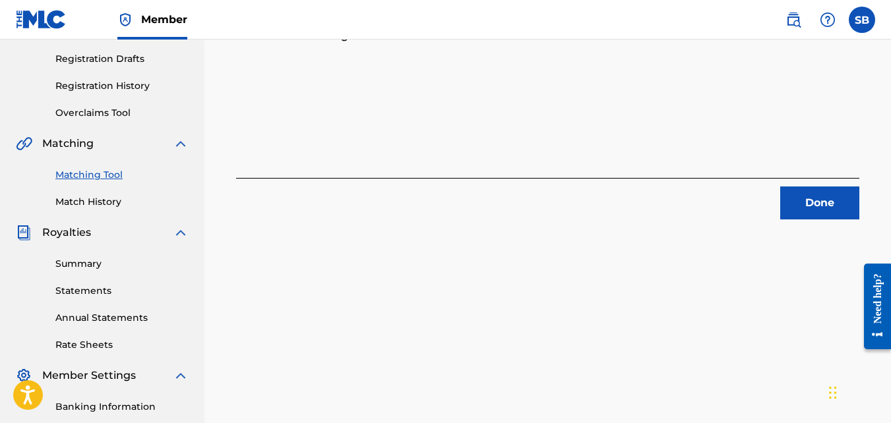
click at [825, 197] on button "Done" at bounding box center [819, 203] width 79 height 33
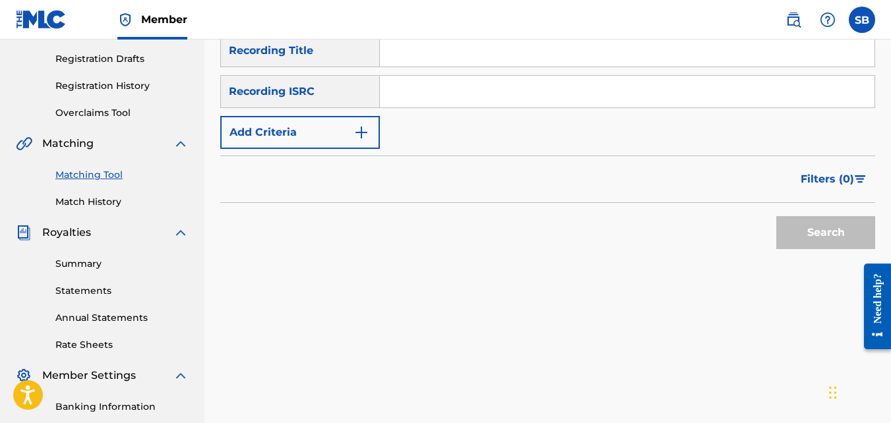
click at [411, 45] on input "Search Form" at bounding box center [627, 51] width 495 height 32
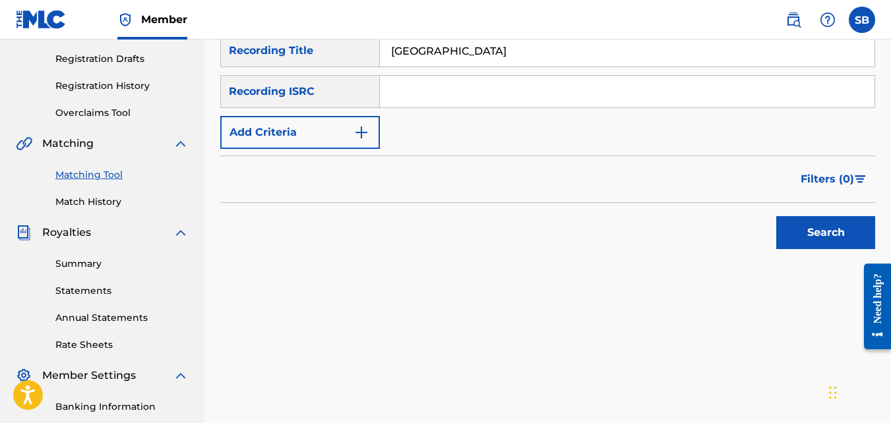
type input "sactown"
click at [367, 137] on img "Search Form" at bounding box center [362, 133] width 16 height 16
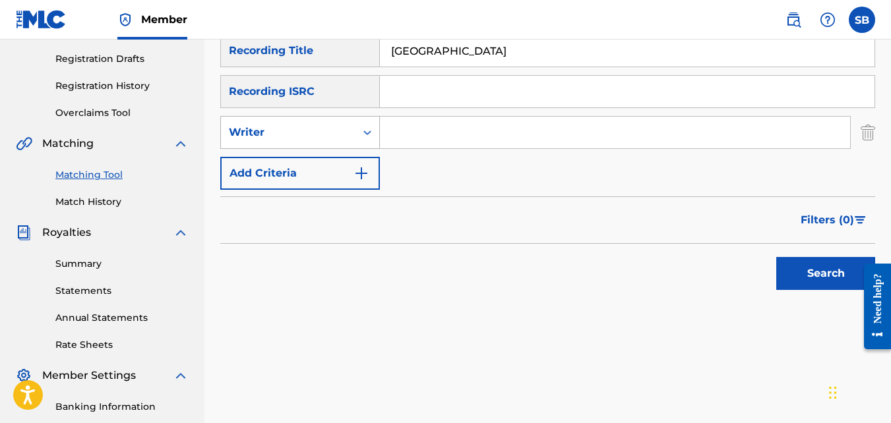
click at [332, 144] on div "Writer" at bounding box center [288, 132] width 135 height 25
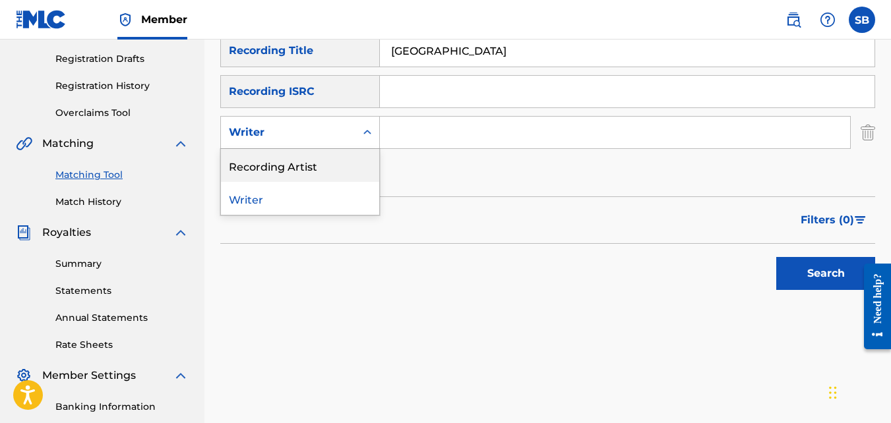
click at [337, 175] on div "Recording Artist" at bounding box center [300, 165] width 158 height 33
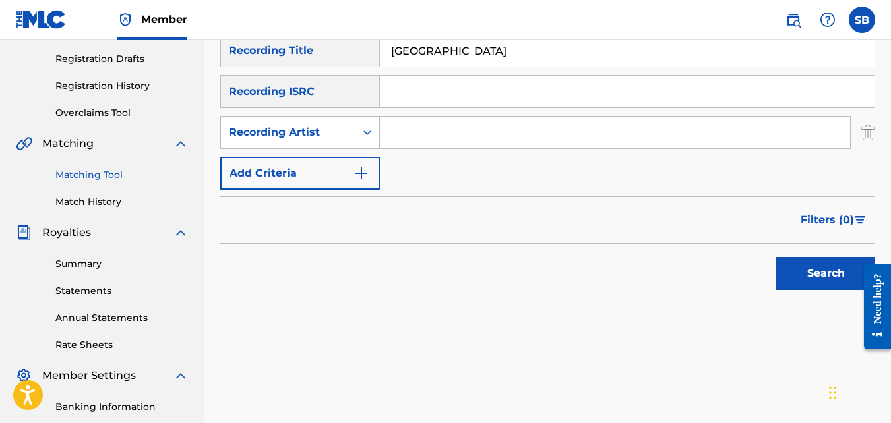
click at [420, 126] on input "Search Form" at bounding box center [615, 133] width 470 height 32
drag, startPoint x: 420, startPoint y: 126, endPoint x: 450, endPoint y: 195, distance: 75.6
click at [450, 195] on form "SearchWithCriteriab8d6701e-9983-4eea-b69b-a9561e216fa8 Recording Title sactown …" at bounding box center [547, 165] width 655 height 263
type input "mikej"
click at [776, 257] on button "Search" at bounding box center [825, 273] width 99 height 33
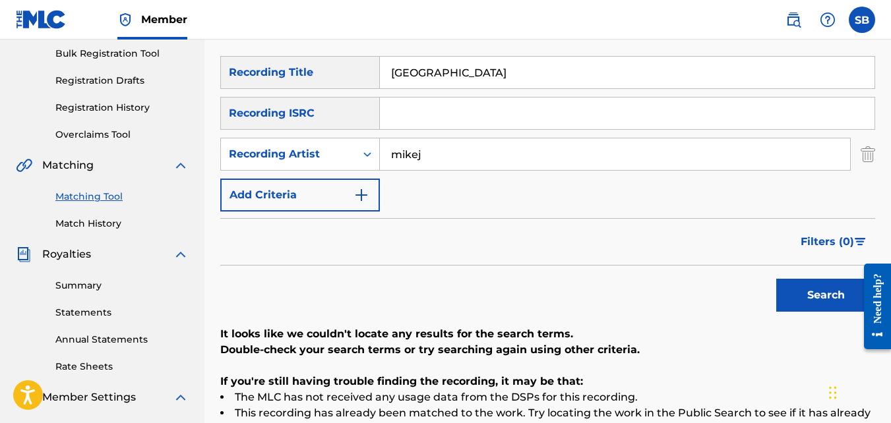
scroll to position [191, 0]
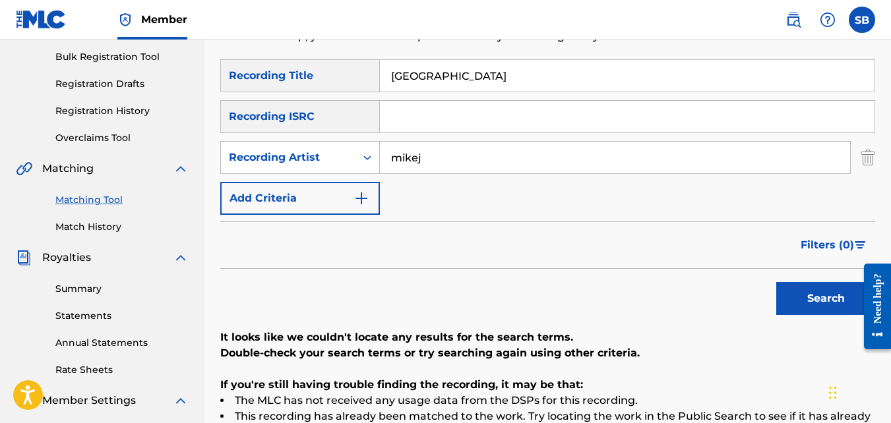
click at [410, 73] on input "sactown" at bounding box center [627, 76] width 495 height 32
type input "sac town"
click at [776, 282] on button "Search" at bounding box center [825, 298] width 99 height 33
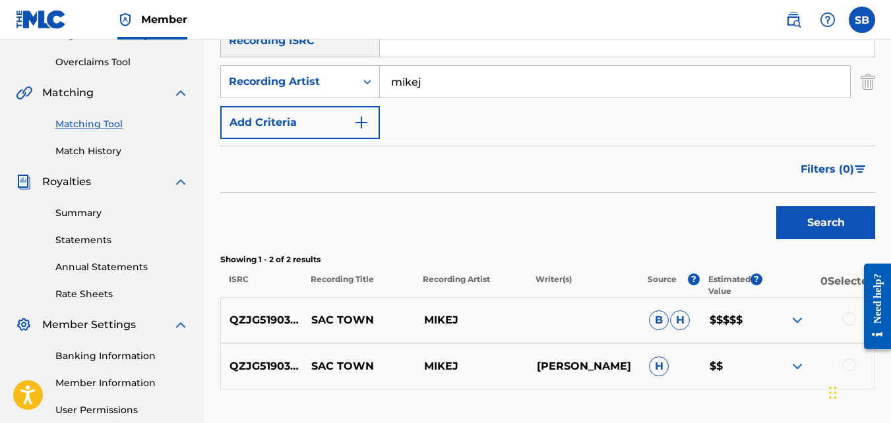
scroll to position [271, 0]
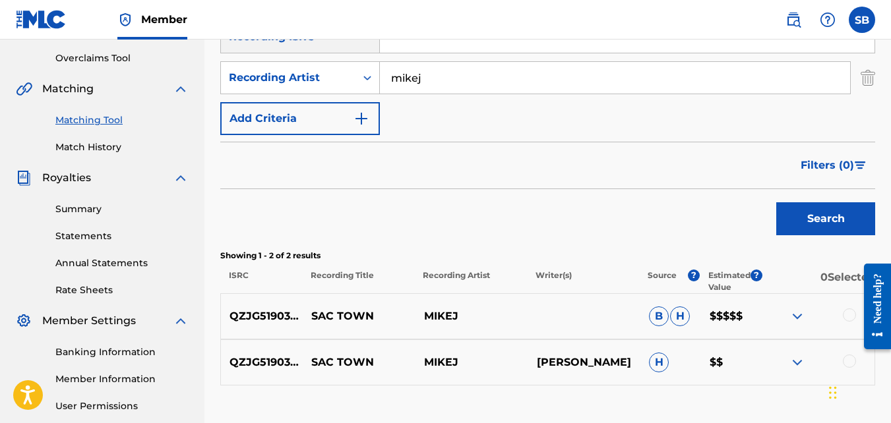
click at [850, 313] on div at bounding box center [849, 315] width 13 height 13
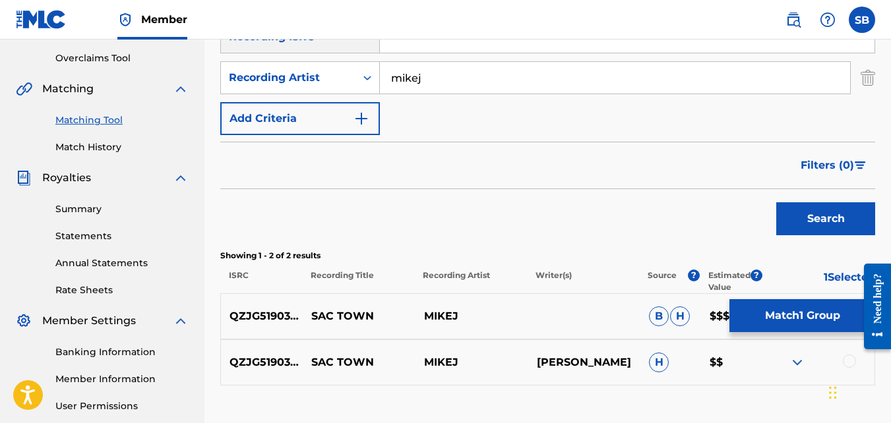
click at [803, 322] on button "Match 1 Group" at bounding box center [803, 315] width 146 height 33
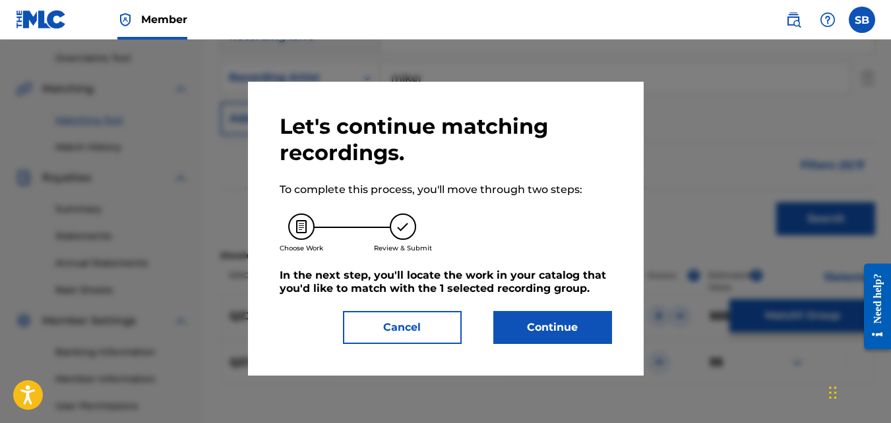
click at [533, 343] on button "Continue" at bounding box center [552, 327] width 119 height 33
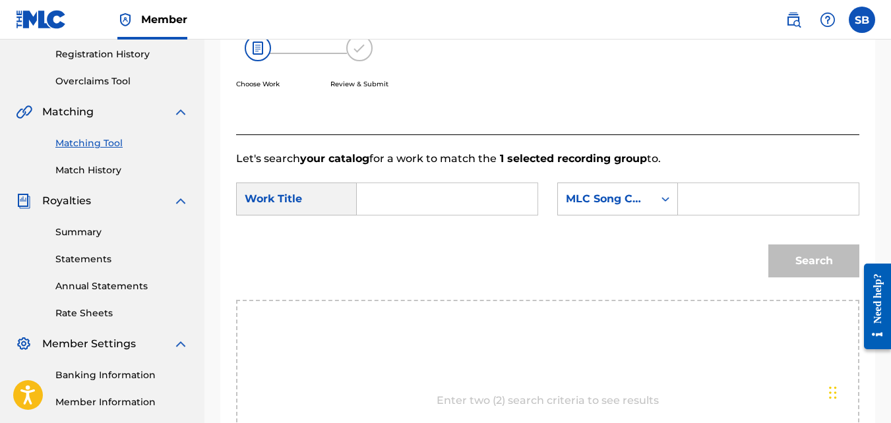
scroll to position [247, 0]
click at [394, 216] on input "Search Form" at bounding box center [447, 200] width 158 height 32
click at [390, 241] on div "sac town" at bounding box center [379, 230] width 22 height 24
type input "sac town"
click at [652, 212] on div "MLC Song Code" at bounding box center [606, 199] width 96 height 25
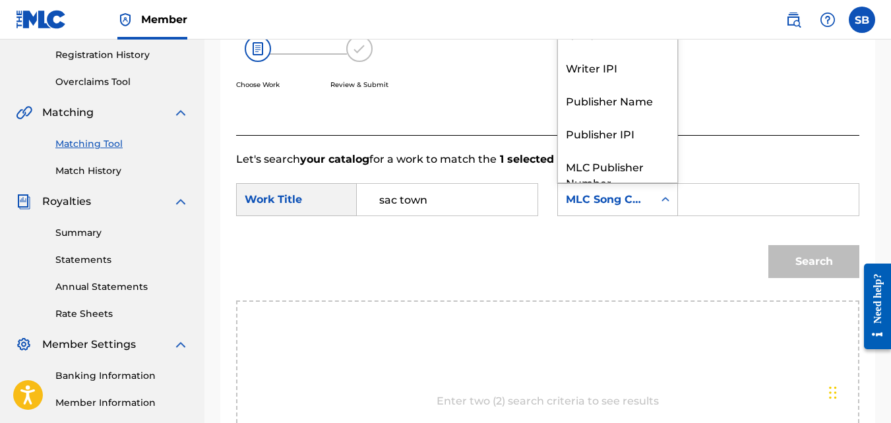
scroll to position [49, 0]
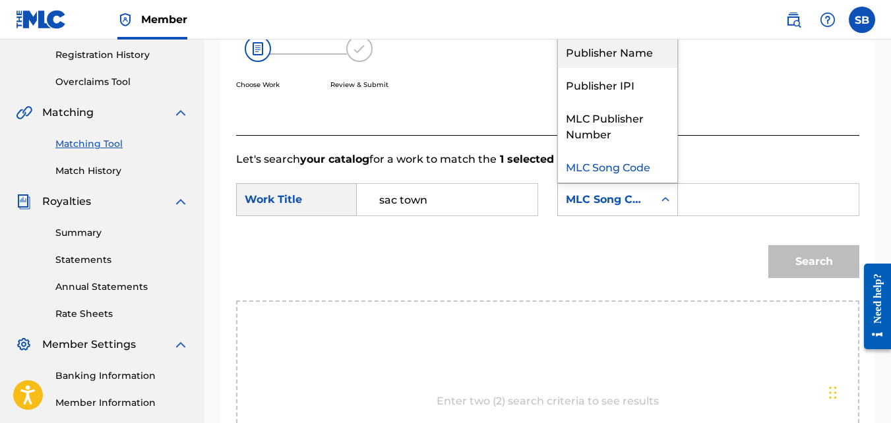
click at [625, 68] on div "Publisher Name" at bounding box center [617, 51] width 119 height 33
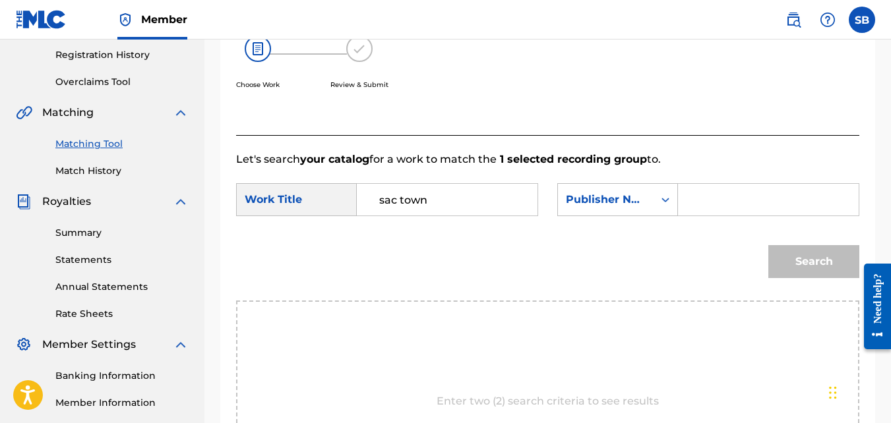
paste input "steven brown"
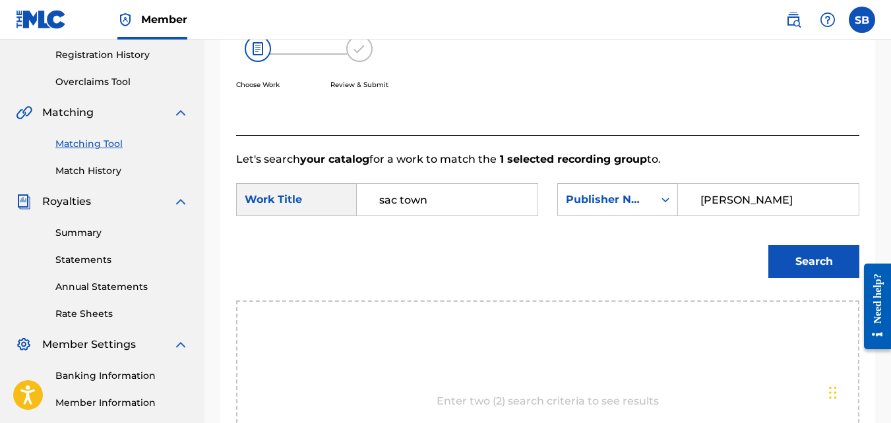
type input "steven brown"
click at [768, 245] on button "Search" at bounding box center [813, 261] width 91 height 33
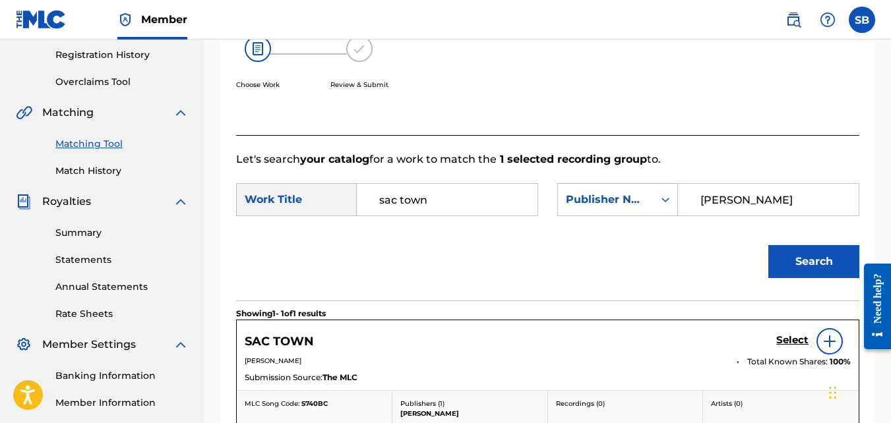
scroll to position [270, 0]
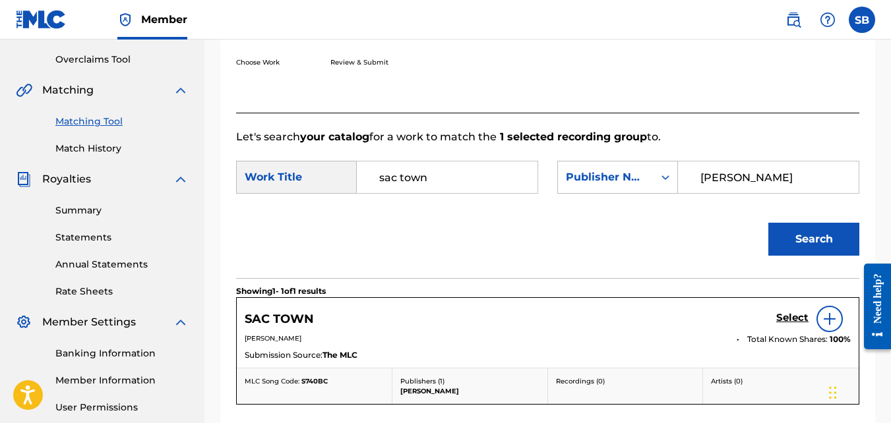
click at [788, 325] on h5 "Select" at bounding box center [792, 318] width 32 height 13
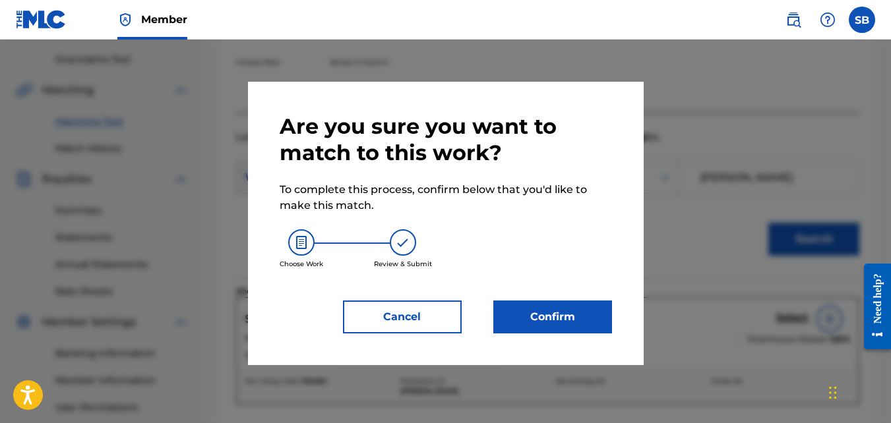
click at [582, 324] on button "Confirm" at bounding box center [552, 317] width 119 height 33
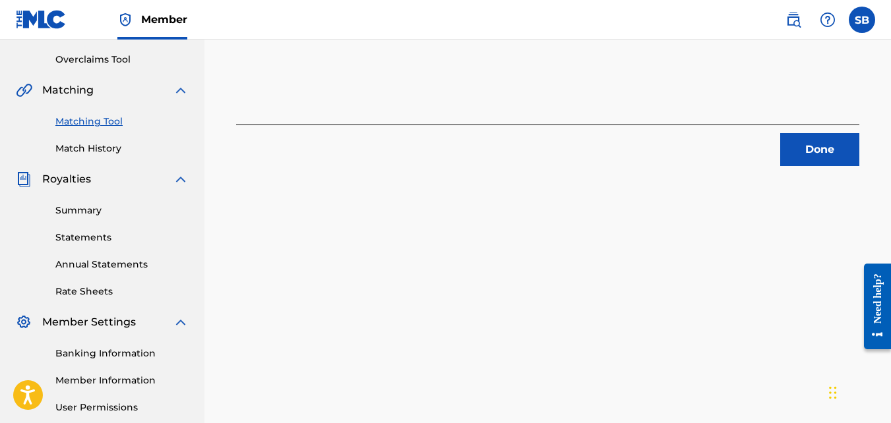
click at [811, 138] on button "Done" at bounding box center [819, 149] width 79 height 33
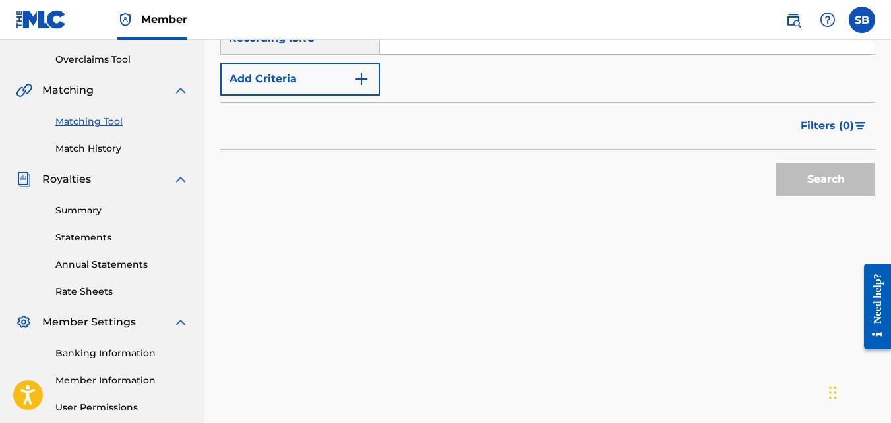
scroll to position [105, 0]
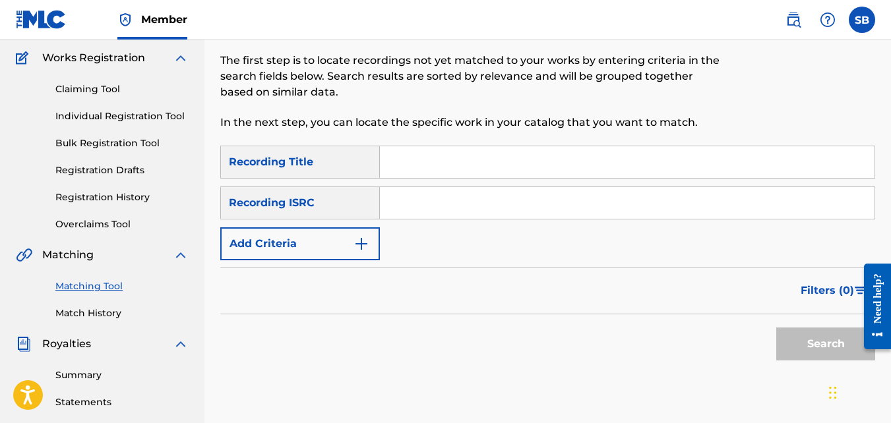
click at [413, 173] on input "Search Form" at bounding box center [627, 162] width 495 height 32
type input "snow"
click at [356, 229] on button "Add Criteria" at bounding box center [300, 244] width 160 height 33
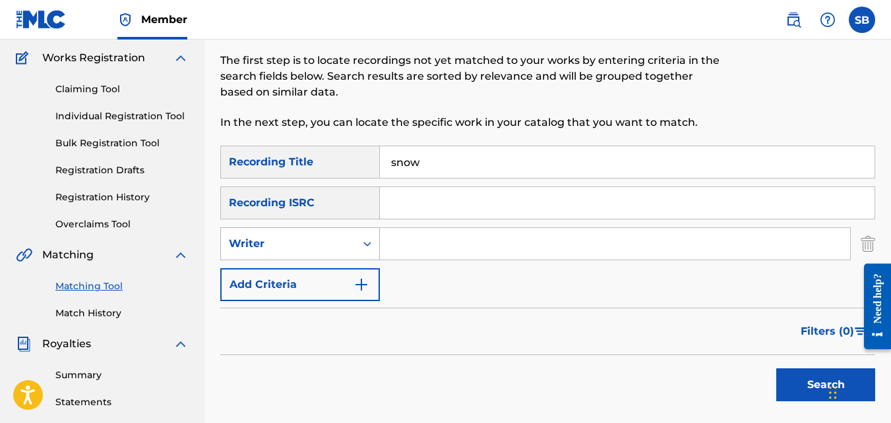
click at [326, 229] on div "Writer" at bounding box center [300, 244] width 160 height 33
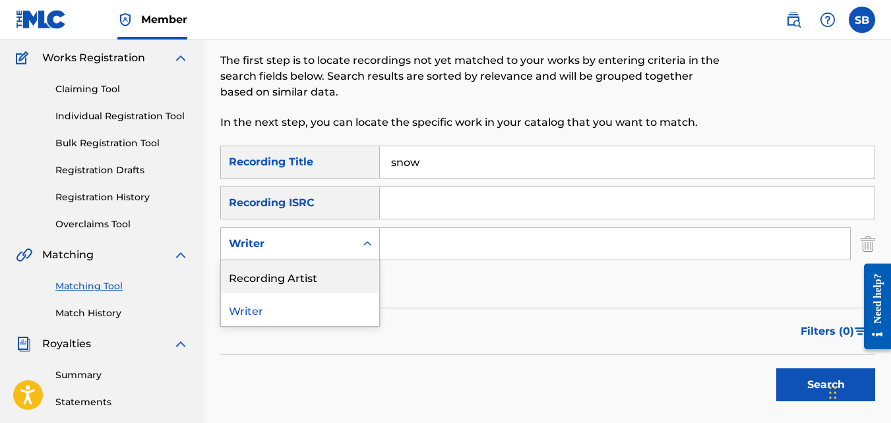
click at [335, 276] on div "Recording Artist" at bounding box center [300, 277] width 158 height 33
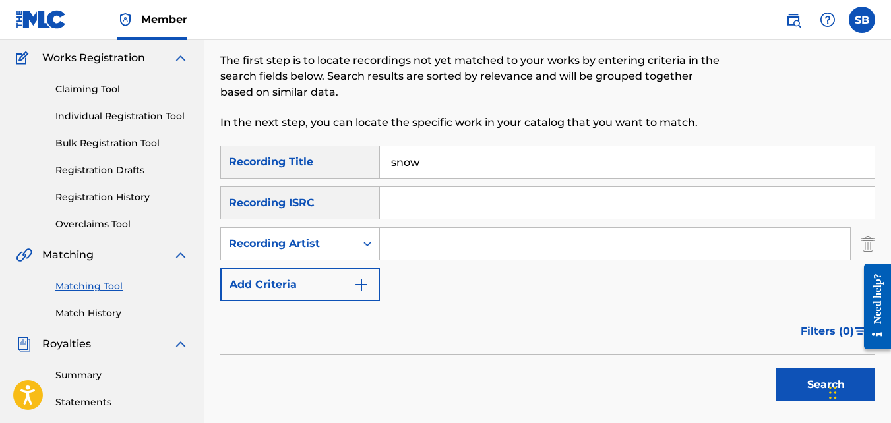
click at [407, 246] on input "Search Form" at bounding box center [615, 244] width 470 height 32
type input "mikej"
click at [776, 369] on button "Search" at bounding box center [825, 385] width 99 height 33
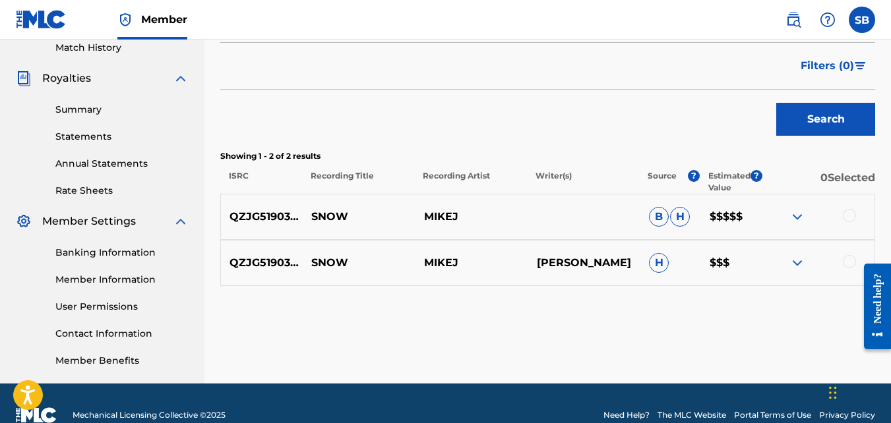
scroll to position [394, 0]
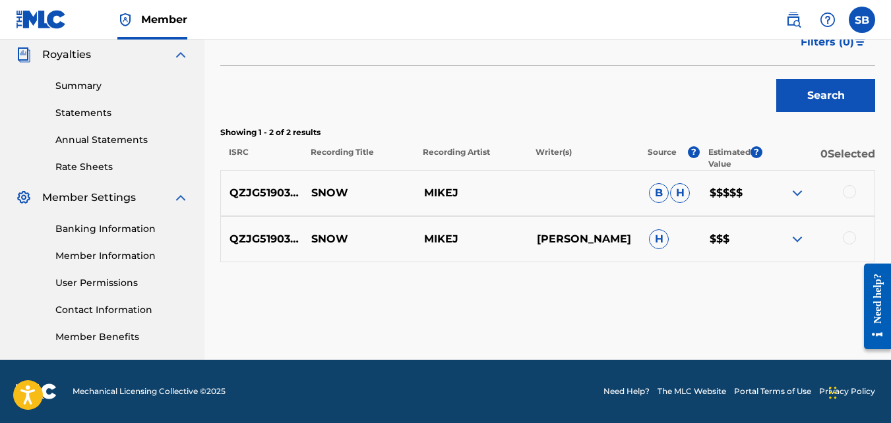
click at [847, 189] on div at bounding box center [849, 191] width 13 height 13
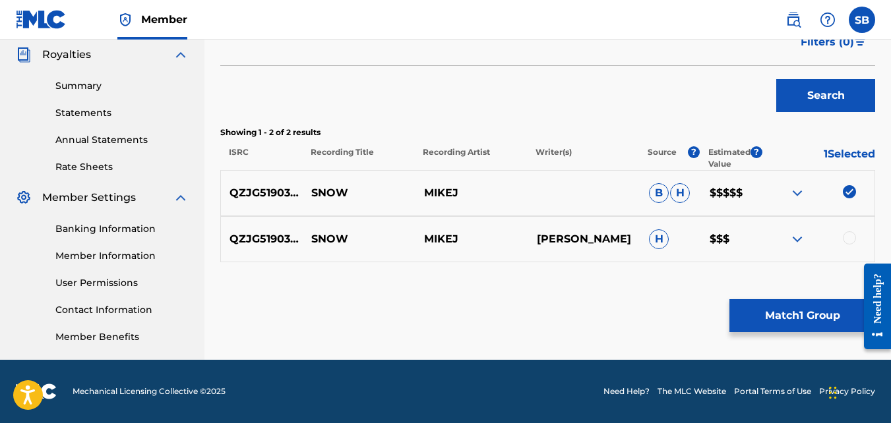
click at [774, 319] on button "Match 1 Group" at bounding box center [803, 315] width 146 height 33
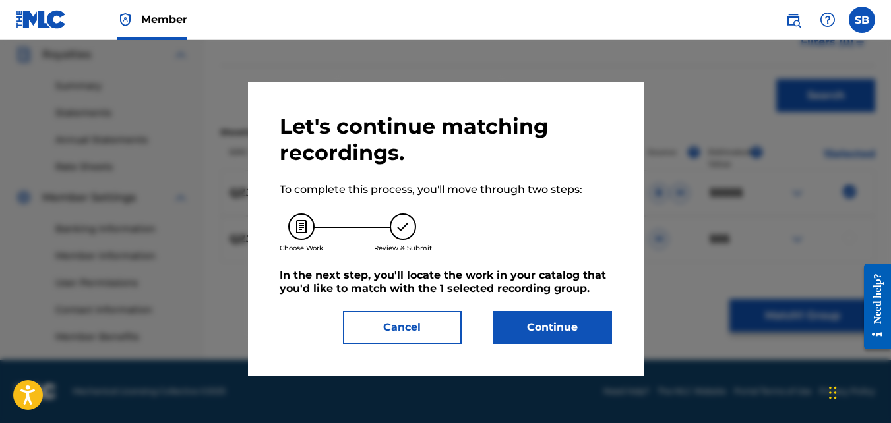
click at [580, 317] on button "Continue" at bounding box center [552, 327] width 119 height 33
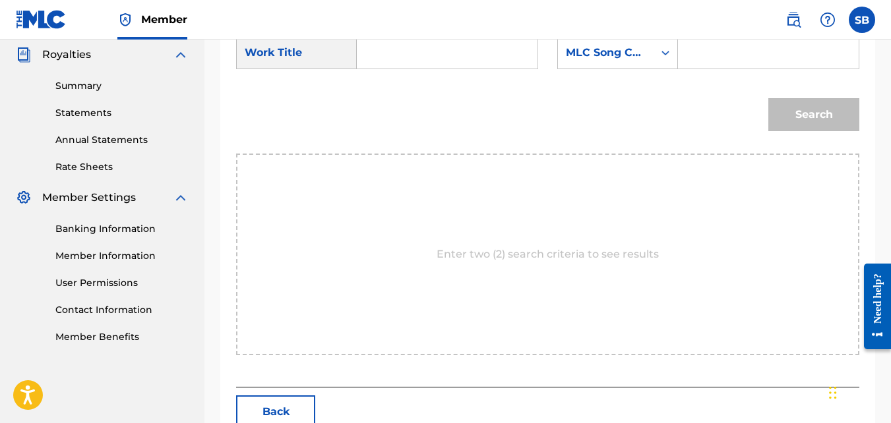
click at [462, 69] on input "Search Form" at bounding box center [447, 53] width 158 height 32
click at [377, 89] on div "sno w" at bounding box center [379, 83] width 22 height 24
type input "snow"
click at [591, 65] on div "MLC Song Code" at bounding box center [606, 52] width 96 height 25
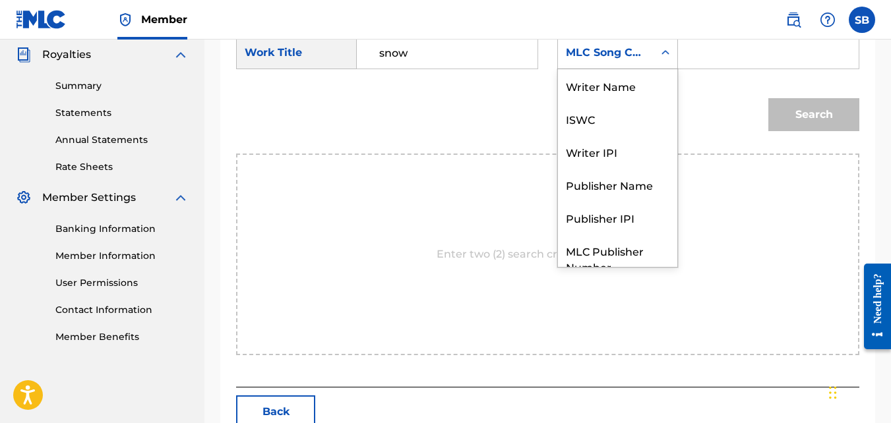
scroll to position [49, 0]
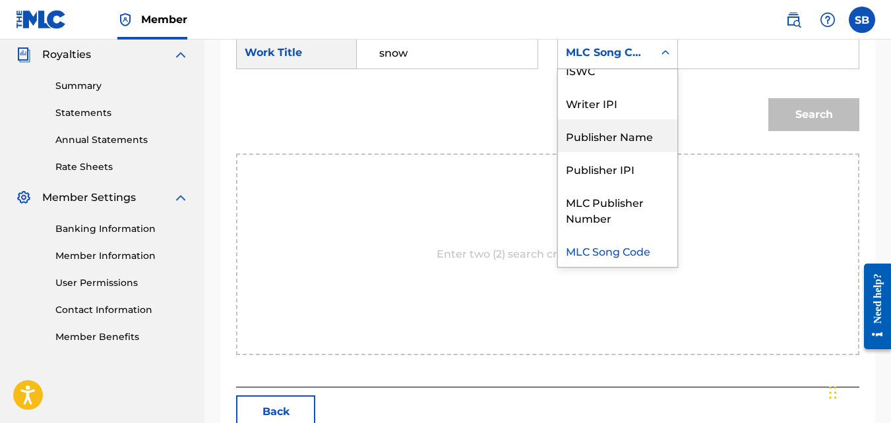
click at [606, 140] on div "Publisher Name" at bounding box center [617, 135] width 119 height 33
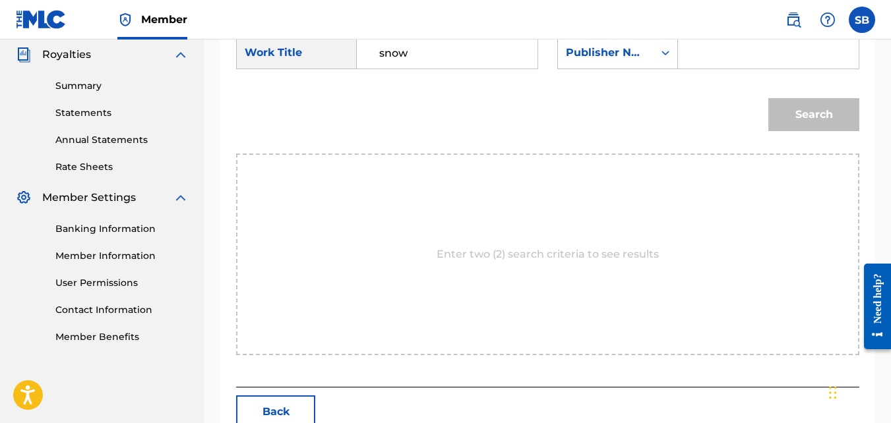
paste input "steven brown"
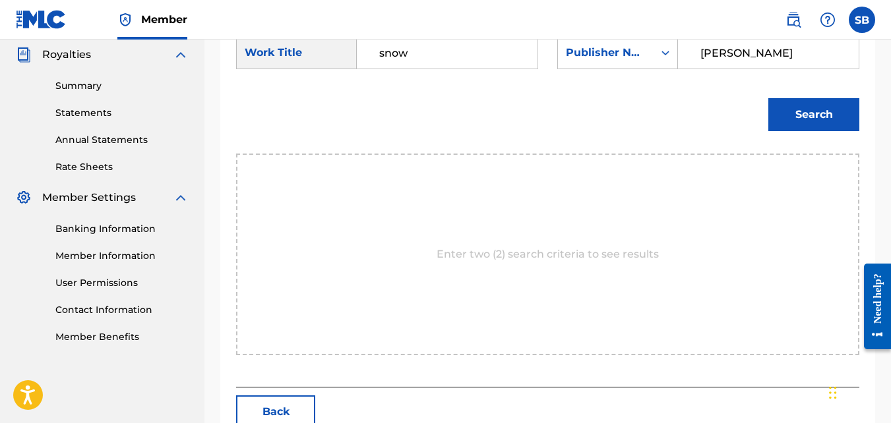
type input "steven brown"
click at [768, 98] on button "Search" at bounding box center [813, 114] width 91 height 33
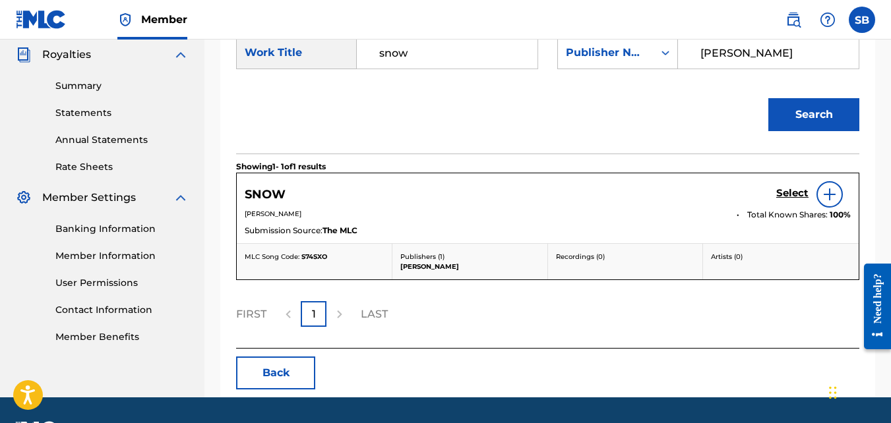
click at [790, 200] on h5 "Select" at bounding box center [792, 193] width 32 height 13
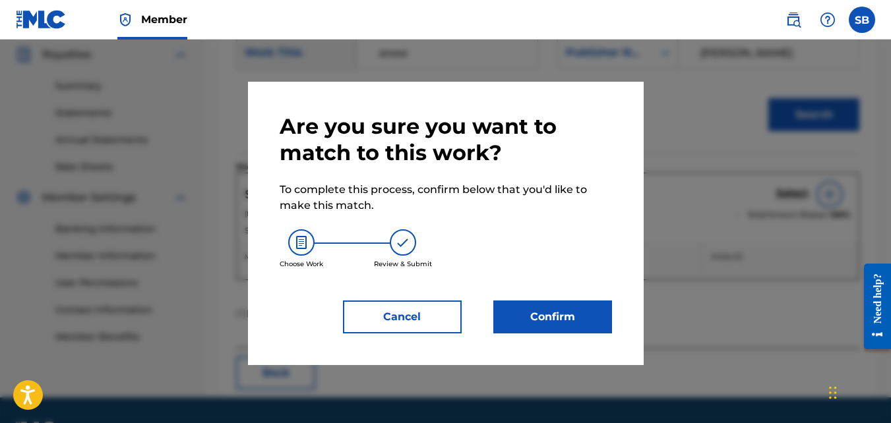
click at [522, 326] on button "Confirm" at bounding box center [552, 317] width 119 height 33
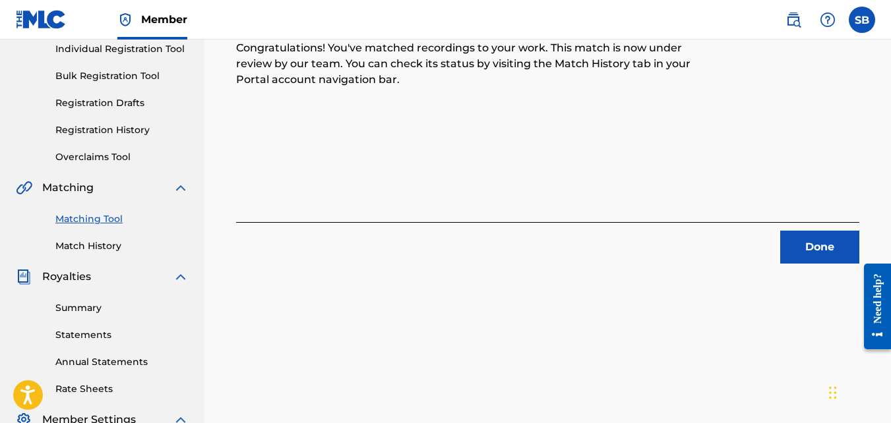
scroll to position [148, 0]
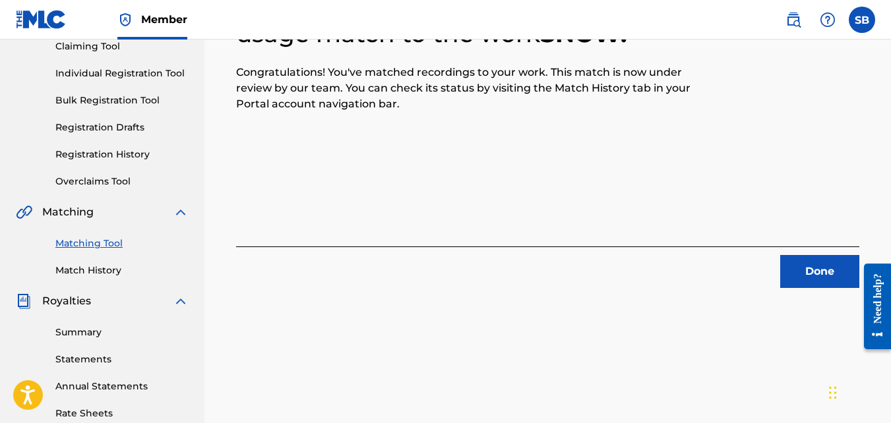
click at [799, 263] on button "Done" at bounding box center [819, 271] width 79 height 33
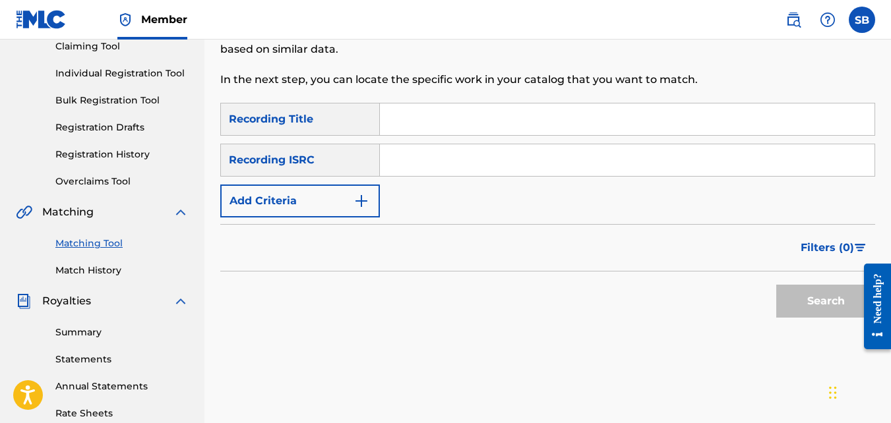
scroll to position [0, 0]
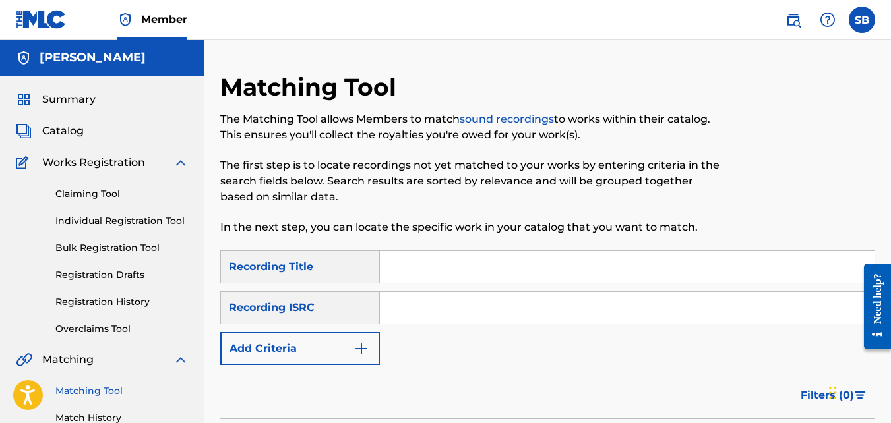
click at [86, 102] on span "Summary" at bounding box center [68, 100] width 53 height 16
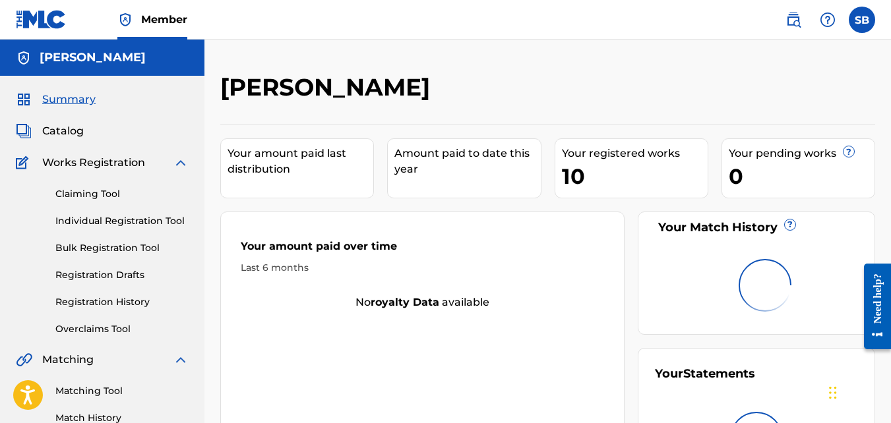
click at [86, 102] on span "Summary" at bounding box center [68, 100] width 53 height 16
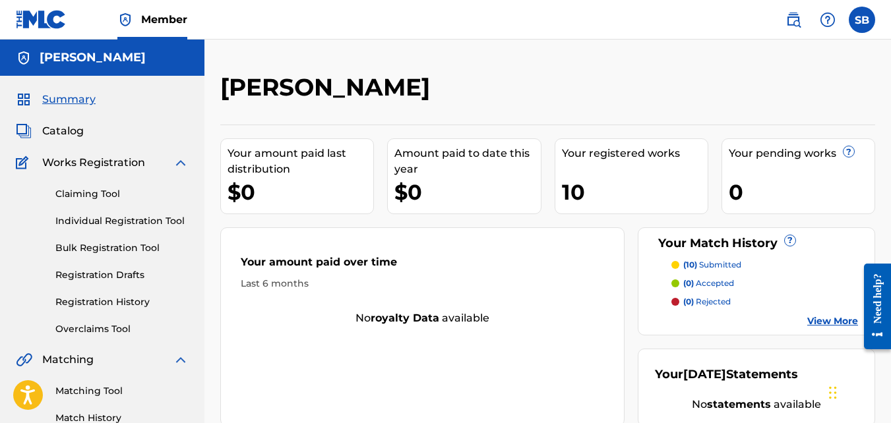
click at [853, 22] on label at bounding box center [862, 20] width 26 height 26
click at [862, 20] on input "SB Steven Brown lilgrizzli224@gmail.com Notification Preferences Profile Log out" at bounding box center [862, 20] width 0 height 0
click at [853, 22] on div "SB SB Steven Brown lilgrizzli224@gmail.com Notification Preferences Profile Log…" at bounding box center [862, 20] width 26 height 26
click at [853, 22] on label at bounding box center [862, 20] width 26 height 26
click at [862, 20] on input "SB Steven Brown lilgrizzli224@gmail.com Notification Preferences Profile Log out" at bounding box center [862, 20] width 0 height 0
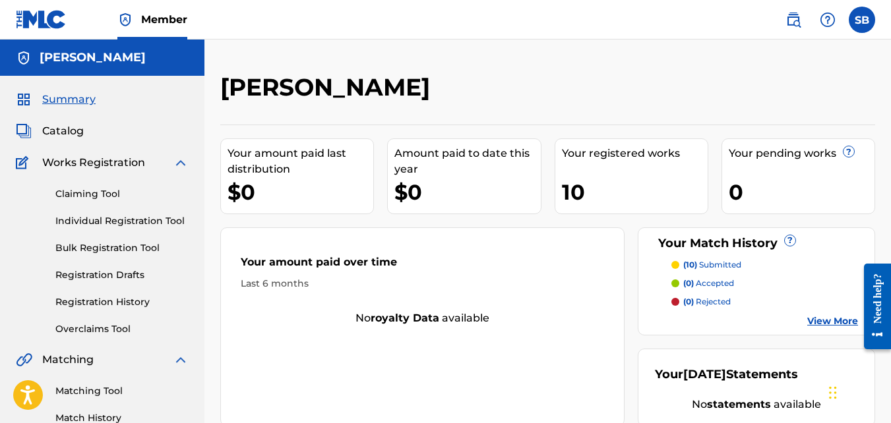
click at [853, 22] on div "SB SB Steven Brown lilgrizzli224@gmail.com Notification Preferences Profile Log…" at bounding box center [862, 20] width 26 height 26
click at [853, 22] on label at bounding box center [862, 20] width 26 height 26
click at [862, 20] on input "SB Steven Brown lilgrizzli224@gmail.com Notification Preferences Profile Log out" at bounding box center [862, 20] width 0 height 0
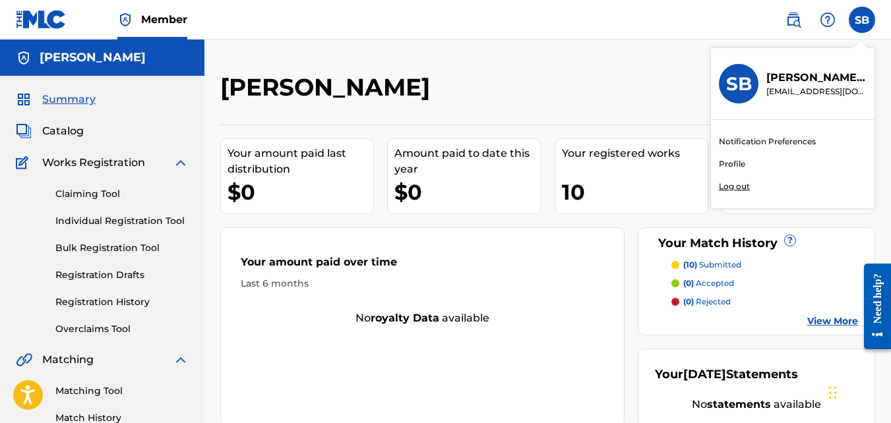
click at [735, 184] on p "Log out" at bounding box center [734, 187] width 31 height 12
click at [862, 20] on input "SB Steven Brown lilgrizzli224@gmail.com Notification Preferences Profile Log out" at bounding box center [862, 20] width 0 height 0
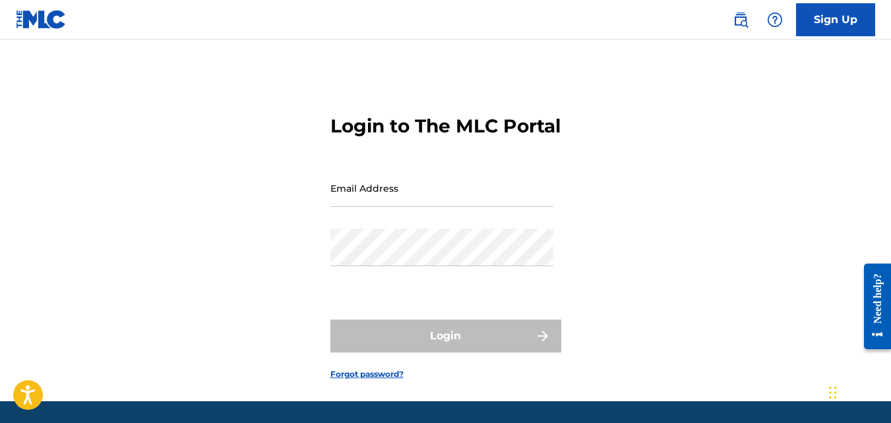
type input "lilgrizzli224@gmail.com"
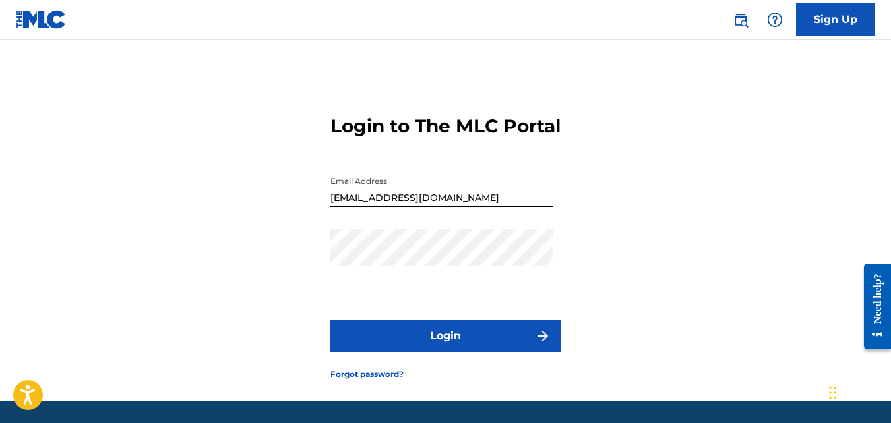
click at [458, 207] on input "lilgrizzli224@gmail.com" at bounding box center [441, 189] width 223 height 38
click at [451, 207] on input "lilgrizzli224@gmail.com" at bounding box center [441, 189] width 223 height 38
type input "jasirbrown32@gmail.com"
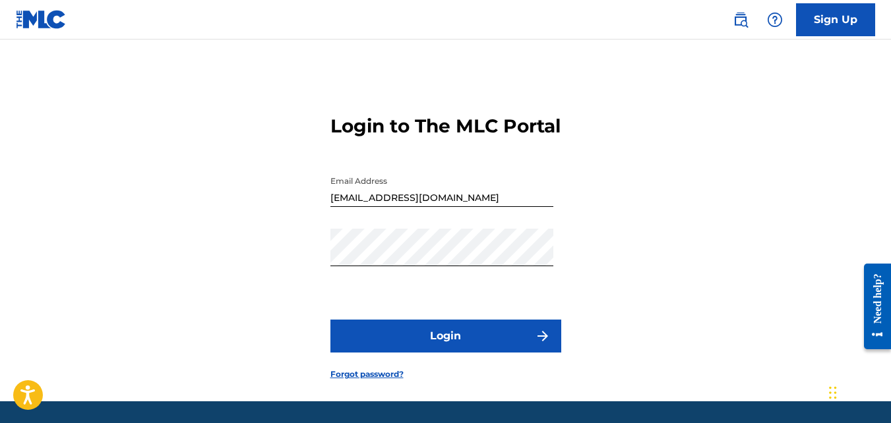
click at [406, 353] on button "Login" at bounding box center [445, 336] width 231 height 33
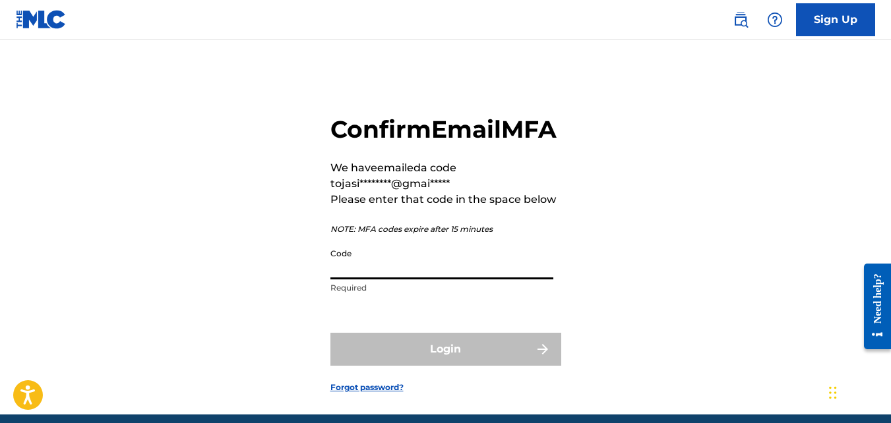
click at [382, 280] on input "Code" at bounding box center [441, 261] width 223 height 38
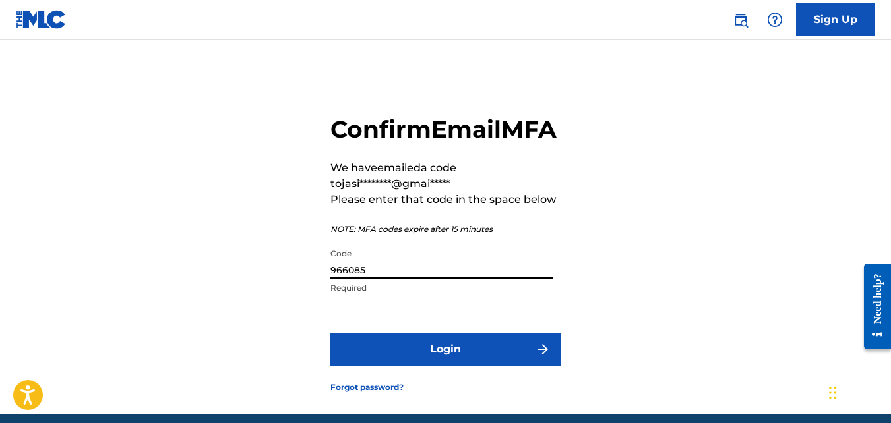
type input "966085"
click at [330, 333] on button "Login" at bounding box center [445, 349] width 231 height 33
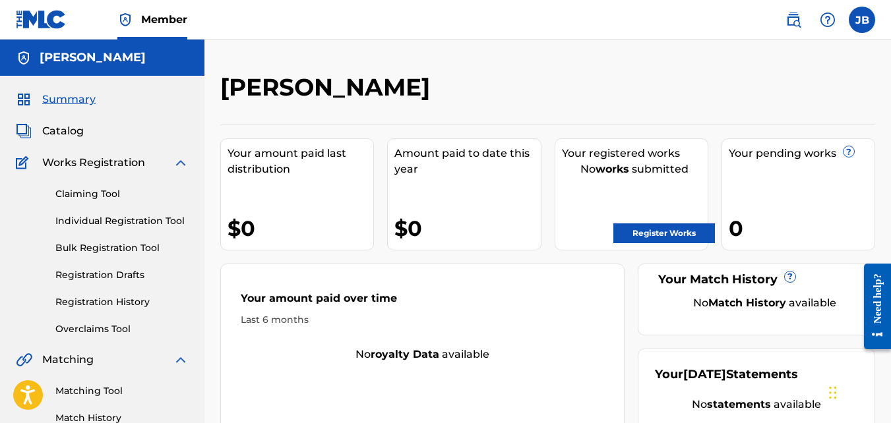
click at [111, 303] on link "Registration History" at bounding box center [121, 302] width 133 height 14
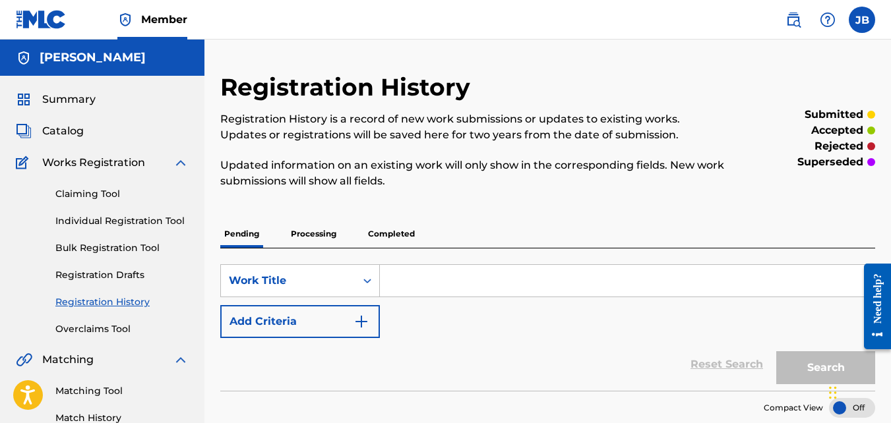
click at [319, 244] on p "Processing" at bounding box center [313, 234] width 53 height 28
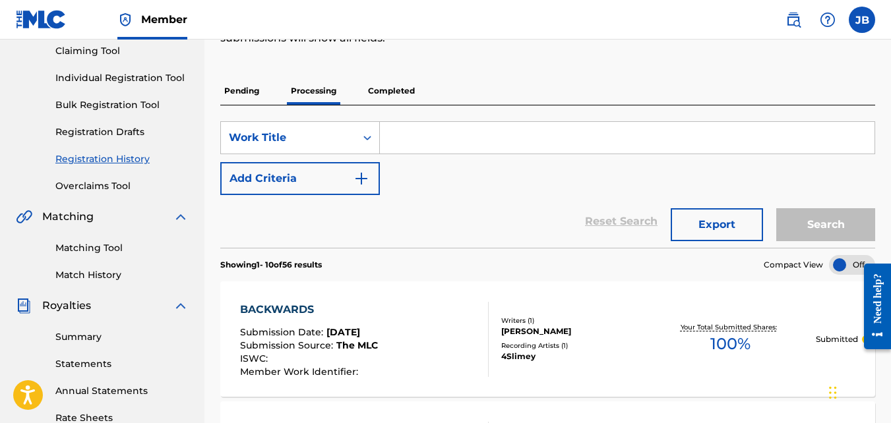
scroll to position [142, 0]
click at [404, 80] on p "Completed" at bounding box center [391, 92] width 55 height 28
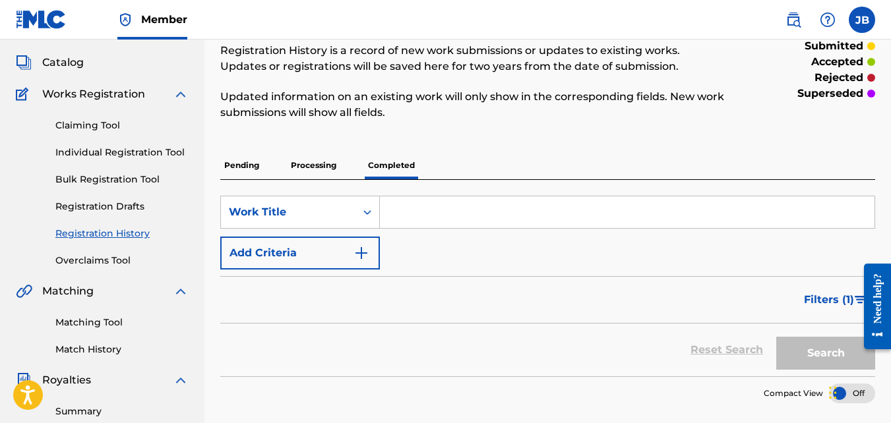
scroll to position [65, 0]
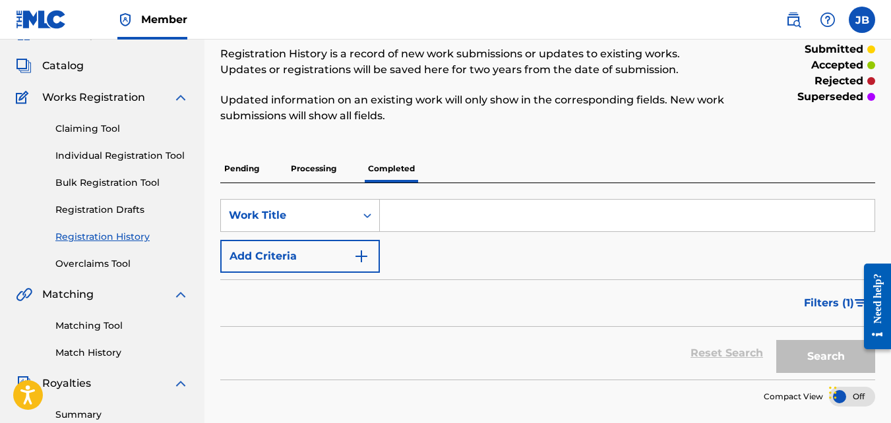
click at [854, 21] on label at bounding box center [862, 20] width 26 height 26
click at [862, 20] on input "JB Jasir Brown jasirbrown32@gmail.com Notification Preferences Profile Log out" at bounding box center [862, 20] width 0 height 0
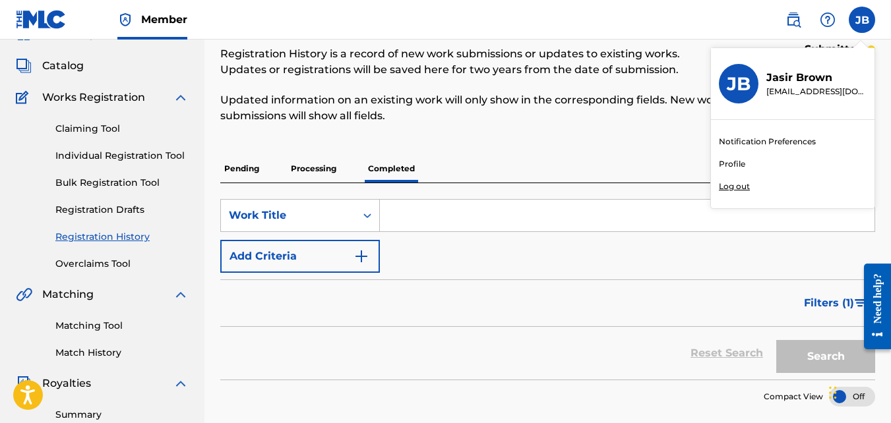
click at [743, 183] on p "Log out" at bounding box center [734, 187] width 31 height 12
click at [862, 20] on input "JB Jasir Brown jasirbrown32@gmail.com Notification Preferences Profile Log out" at bounding box center [862, 20] width 0 height 0
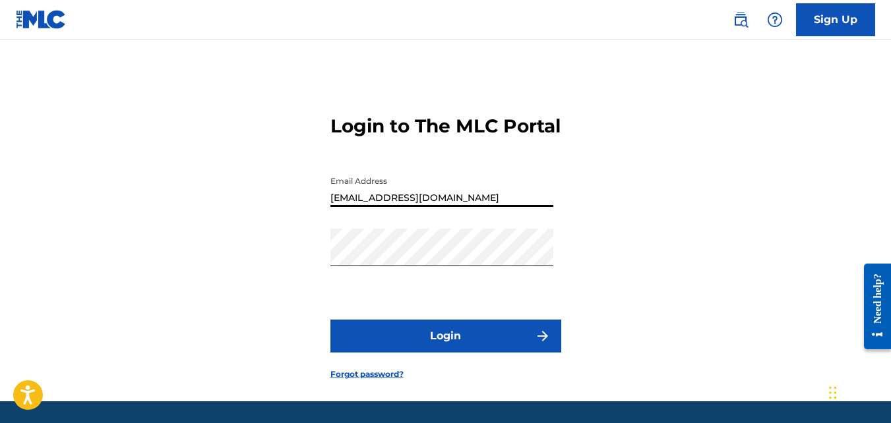
click at [453, 207] on input "jasirbrown32@gmail.com" at bounding box center [441, 189] width 223 height 38
type input "lilgrizzli224@gmail.com"
click at [330, 320] on button "Login" at bounding box center [445, 336] width 231 height 33
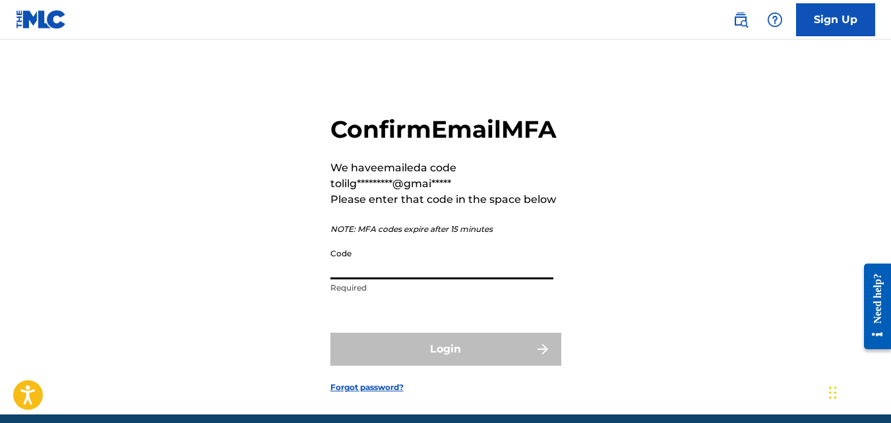
click at [427, 280] on input "Code" at bounding box center [441, 261] width 223 height 38
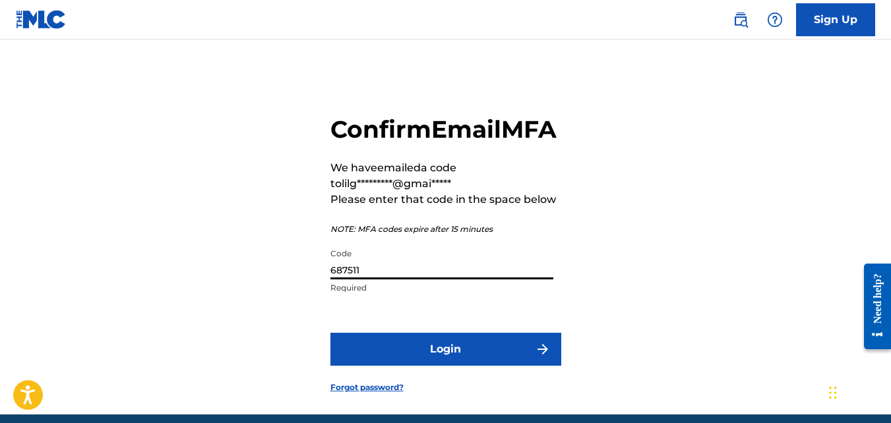
type input "687511"
click at [330, 333] on button "Login" at bounding box center [445, 349] width 231 height 33
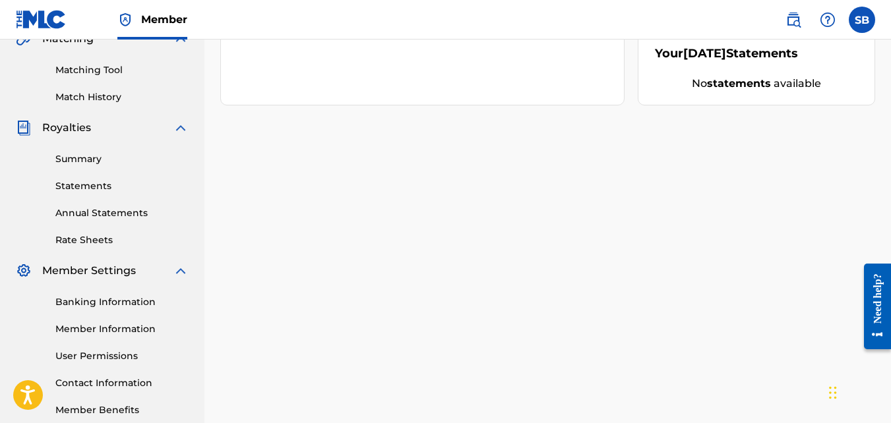
scroll to position [322, 0]
click at [99, 294] on div "Banking Information Member Information User Permissions Contact Information Mem…" at bounding box center [102, 347] width 173 height 139
click at [98, 298] on link "Banking Information" at bounding box center [121, 302] width 133 height 14
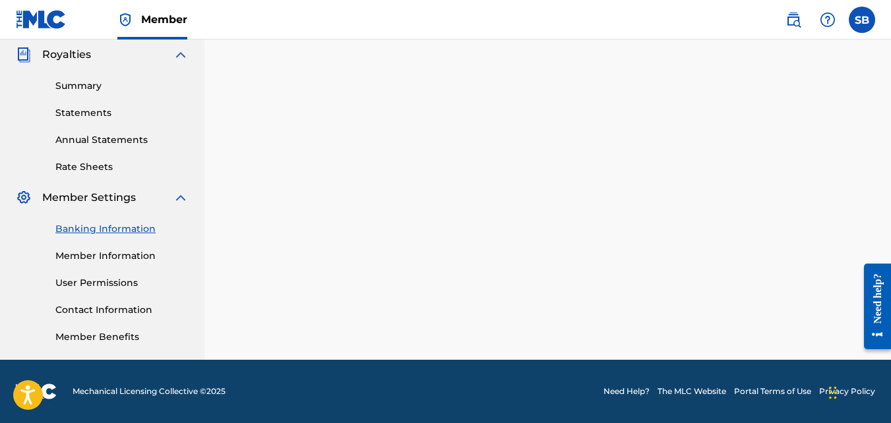
scroll to position [394, 0]
click at [86, 80] on link "Summary" at bounding box center [121, 86] width 133 height 14
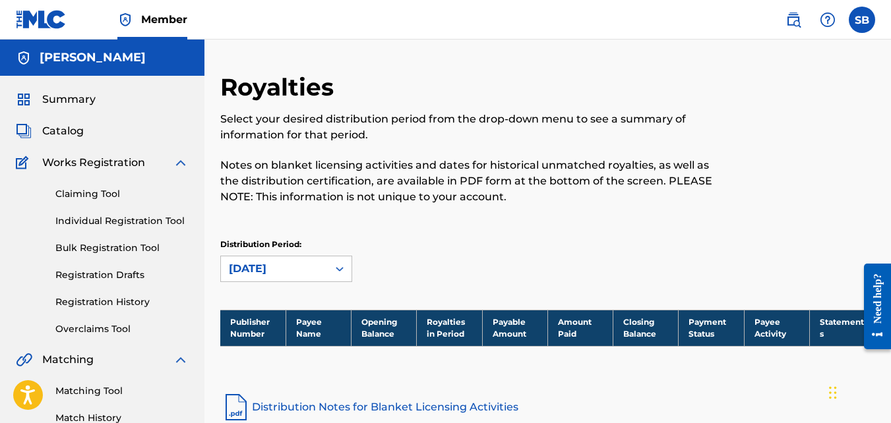
click at [69, 108] on div "Summary Catalog Works Registration Claiming Tool Individual Registration Tool B…" at bounding box center [102, 415] width 204 height 679
click at [63, 96] on span "Summary" at bounding box center [68, 100] width 53 height 16
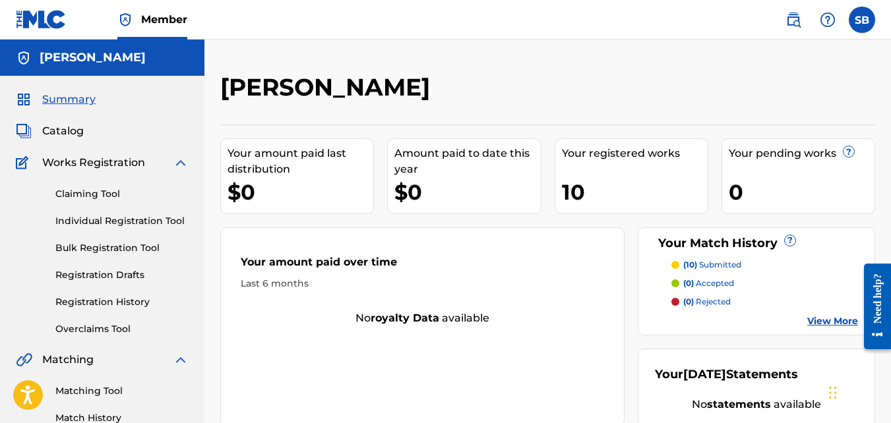
click at [888, 13] on nav "Member SB SB Steven Brown lilgrizzli224@gmail.com Notification Preferences Prof…" at bounding box center [445, 20] width 891 height 40
